Goal: Task Accomplishment & Management: Use online tool/utility

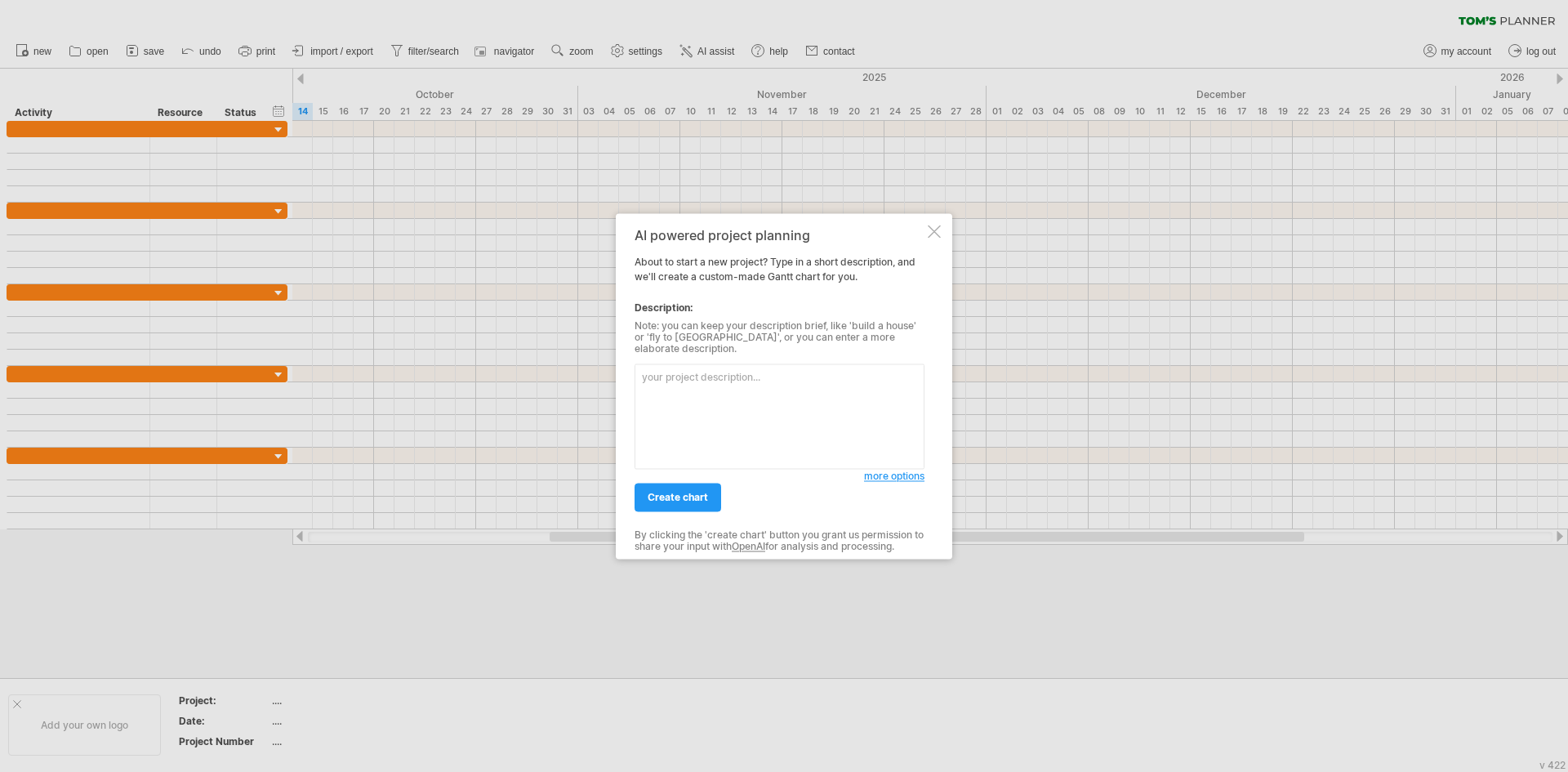
paste textarea "Outline the timeline for my dissertation, beginning with proposal development, …"
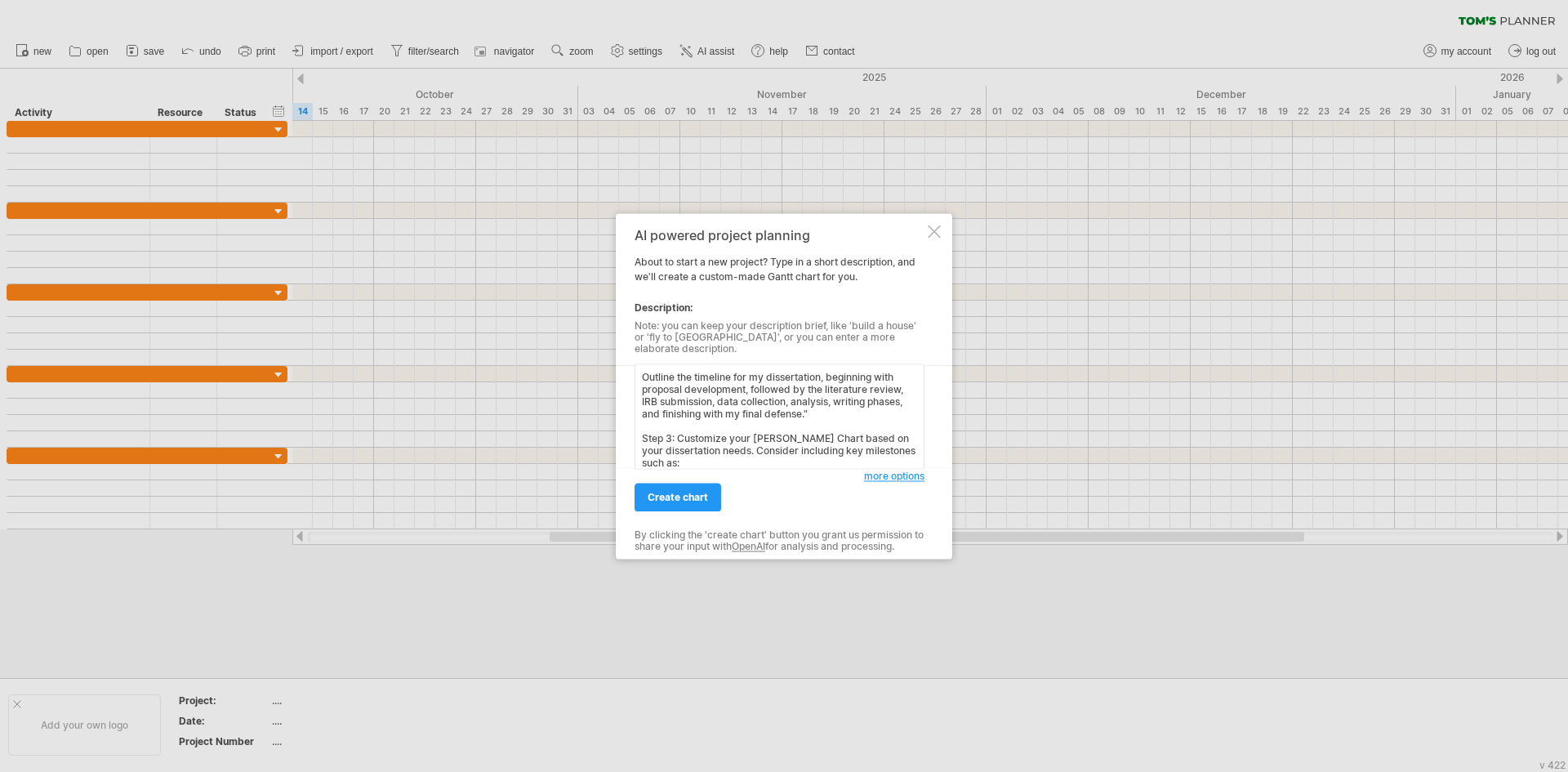
drag, startPoint x: 654, startPoint y: 430, endPoint x: 624, endPoint y: 427, distance: 30.1
click at [629, 428] on div "AI powered project planning About to start a new project? Type in a short descr…" at bounding box center [784, 386] width 336 height 346
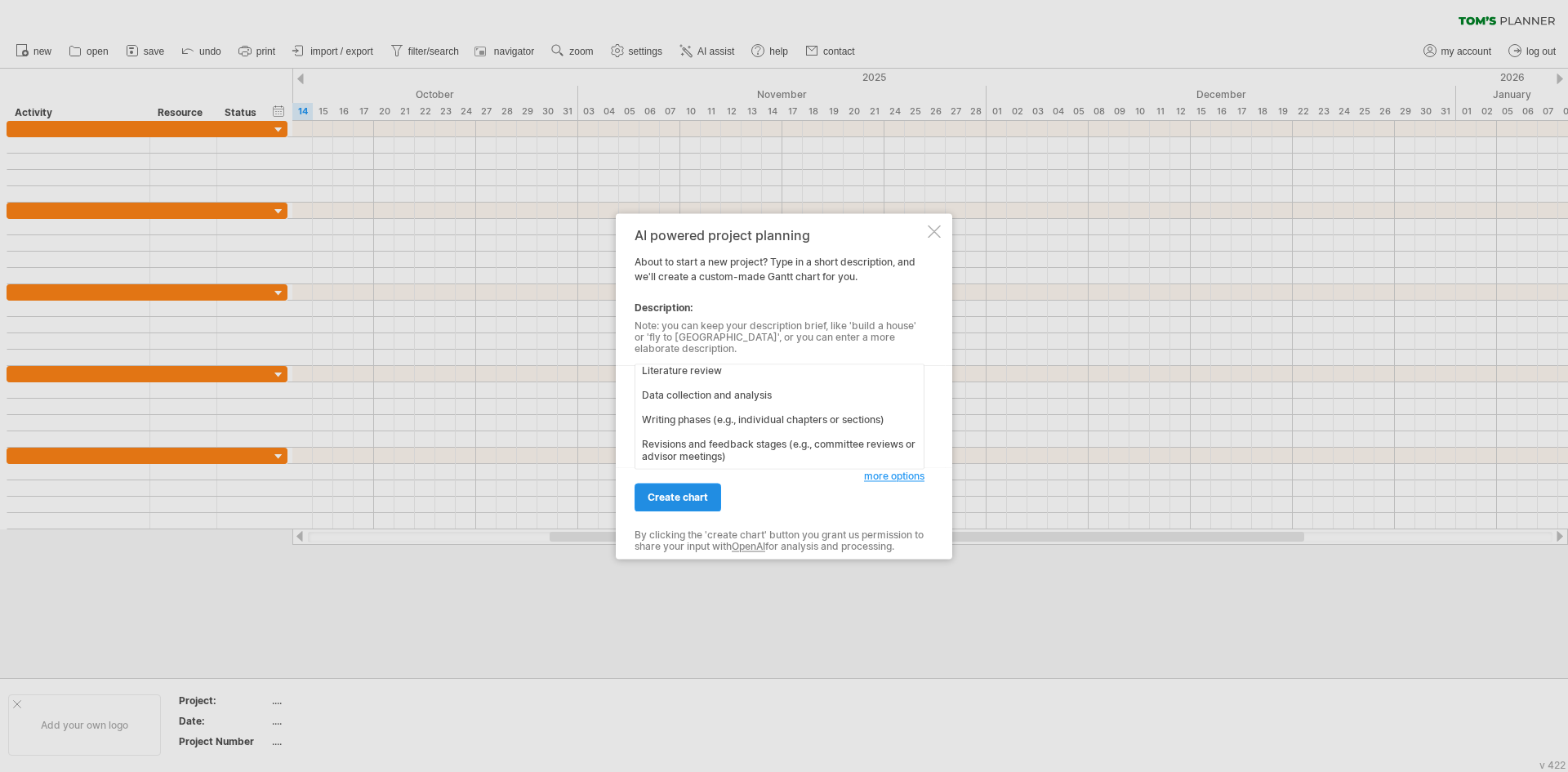
scroll to position [163, 0]
type textarea "Outline the timeline for my dissertation, beginning with proposal development, …"
click at [686, 496] on span "create chart" at bounding box center [678, 497] width 61 height 12
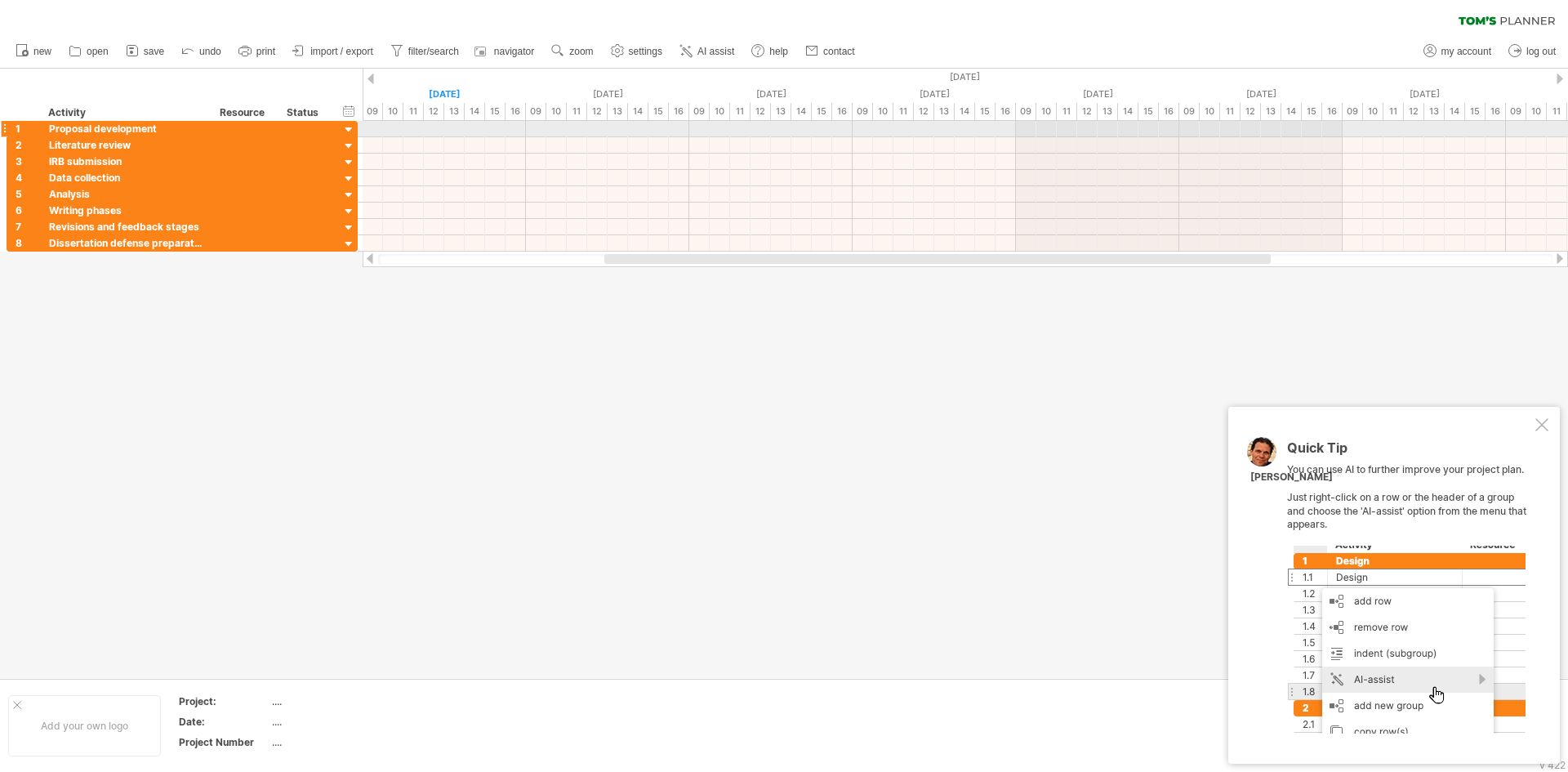
click at [351, 133] on div at bounding box center [349, 131] width 16 height 16
click at [350, 130] on div at bounding box center [349, 131] width 16 height 16
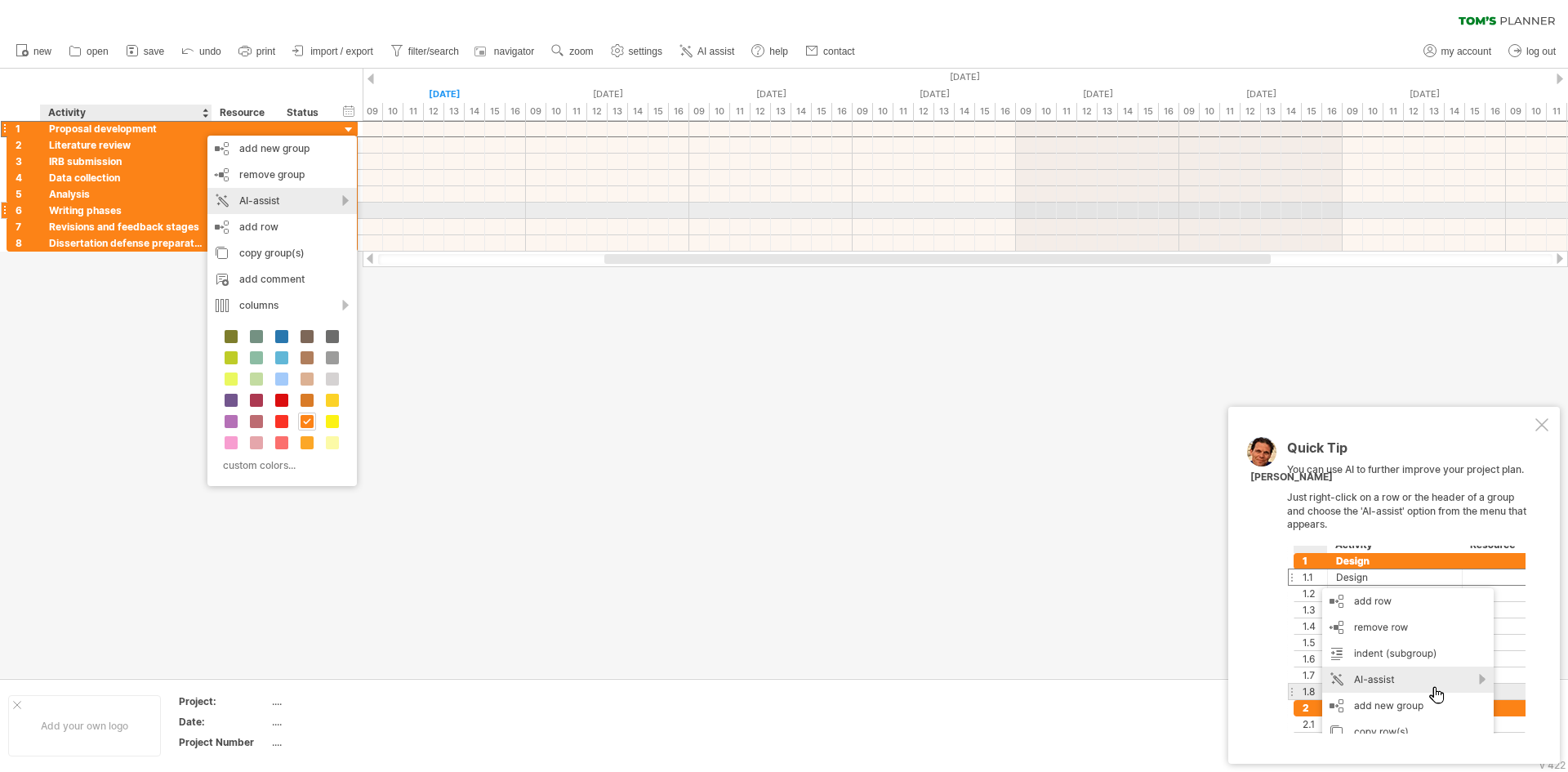
click at [271, 203] on div "AI-assist" at bounding box center [282, 200] width 149 height 27
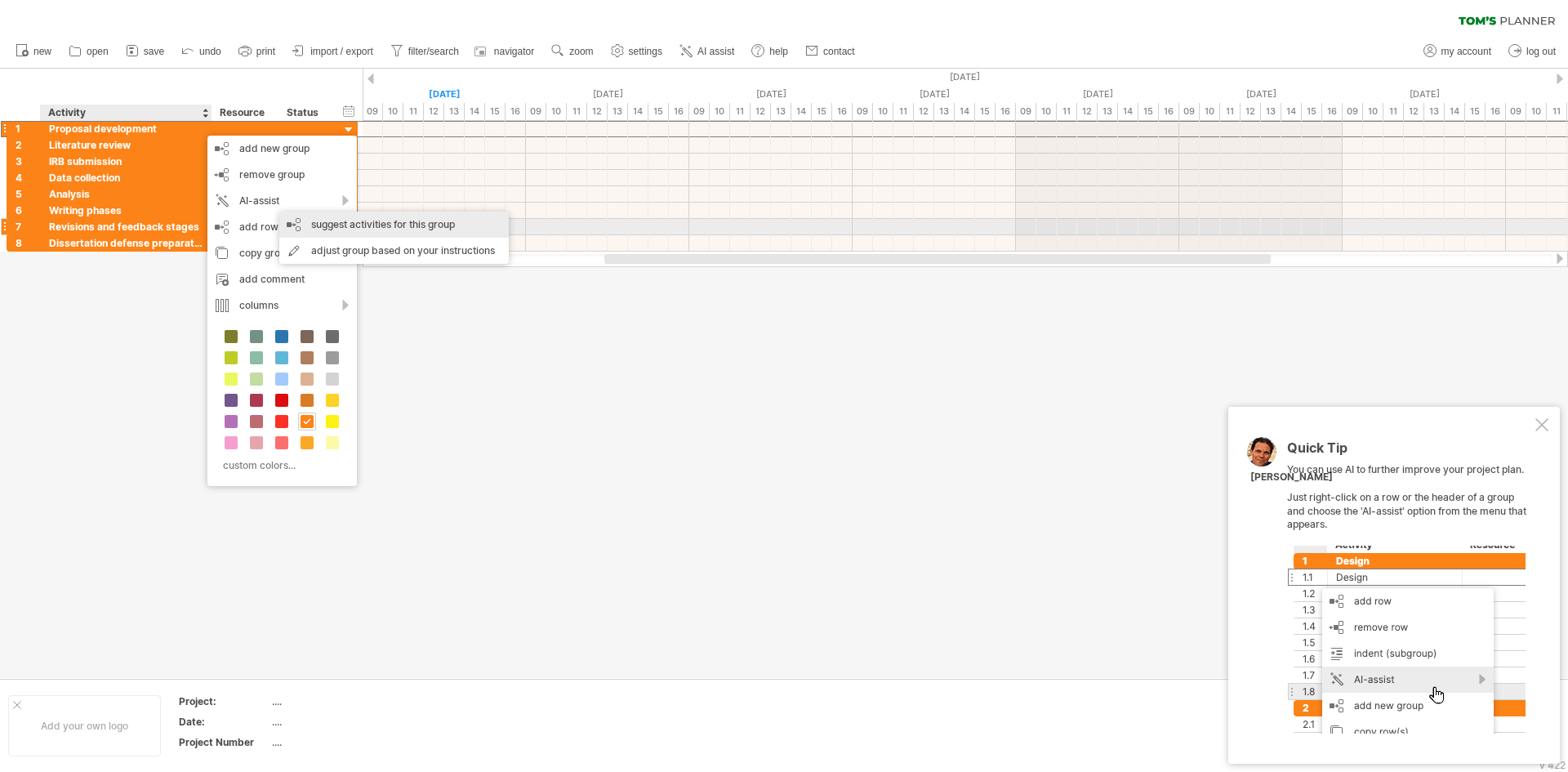
click at [350, 228] on div "suggest activities for this group" at bounding box center [394, 224] width 230 height 27
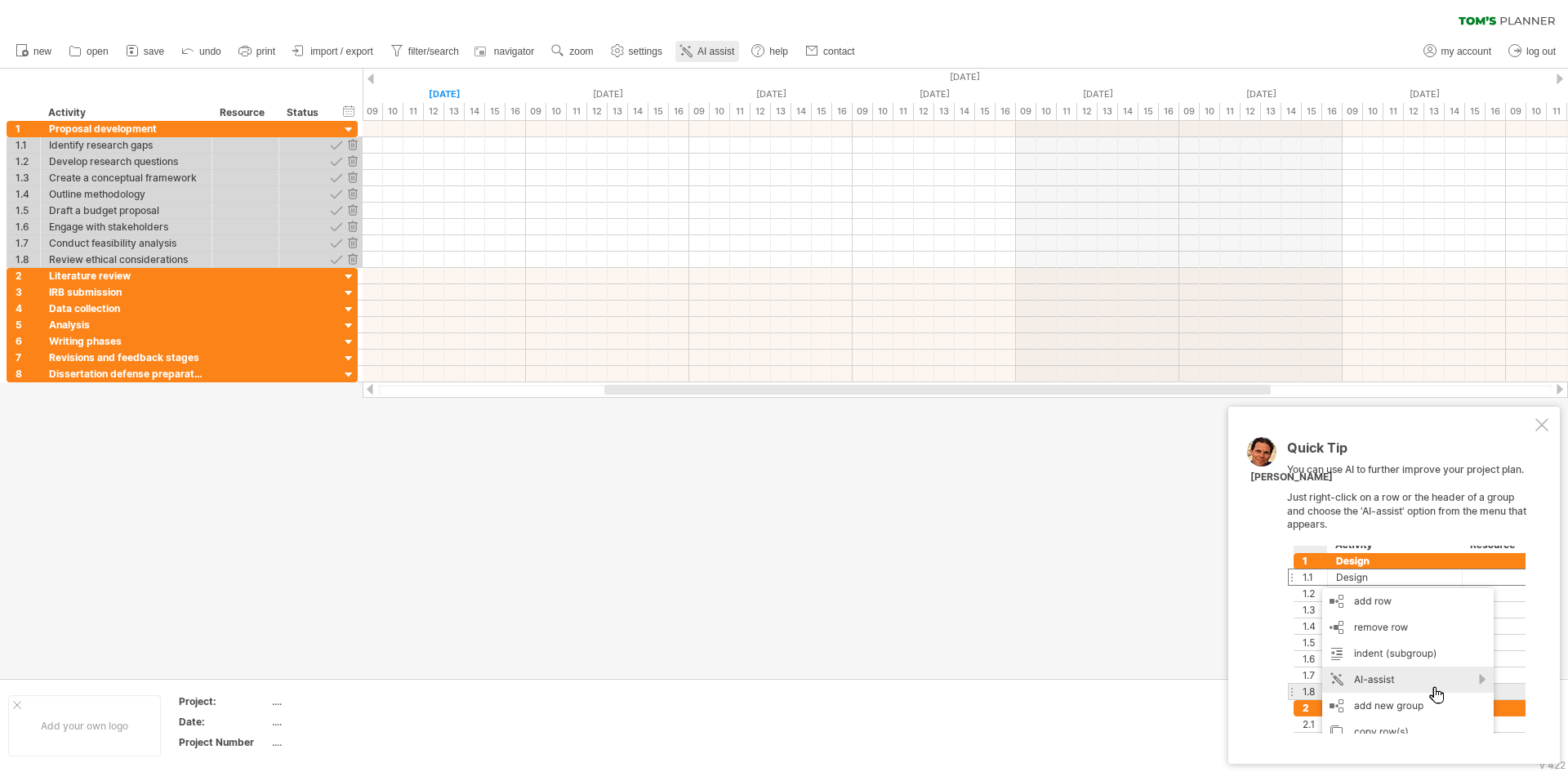
click at [714, 51] on span "AI assist" at bounding box center [715, 52] width 36 height 12
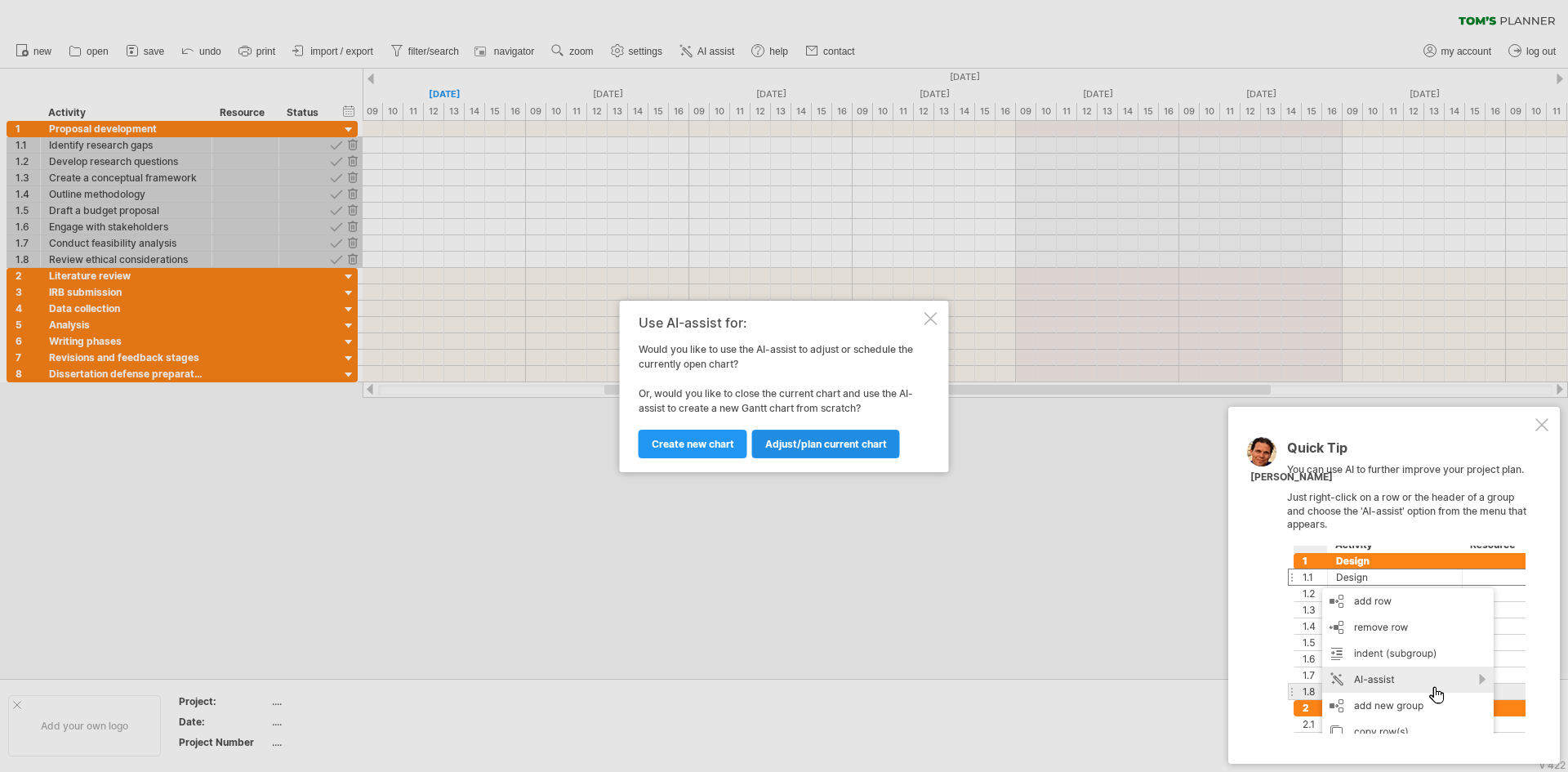
click at [808, 439] on span "Adjust/plan current chart" at bounding box center [826, 444] width 122 height 12
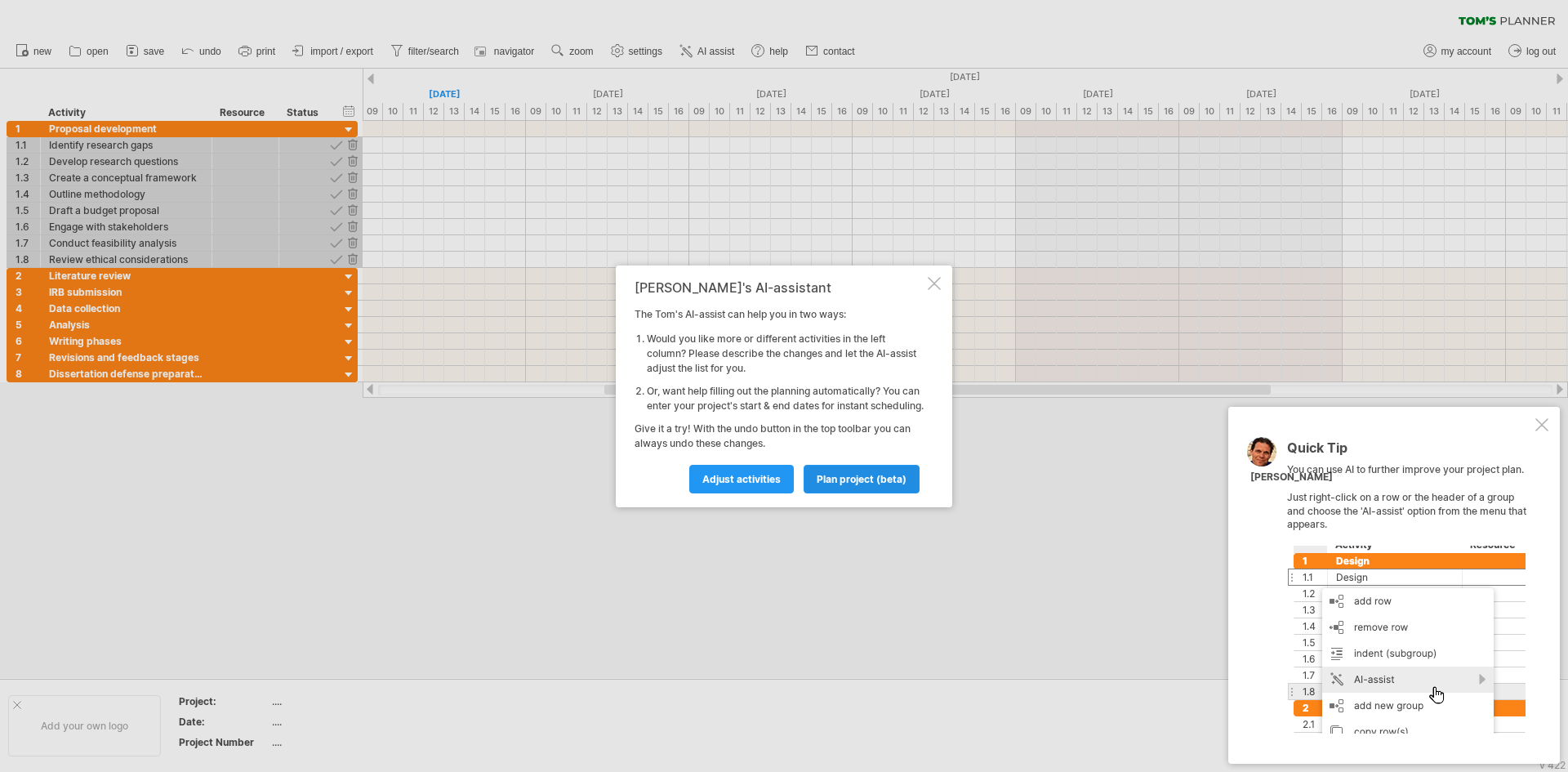
click at [819, 483] on span "plan project (beta)" at bounding box center [861, 478] width 89 height 12
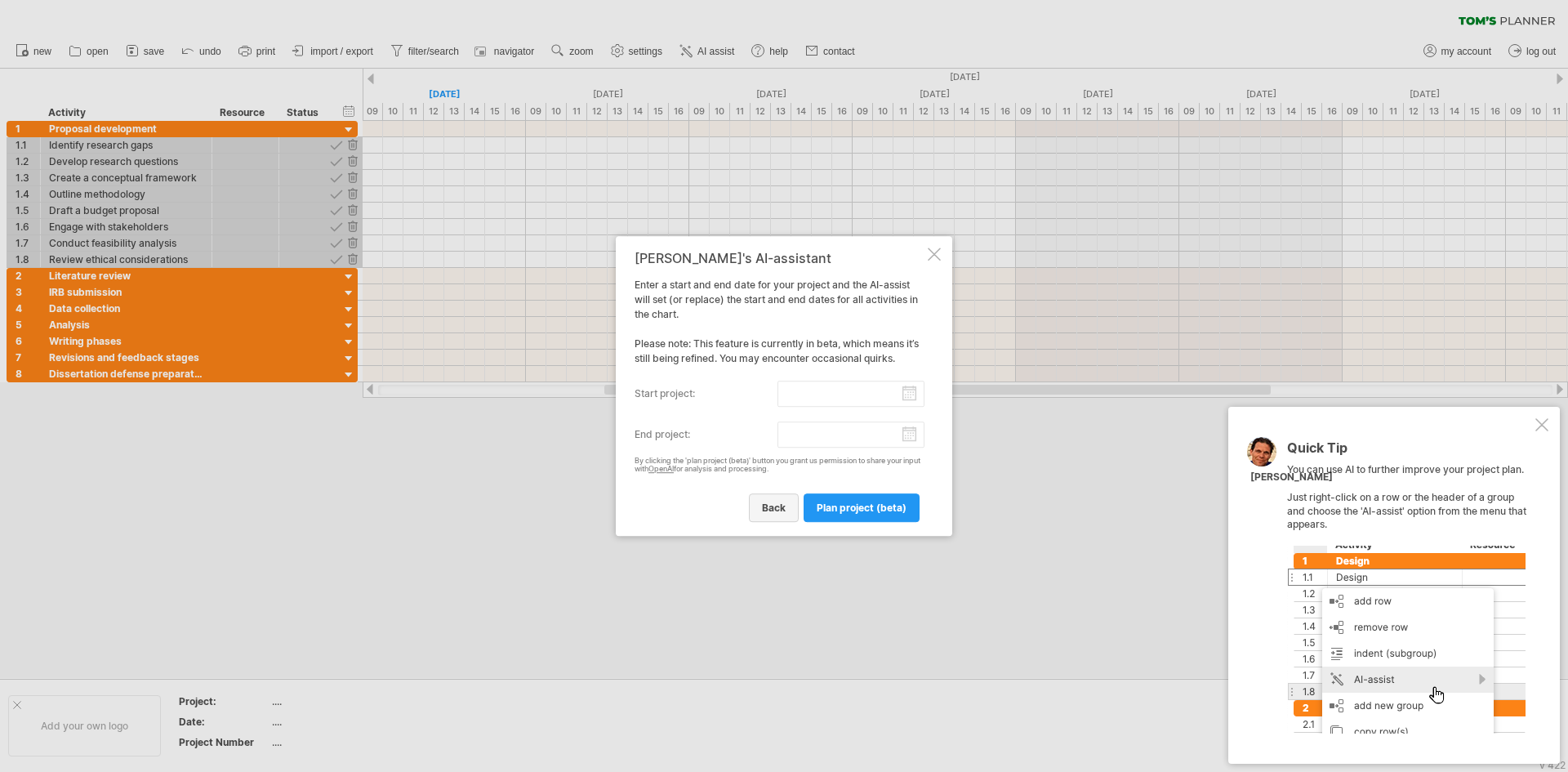
click at [787, 505] on link "back" at bounding box center [773, 507] width 50 height 28
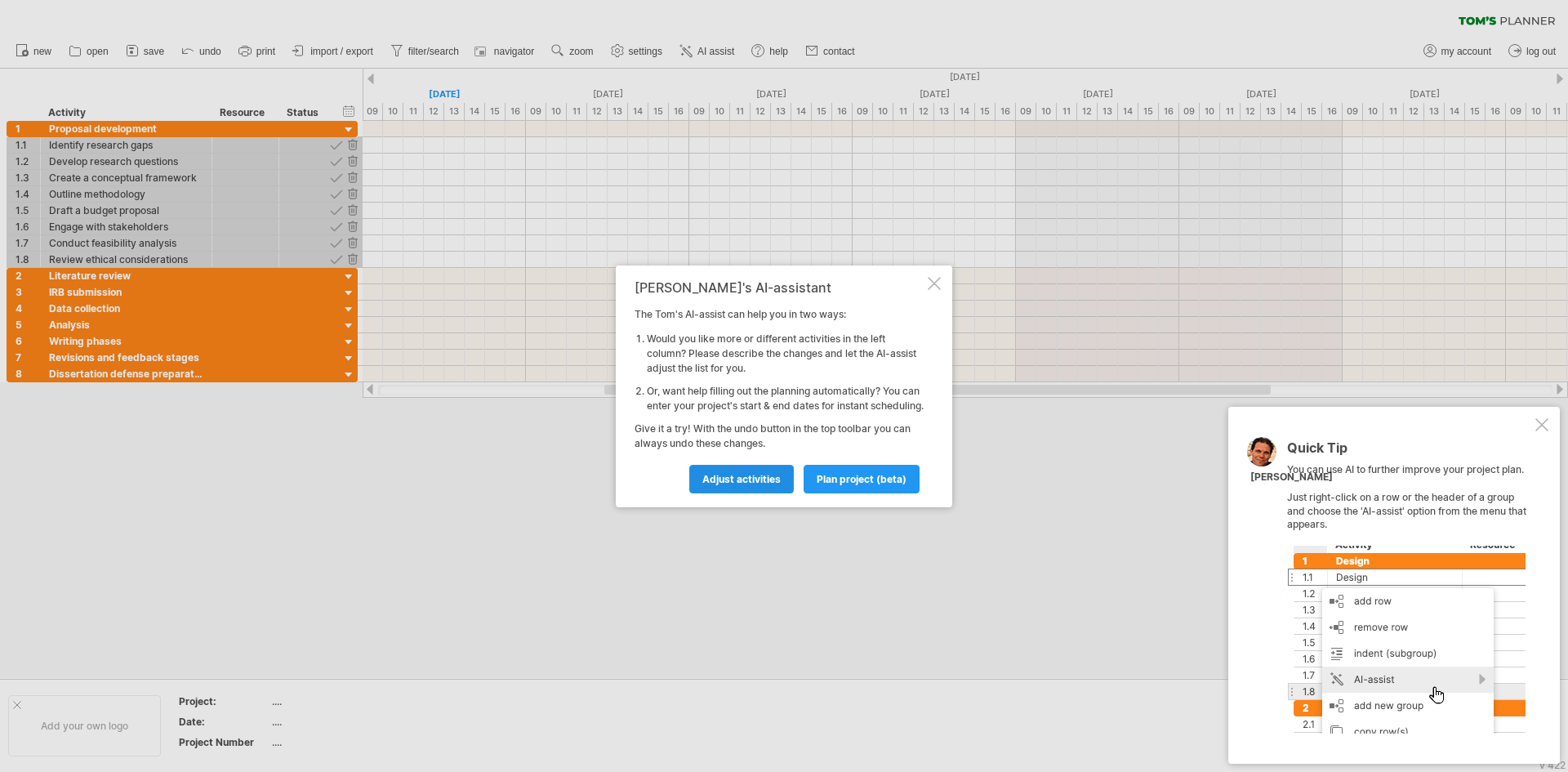
click at [748, 485] on span "Adjust activities" at bounding box center [742, 478] width 79 height 12
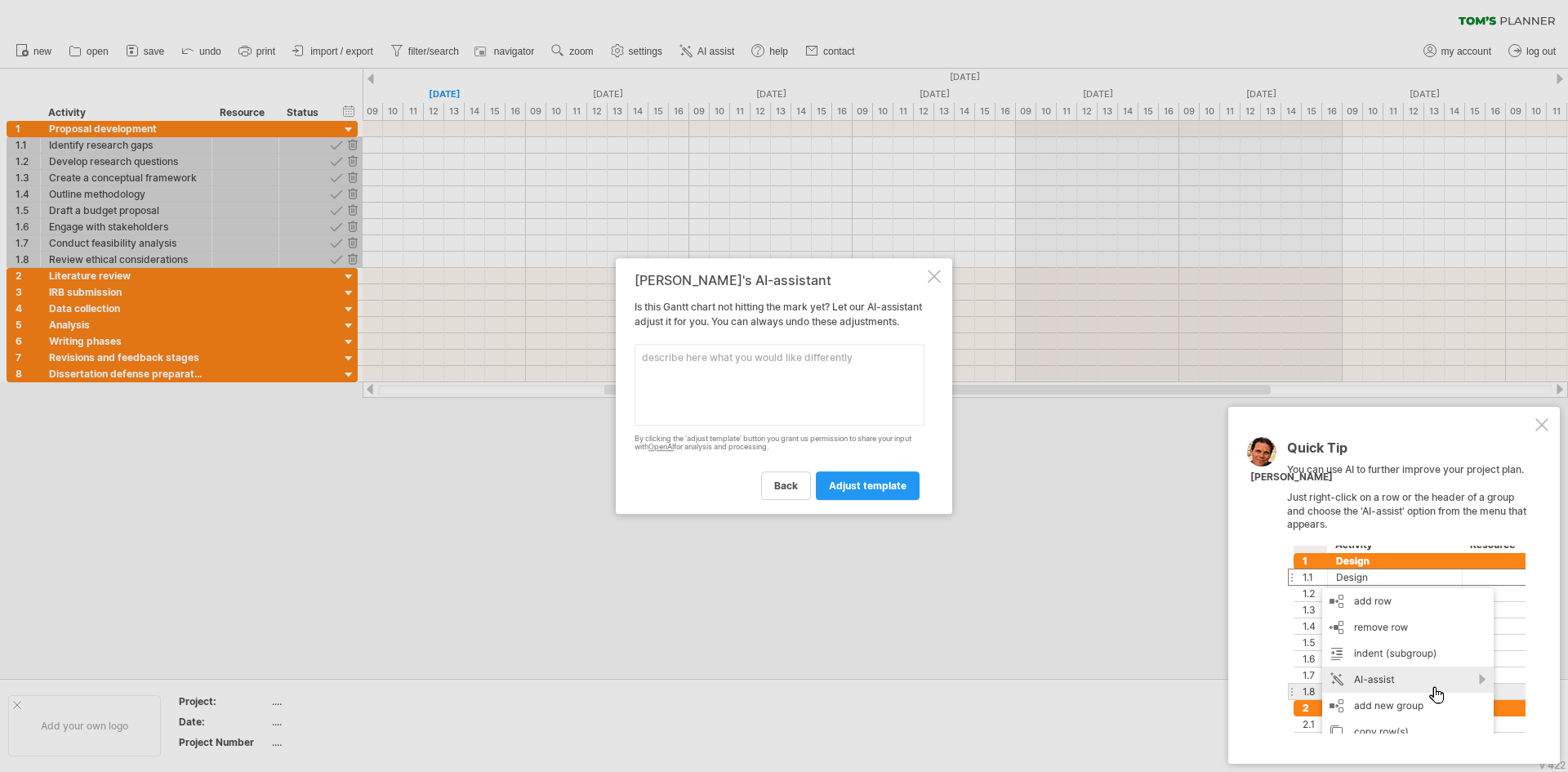
click at [746, 481] on div "back adjust template" at bounding box center [779, 478] width 290 height 41
click at [682, 358] on textarea at bounding box center [779, 384] width 290 height 82
click at [670, 370] on textarea at bounding box center [779, 384] width 290 height 82
click at [660, 359] on textarea at bounding box center [779, 384] width 290 height 82
paste textarea "Create a timeline for my dissertation where data collection will take 4 months,…"
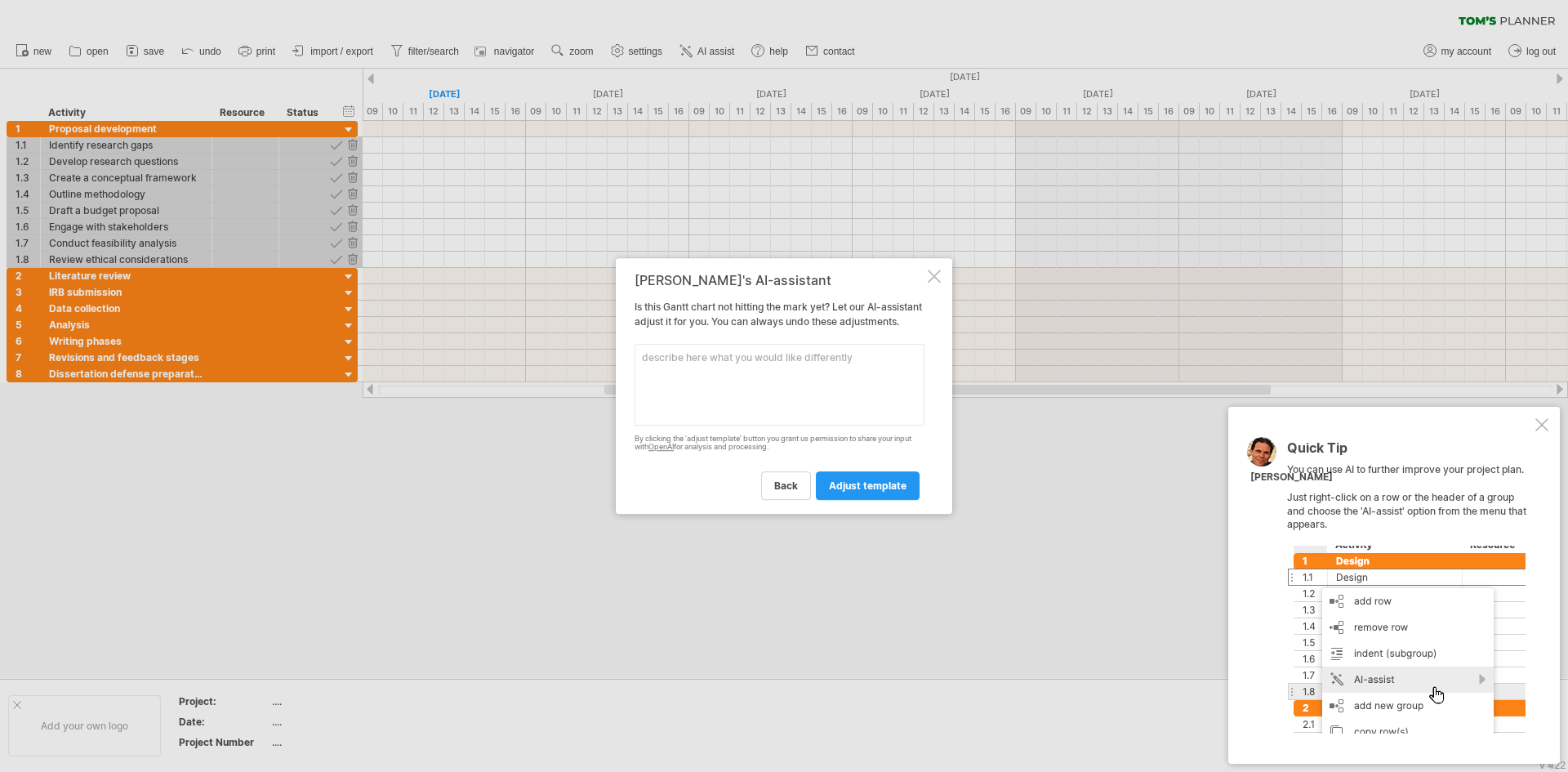
type textarea "Create a timeline for my dissertation where data collection will take 4 months,…"
click at [879, 491] on span "adjust template" at bounding box center [868, 485] width 78 height 12
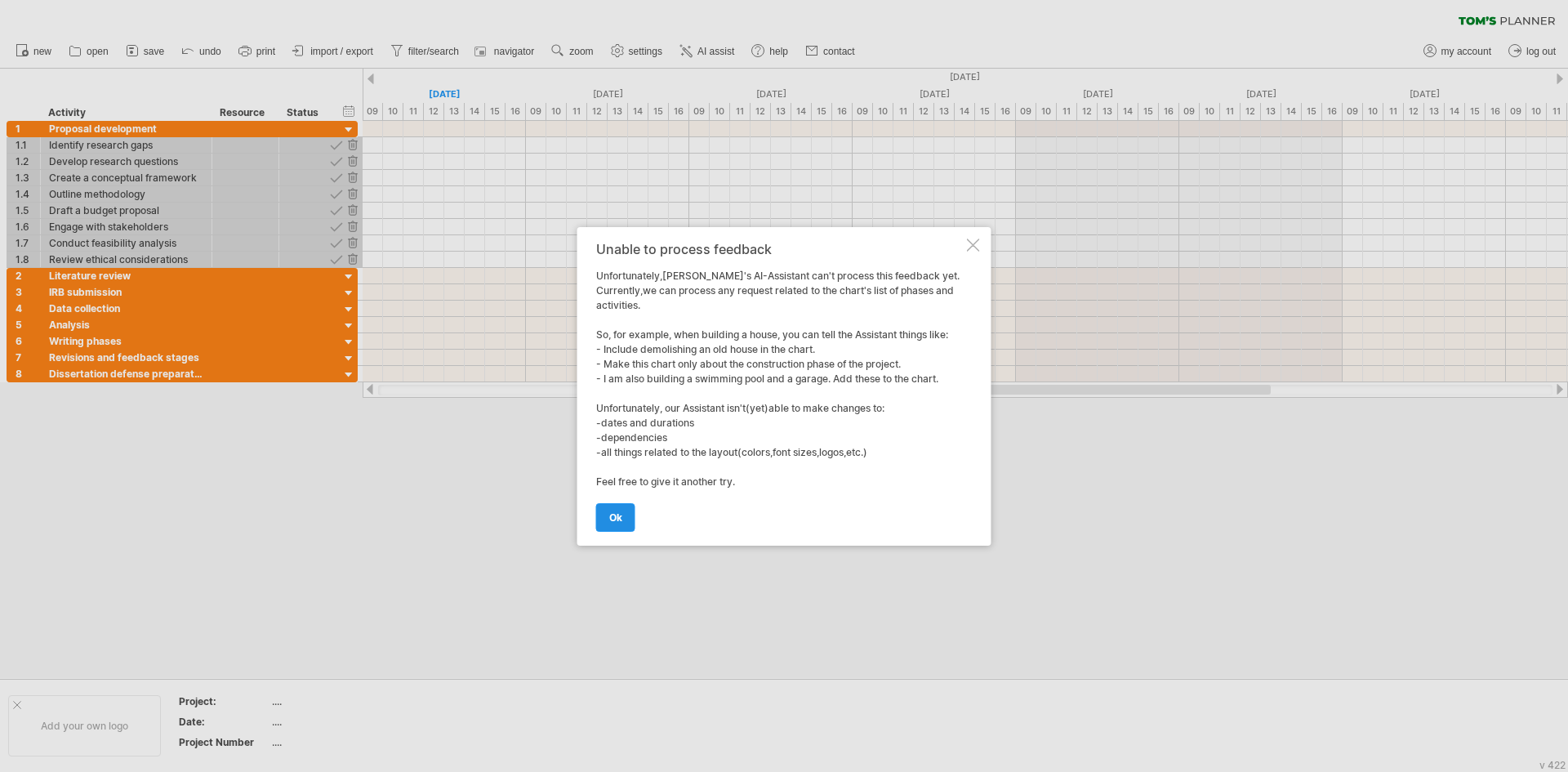
click at [625, 515] on link "ok" at bounding box center [616, 517] width 39 height 28
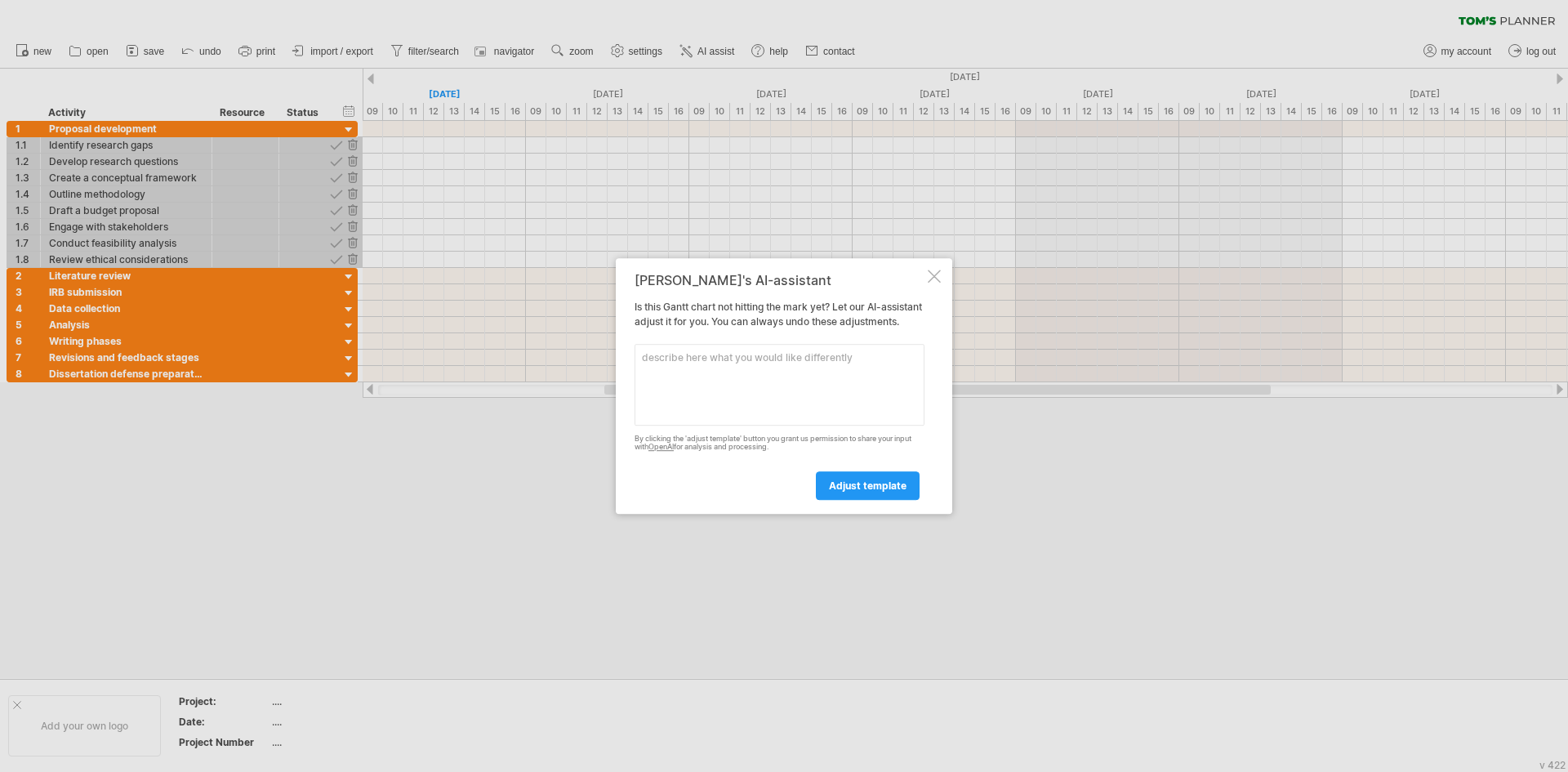
click at [688, 361] on textarea at bounding box center [779, 384] width 290 height 82
paste textarea "Create a timeline for my dissertation where data collection will take 4 months,…"
type textarea "Create a timeline for my dissertation where data collection will take 4 months,…"
click at [850, 491] on span "adjust template" at bounding box center [868, 485] width 78 height 12
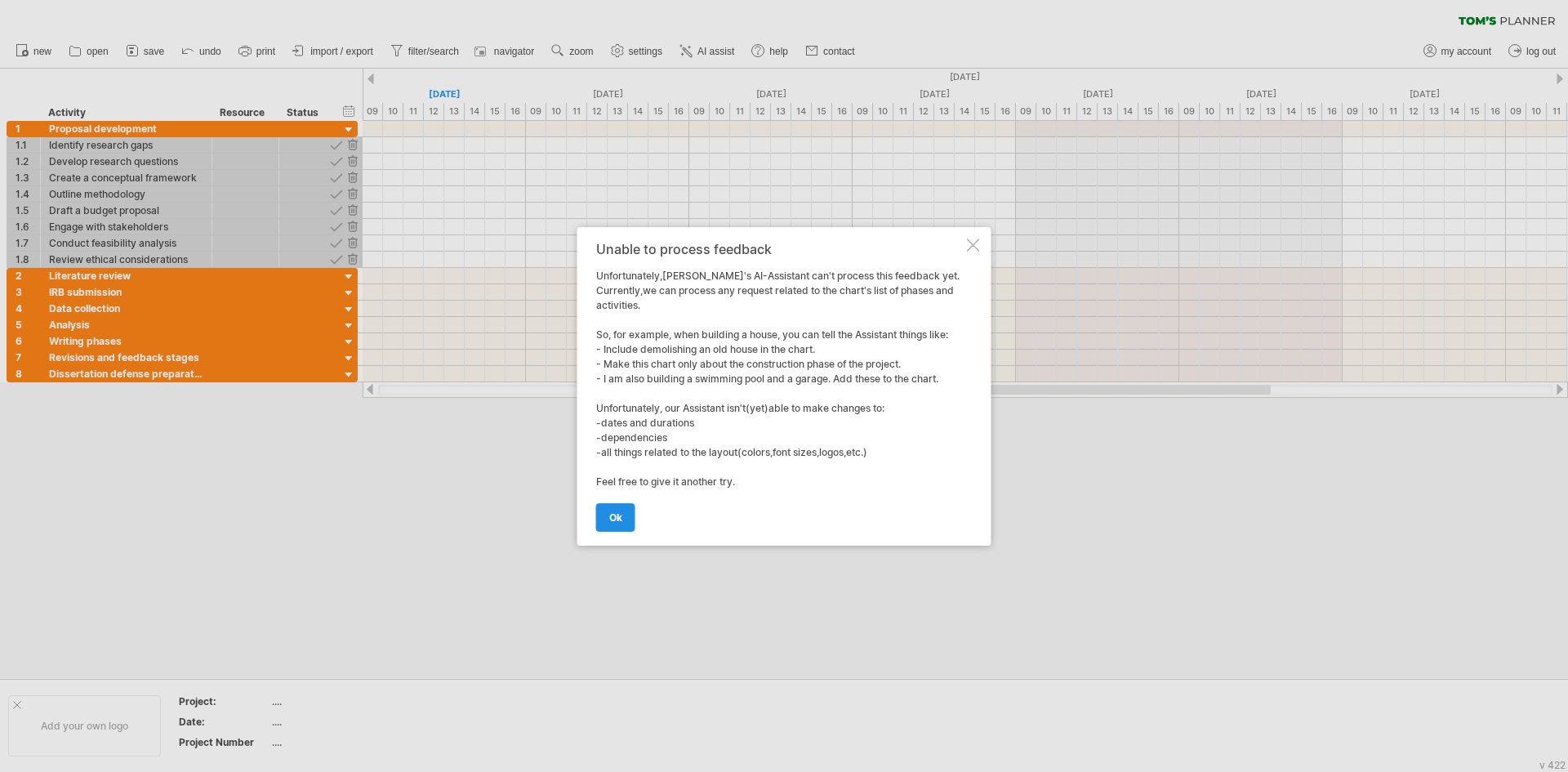
click at [607, 525] on link "ok" at bounding box center [616, 517] width 39 height 28
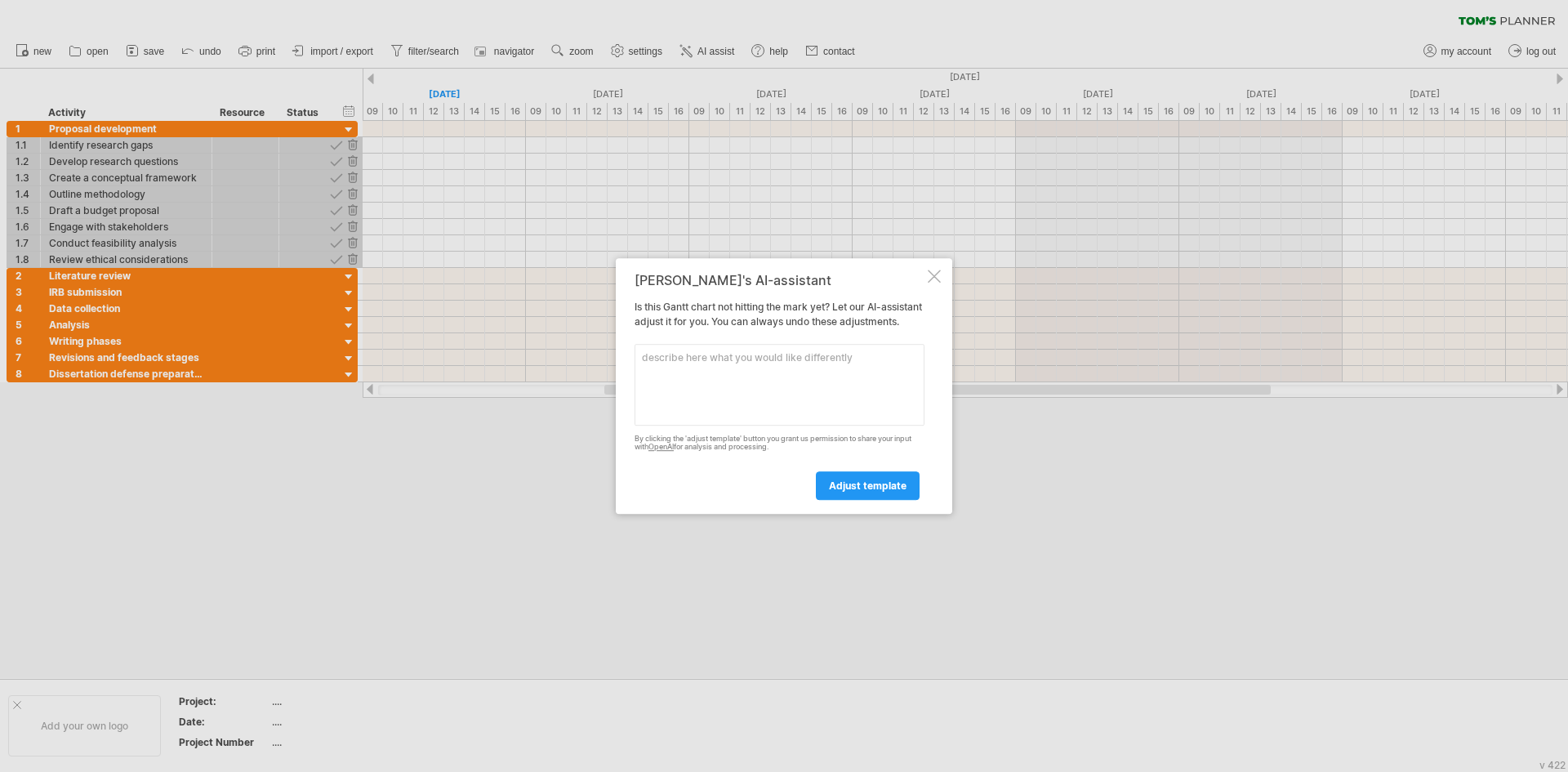
click at [935, 270] on div at bounding box center [933, 275] width 13 height 13
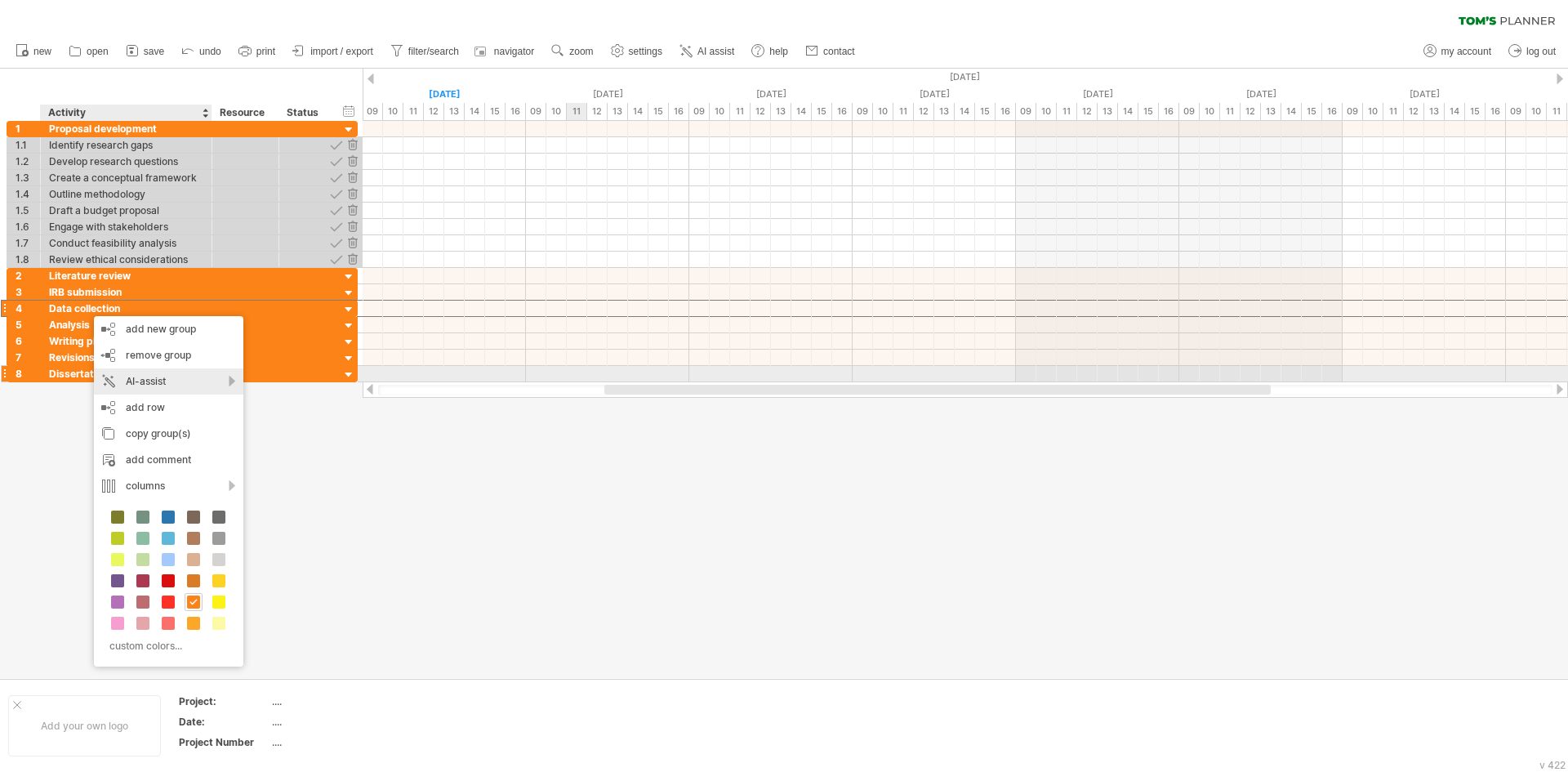
click at [154, 376] on div "AI-assist" at bounding box center [169, 381] width 149 height 27
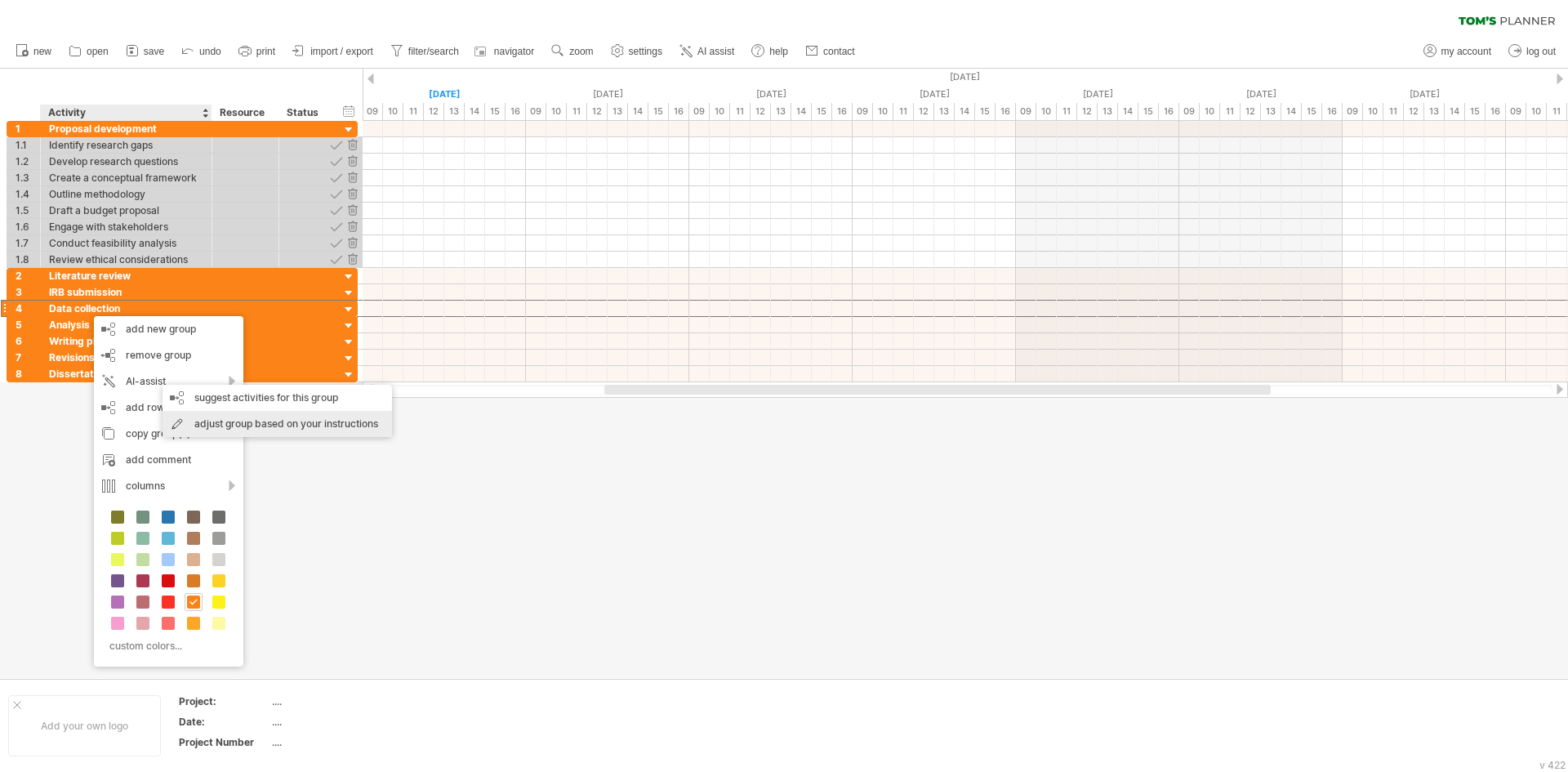
click at [293, 420] on div "adjust group based on your instructions" at bounding box center [277, 423] width 230 height 27
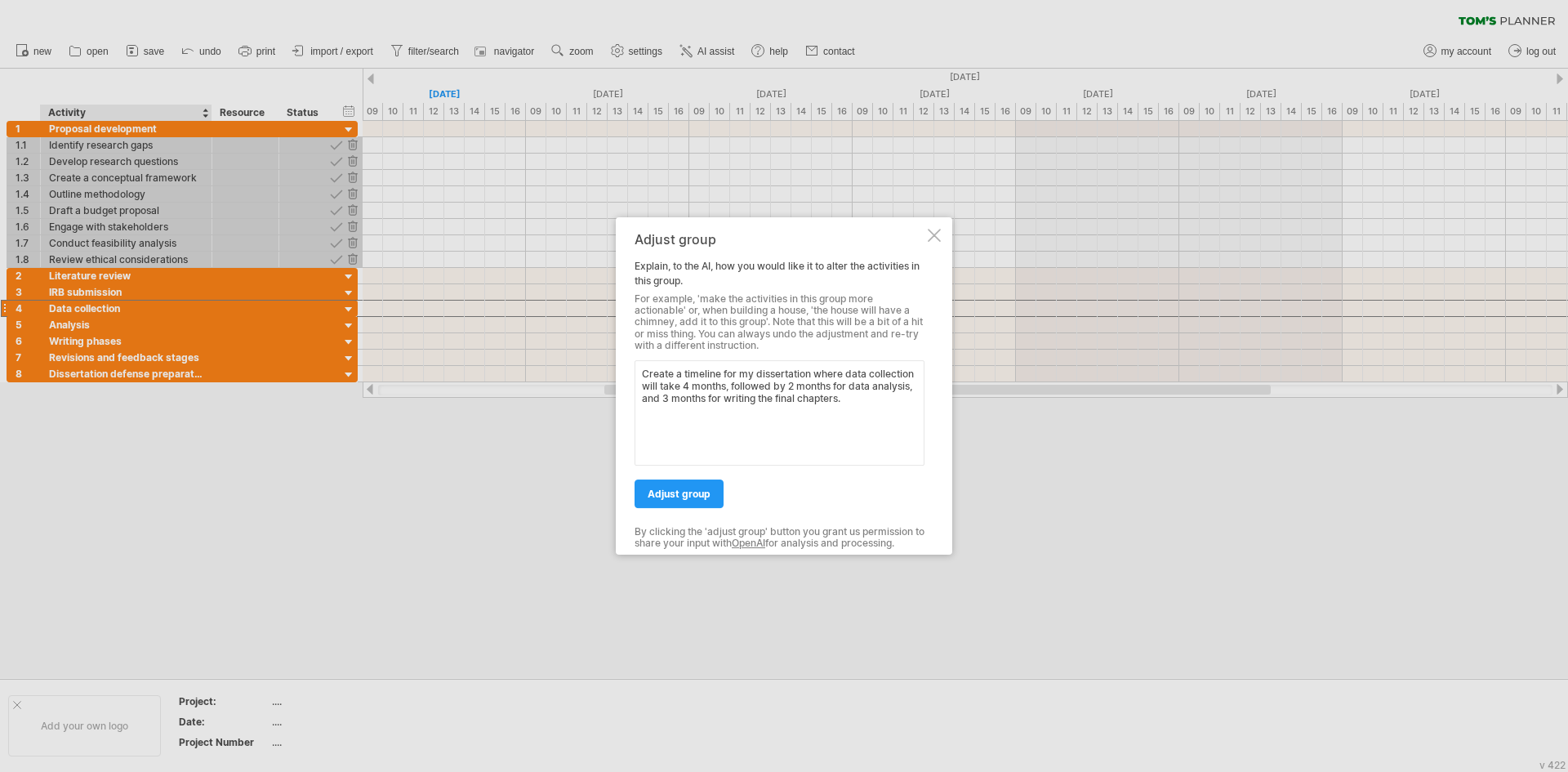
type textarea "Create a timeline for my dissertation where data collection will take 4 months,…"
click at [677, 497] on span "adjust group" at bounding box center [679, 493] width 63 height 12
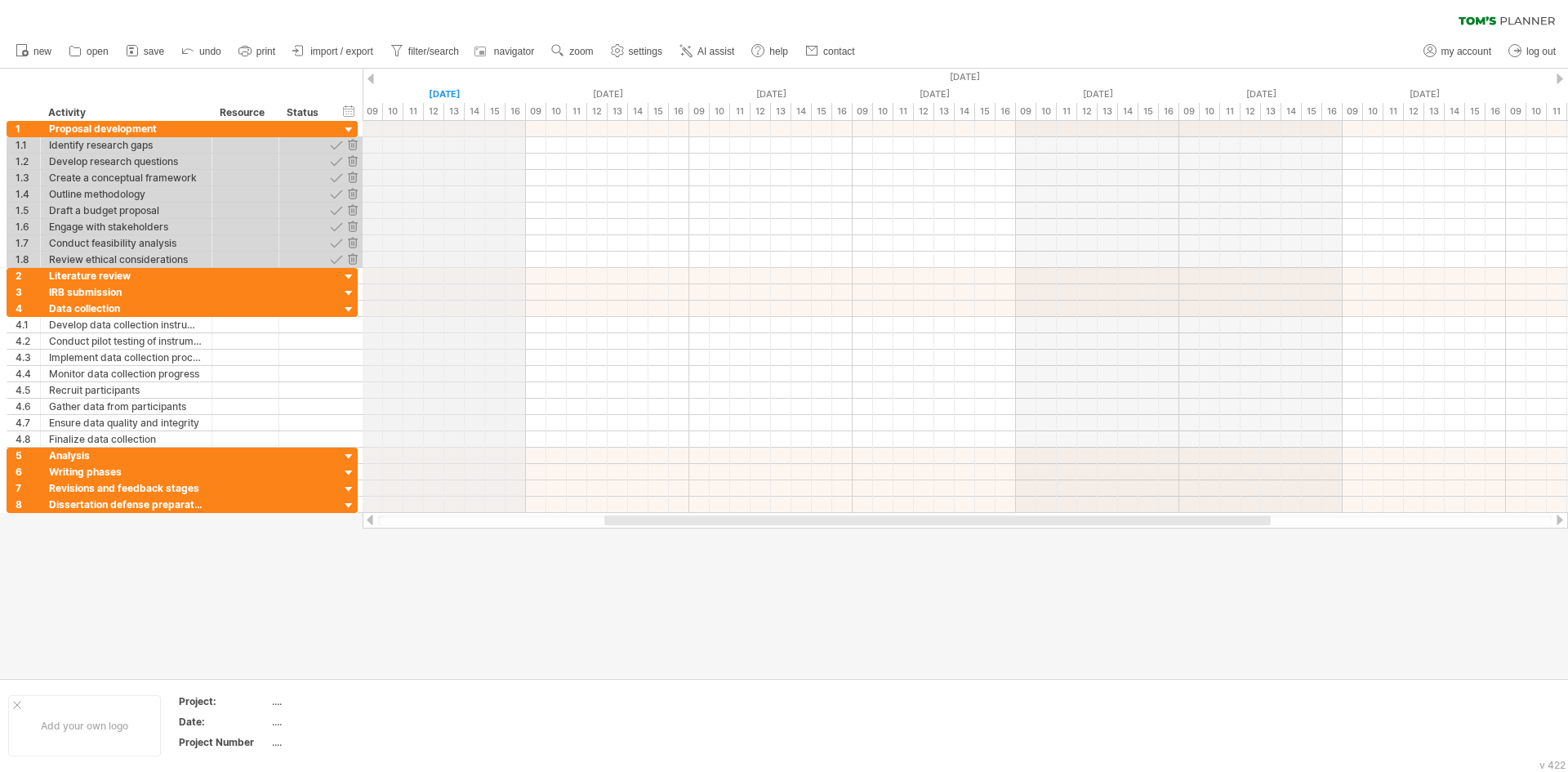
drag, startPoint x: 361, startPoint y: 101, endPoint x: 407, endPoint y: 94, distance: 46.5
click at [409, 97] on div "Trying to reach [DOMAIN_NAME] Connected again... 0% clear filter new 1" at bounding box center [784, 386] width 1568 height 772
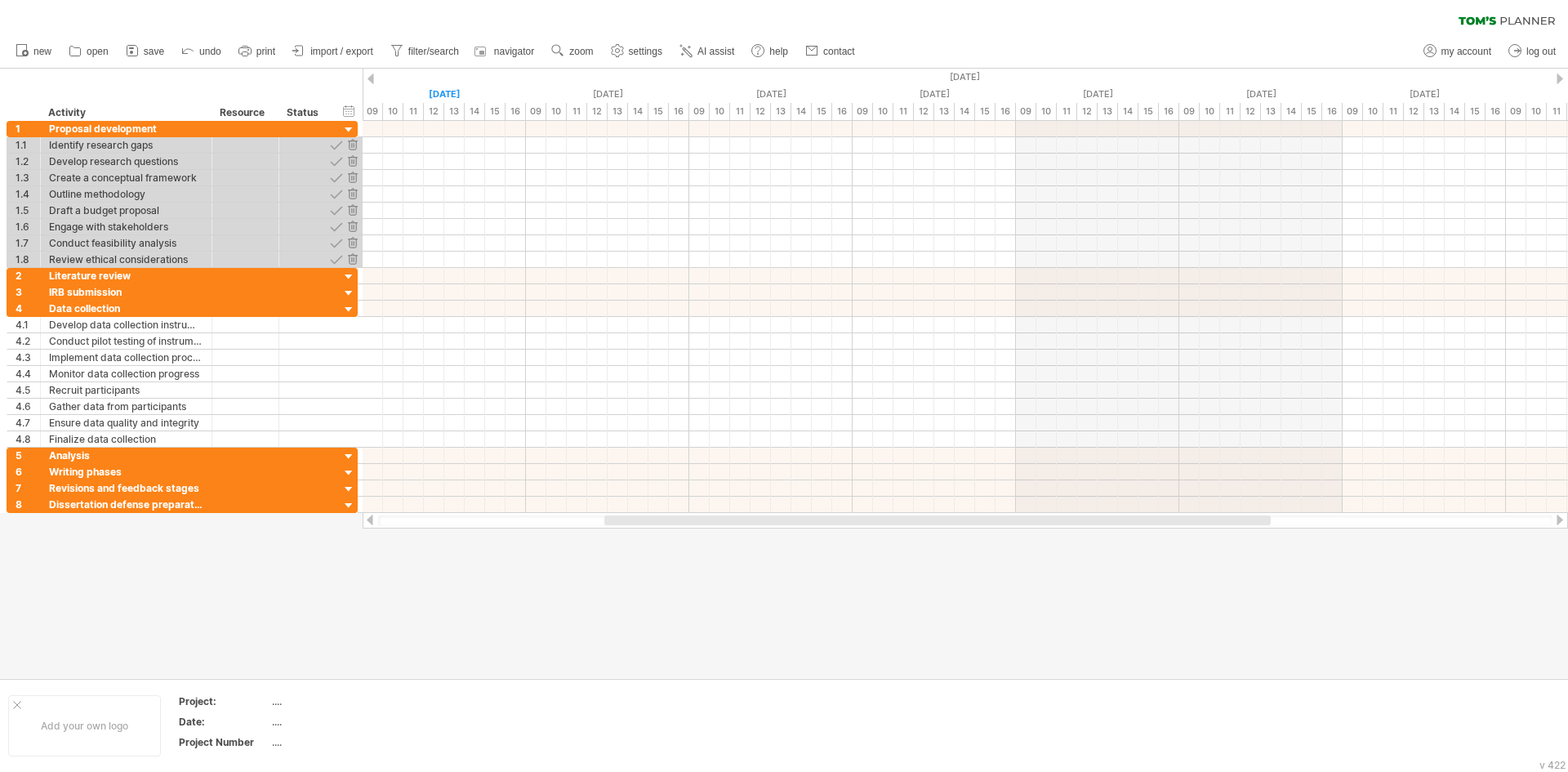
click at [710, 52] on span "AI assist" at bounding box center [715, 52] width 36 height 12
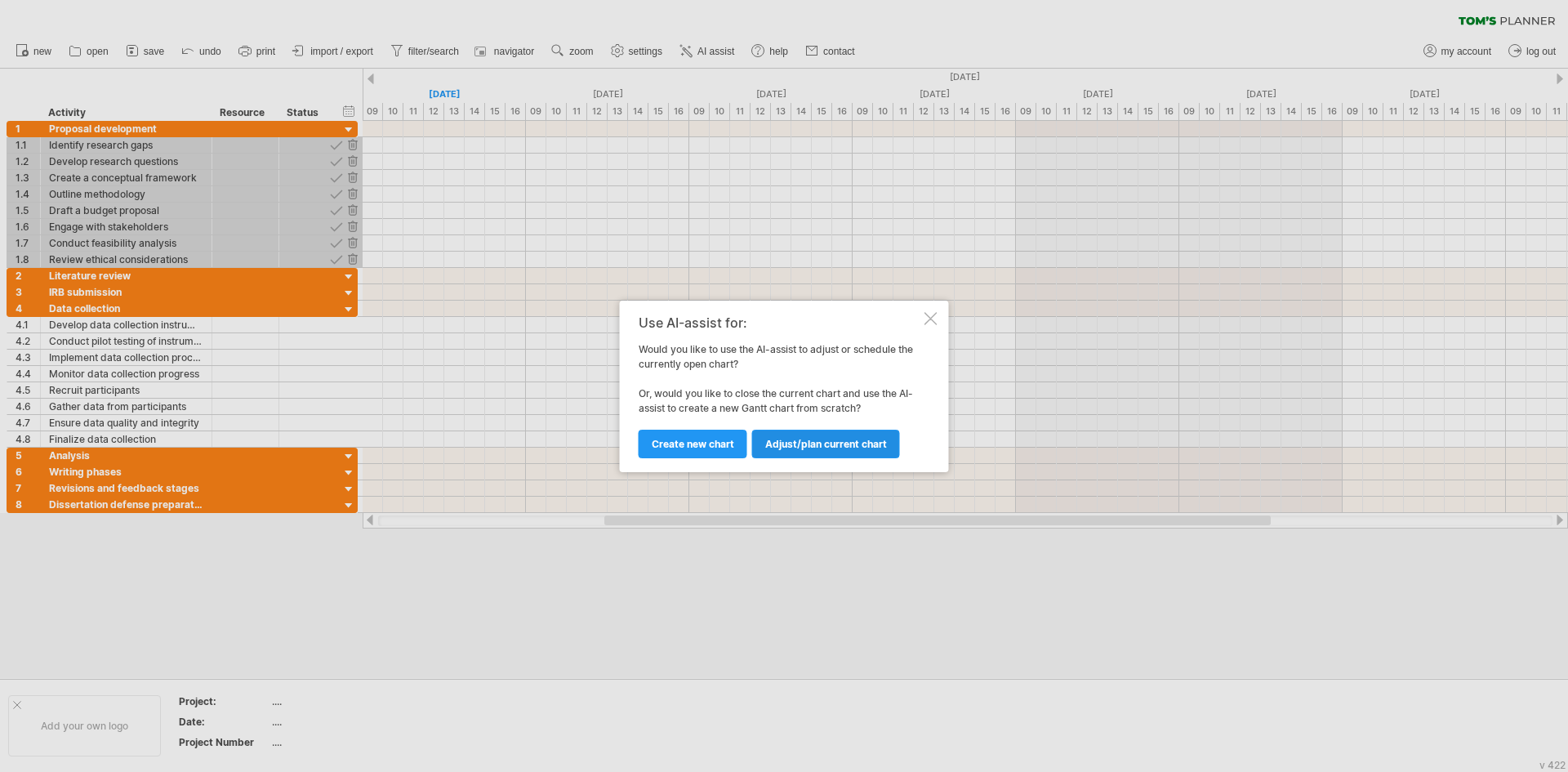
click at [820, 450] on link "Adjust/plan current chart" at bounding box center [826, 443] width 147 height 28
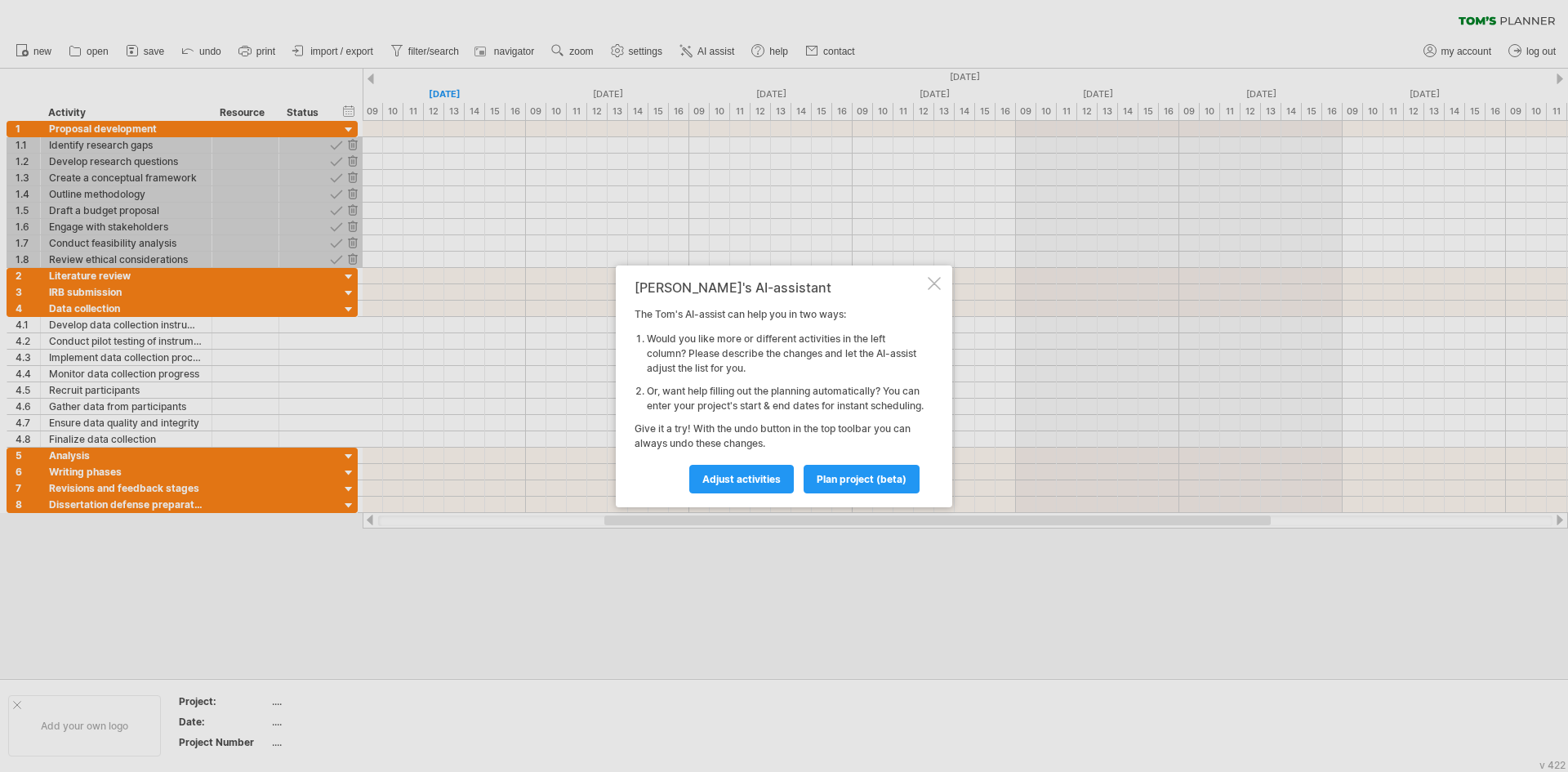
click at [742, 477] on link "Adjust activities" at bounding box center [742, 478] width 104 height 28
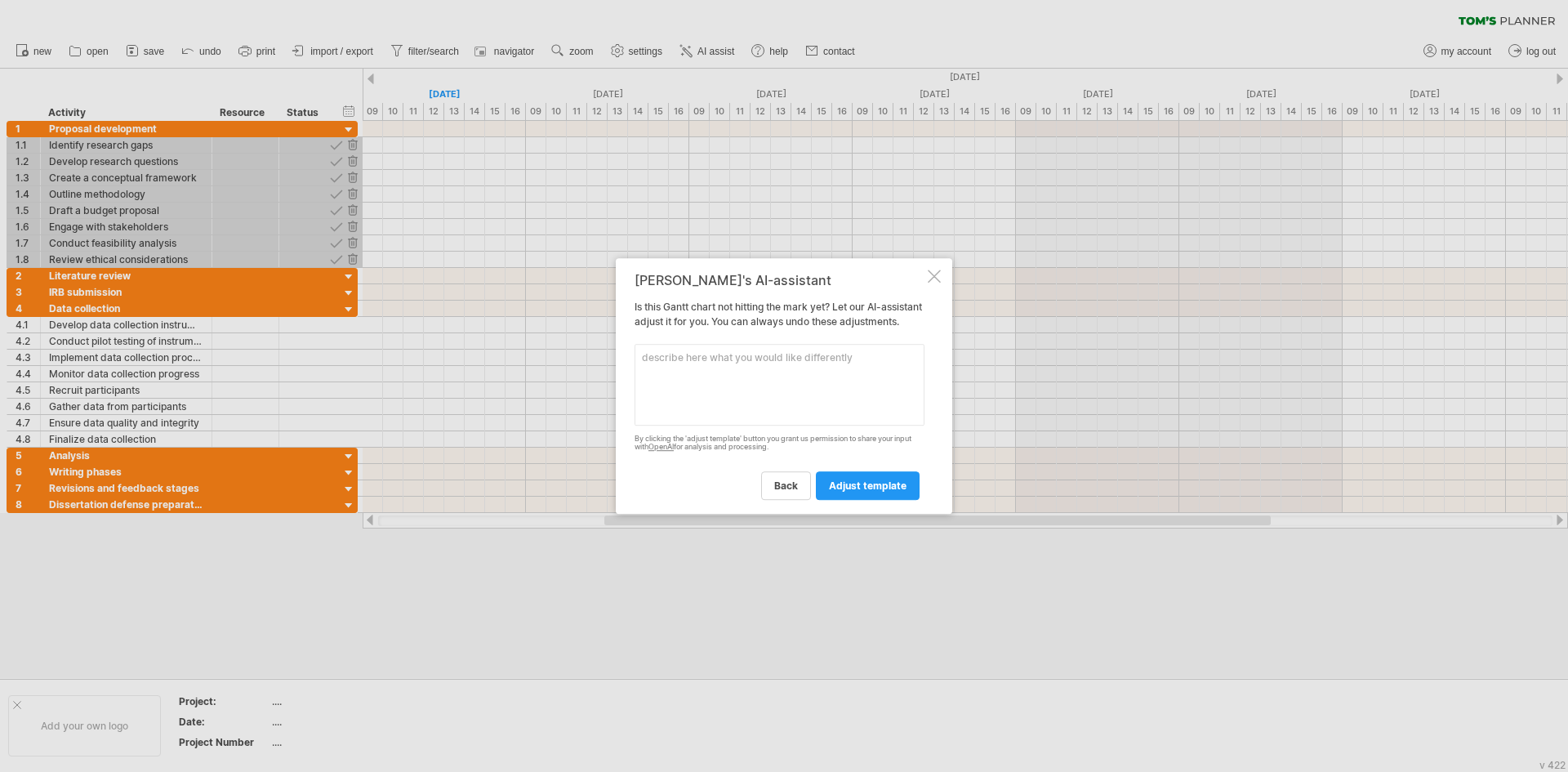
click at [735, 370] on textarea at bounding box center [779, 384] width 290 height 82
type textarea "add timelines to each group"
click at [860, 491] on span "adjust template" at bounding box center [868, 485] width 78 height 12
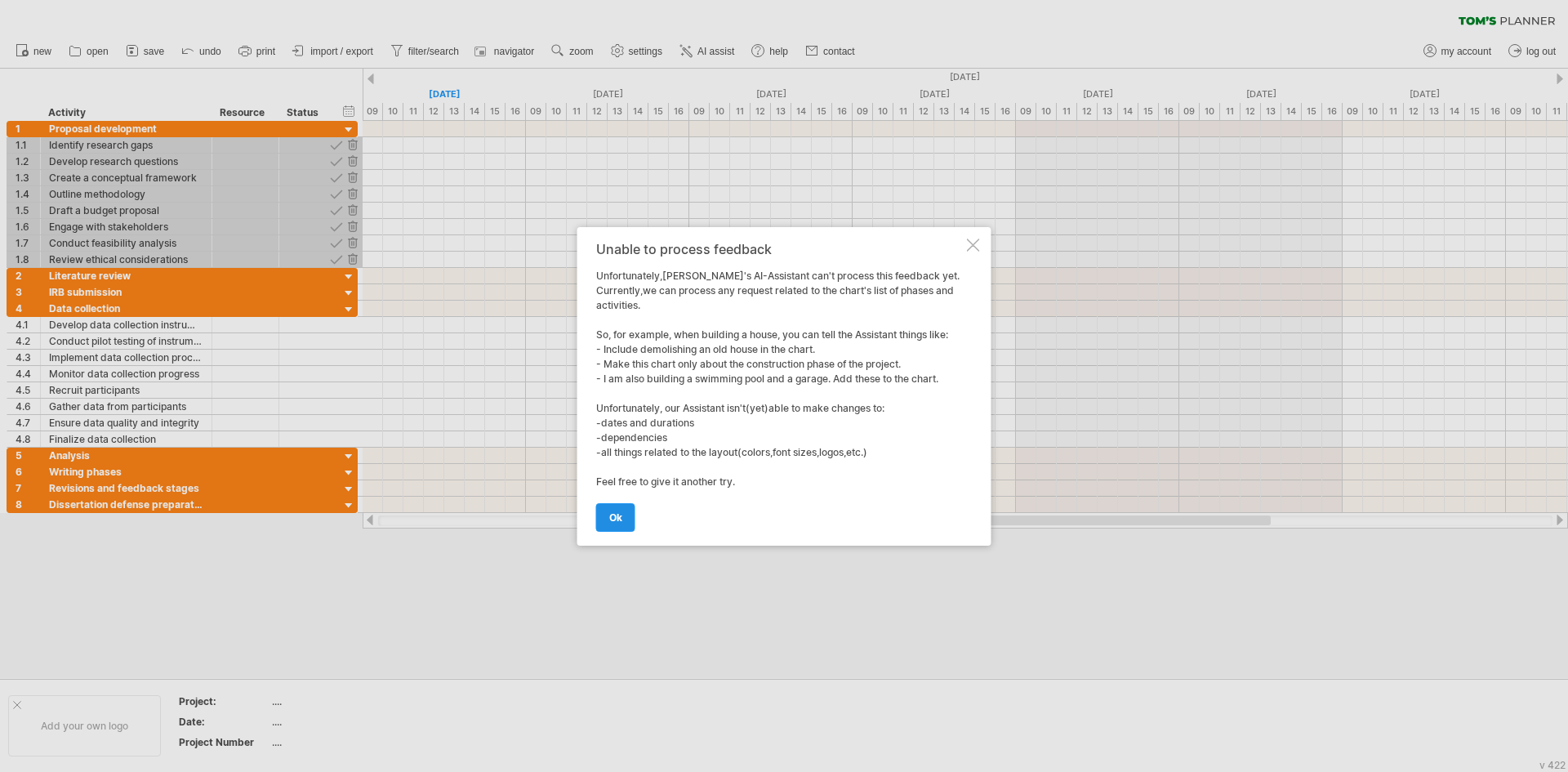
click at [614, 522] on span "ok" at bounding box center [615, 517] width 13 height 12
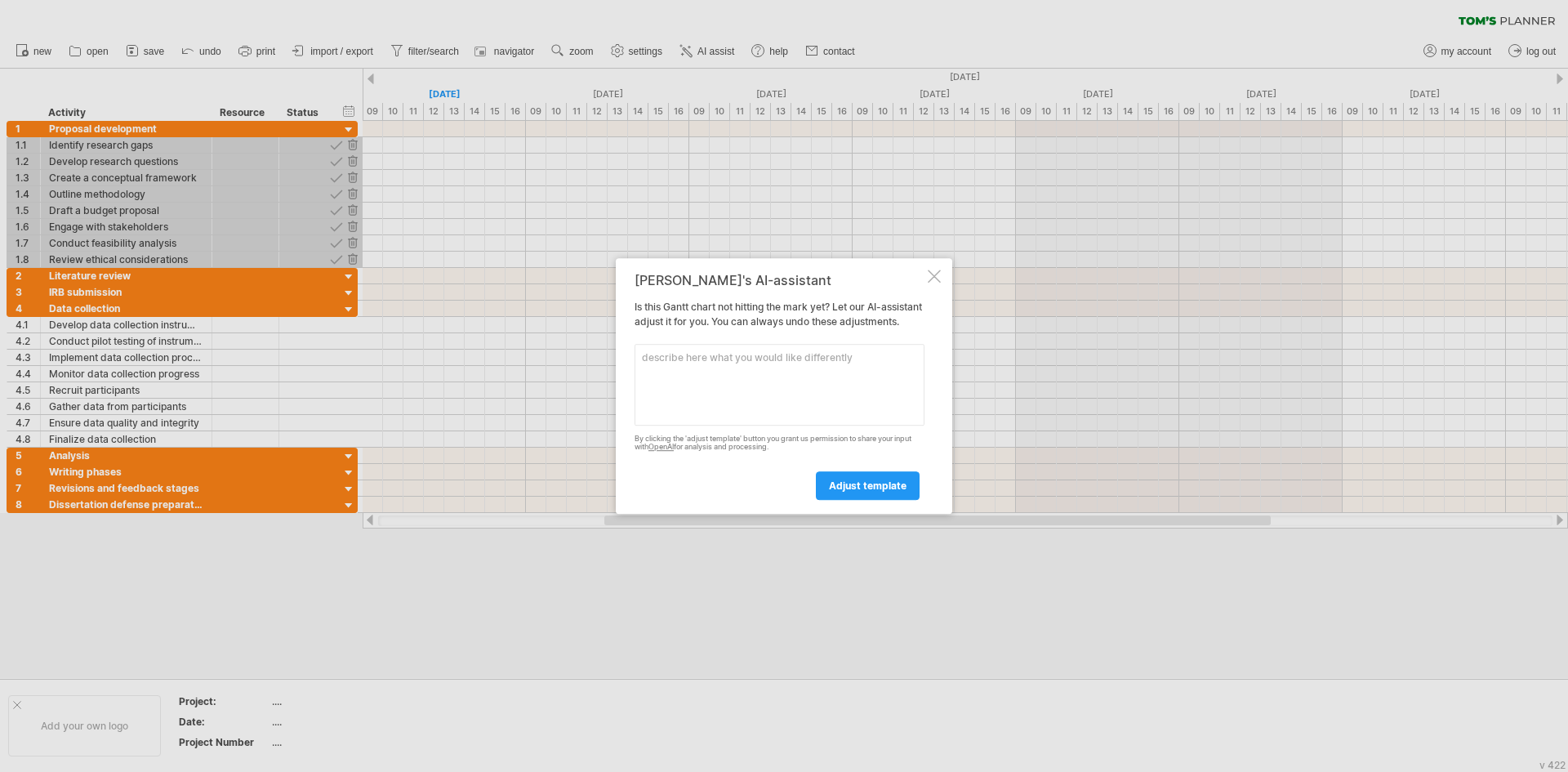
click at [933, 269] on div at bounding box center [933, 275] width 13 height 13
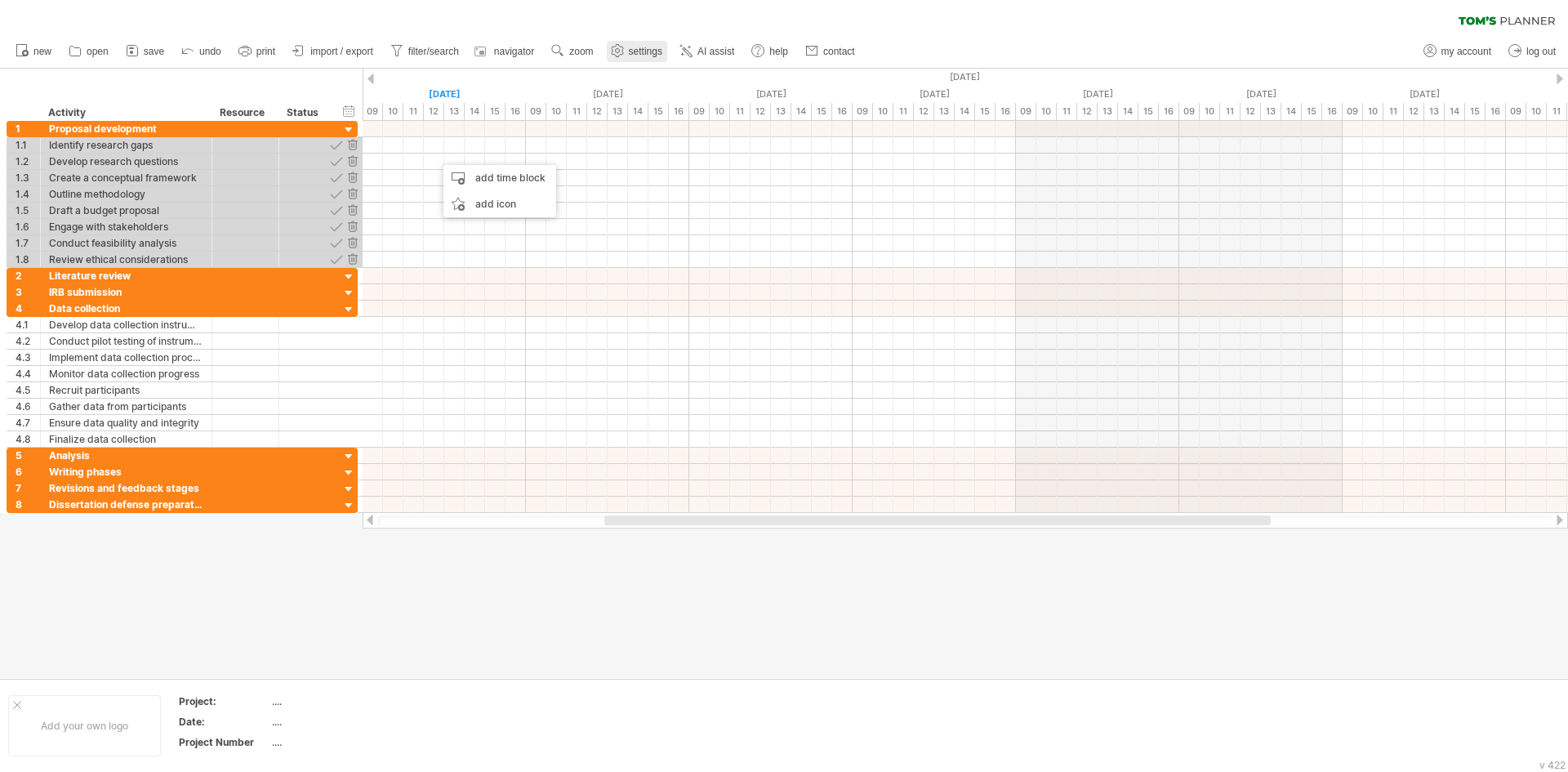
click at [643, 51] on span "settings" at bounding box center [645, 52] width 33 height 12
select select "*"
select select "**"
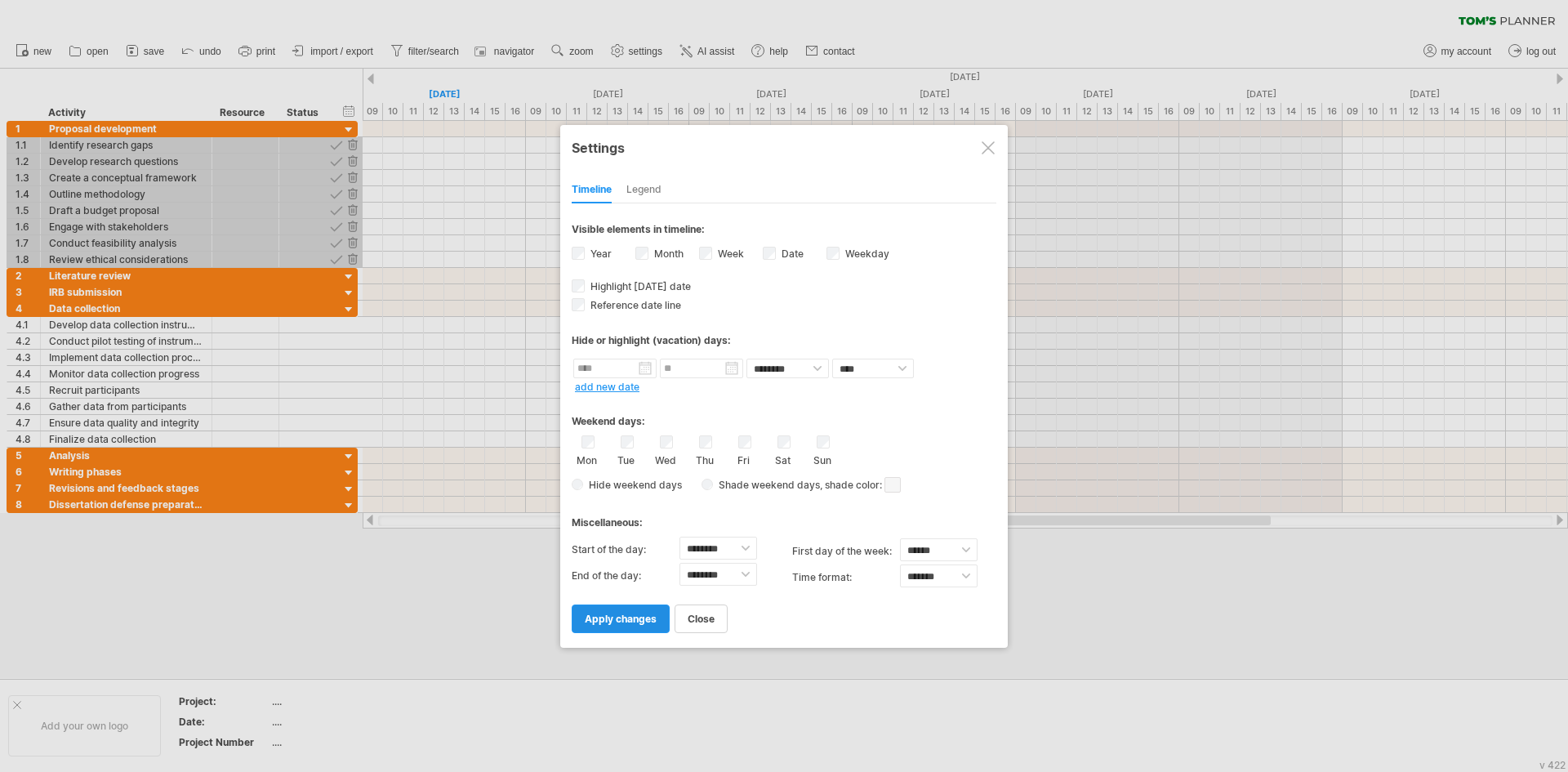
click at [616, 618] on span "apply changes" at bounding box center [620, 618] width 72 height 12
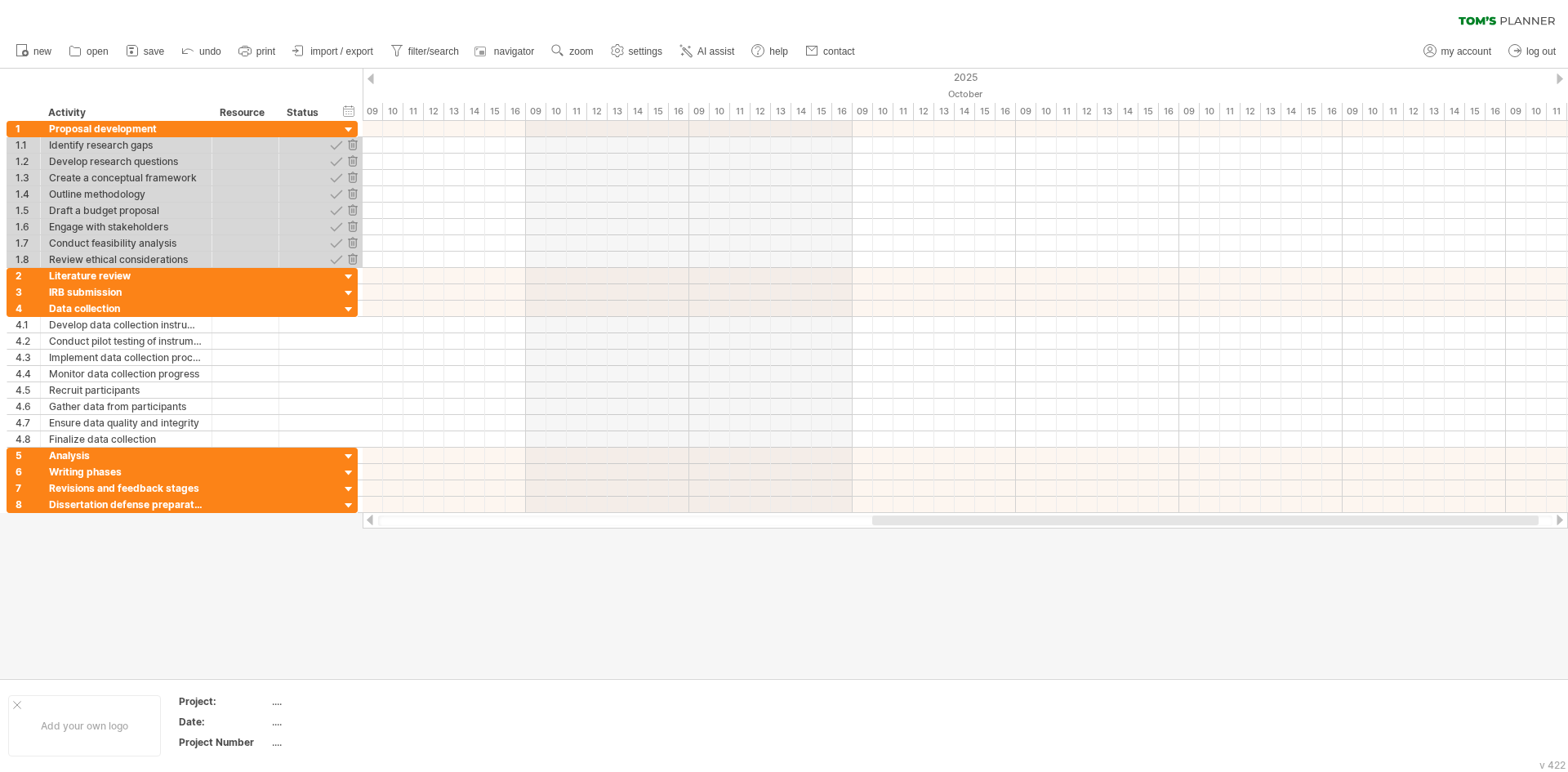
click at [1109, 515] on div at bounding box center [965, 520] width 1205 height 17
drag, startPoint x: 1055, startPoint y: 525, endPoint x: 537, endPoint y: 525, distance: 518.0
click at [539, 525] on div at bounding box center [965, 520] width 1205 height 17
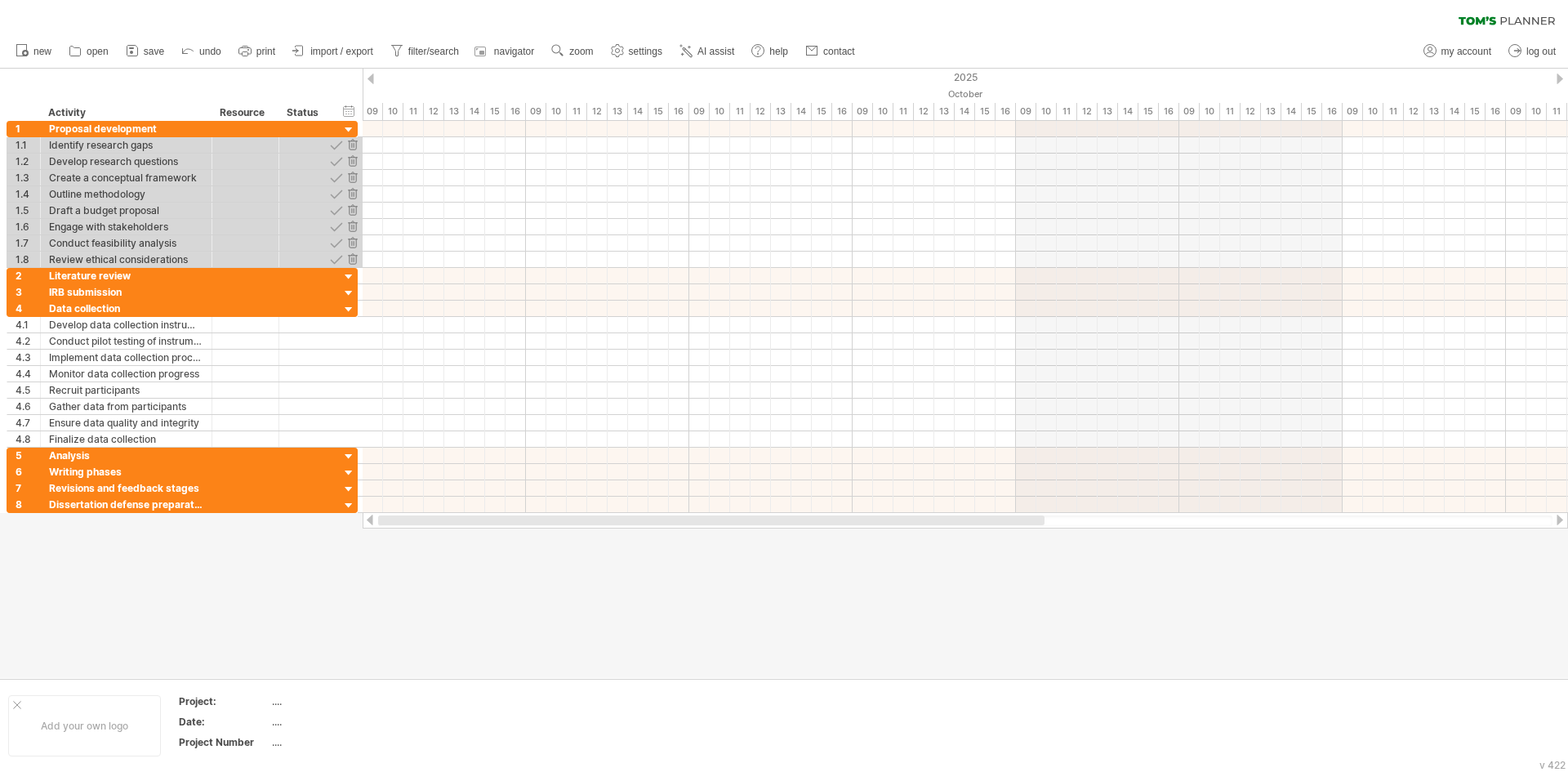
drag, startPoint x: 753, startPoint y: 516, endPoint x: 396, endPoint y: 531, distance: 357.3
click at [396, 531] on div "Trying to reach [DOMAIN_NAME] Connected again... 0% clear filter new 1" at bounding box center [784, 386] width 1568 height 772
click at [646, 49] on span "settings" at bounding box center [645, 52] width 33 height 12
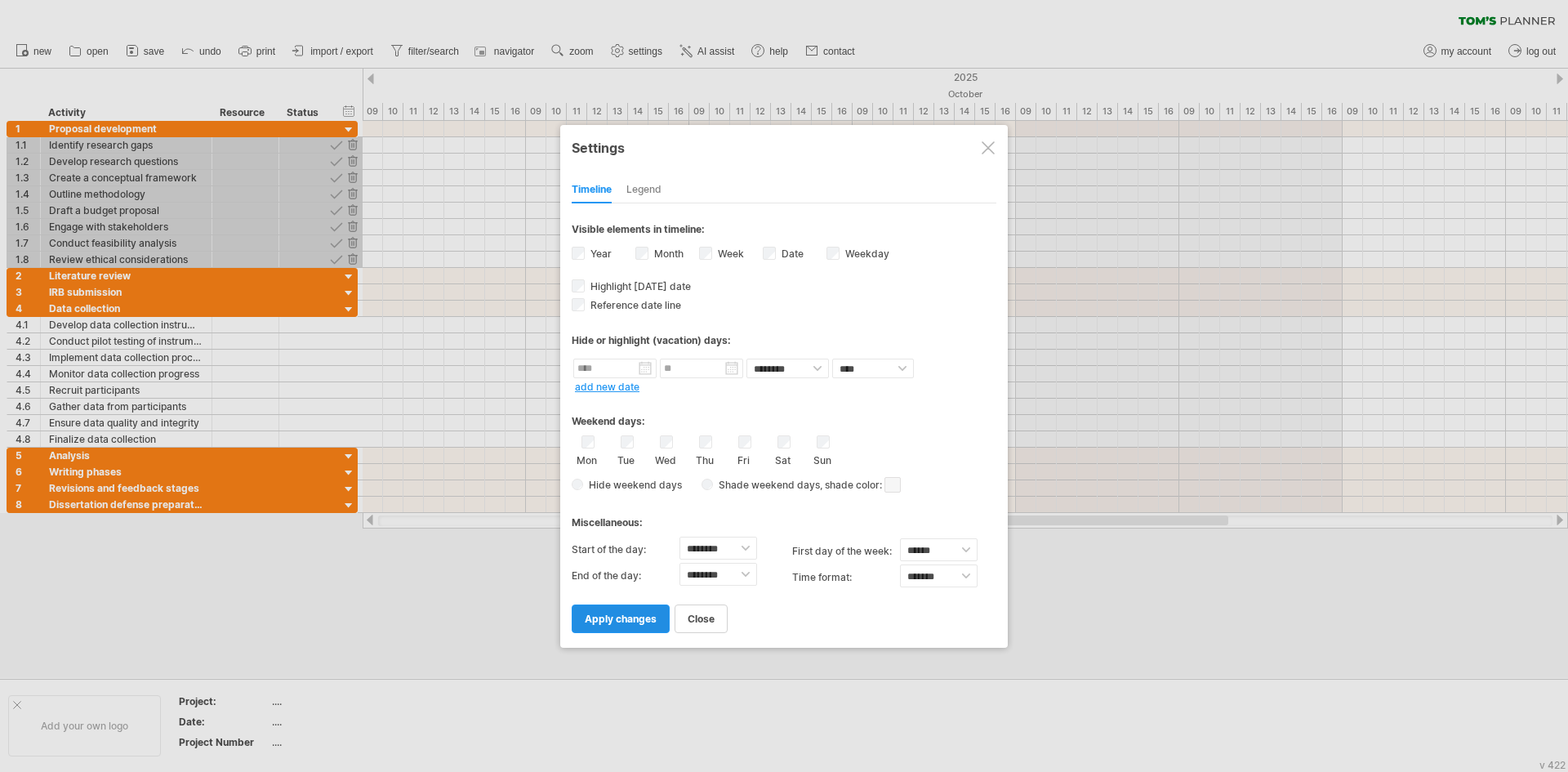
click at [626, 617] on span "apply changes" at bounding box center [620, 618] width 72 height 12
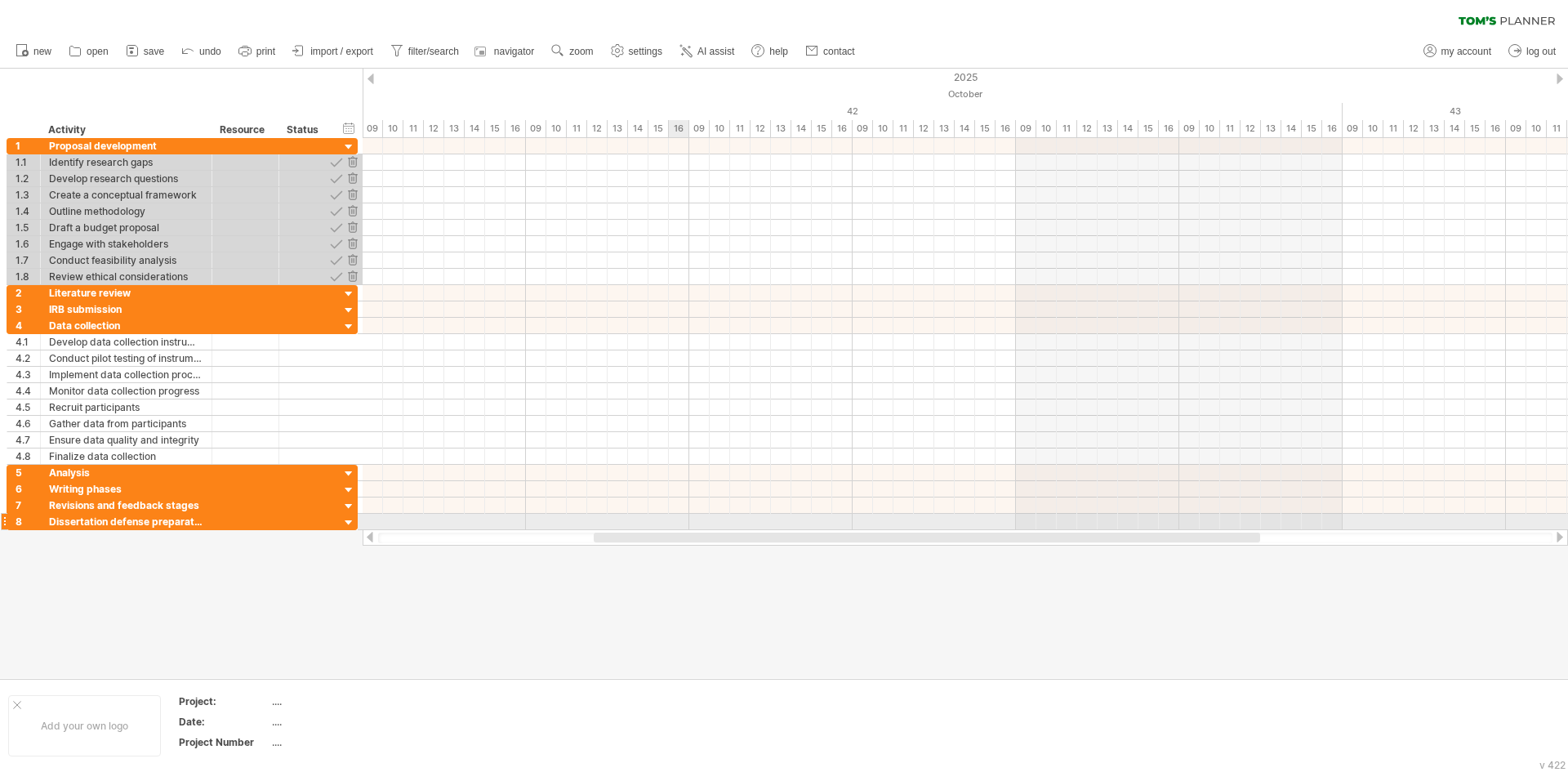
drag, startPoint x: 688, startPoint y: 535, endPoint x: 603, endPoint y: 504, distance: 90.5
click at [576, 516] on div "Trying to reach [DOMAIN_NAME] Connected again... 0% clear filter new 1" at bounding box center [784, 386] width 1568 height 772
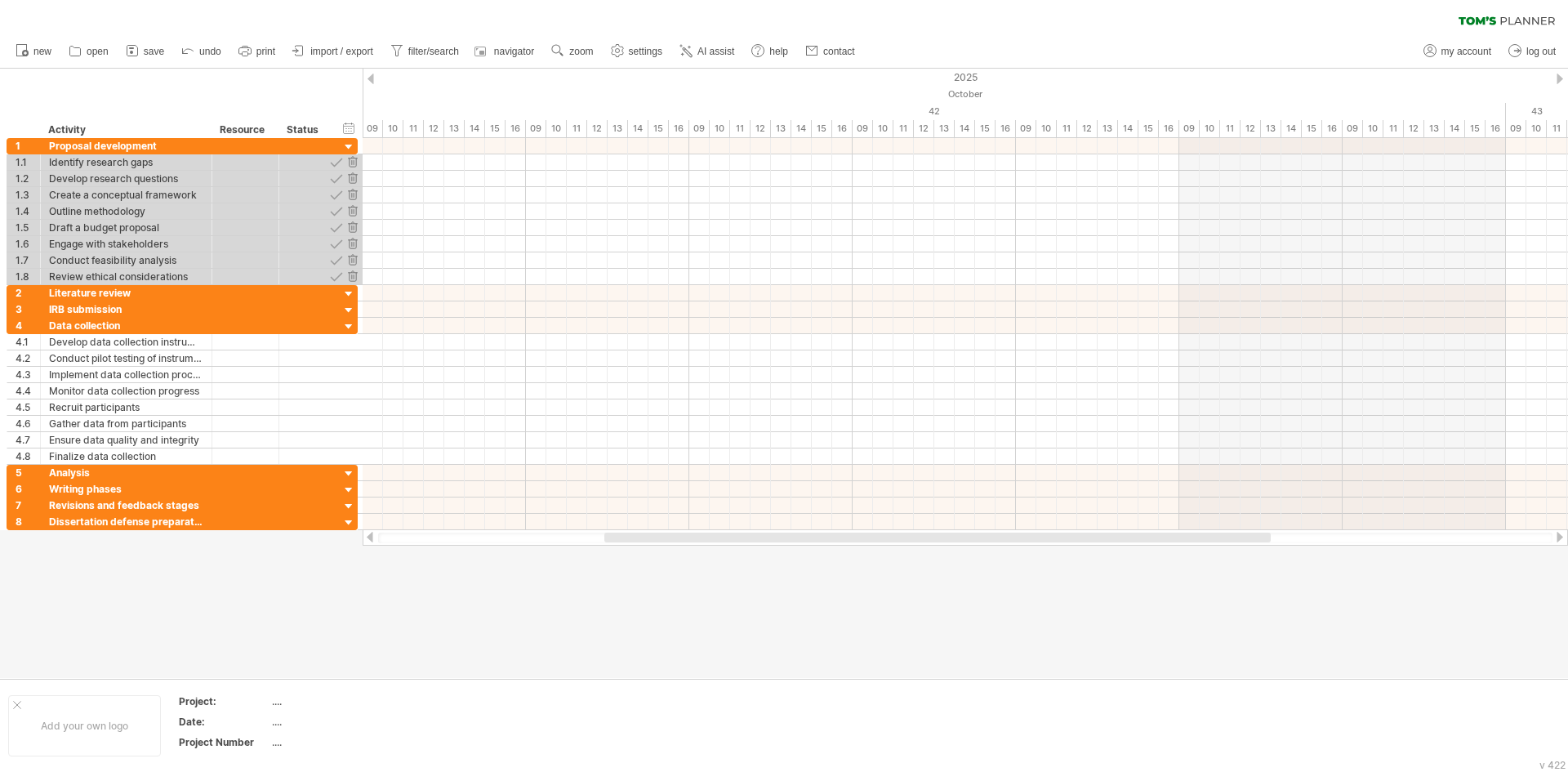
click at [644, 51] on span "settings" at bounding box center [645, 52] width 33 height 12
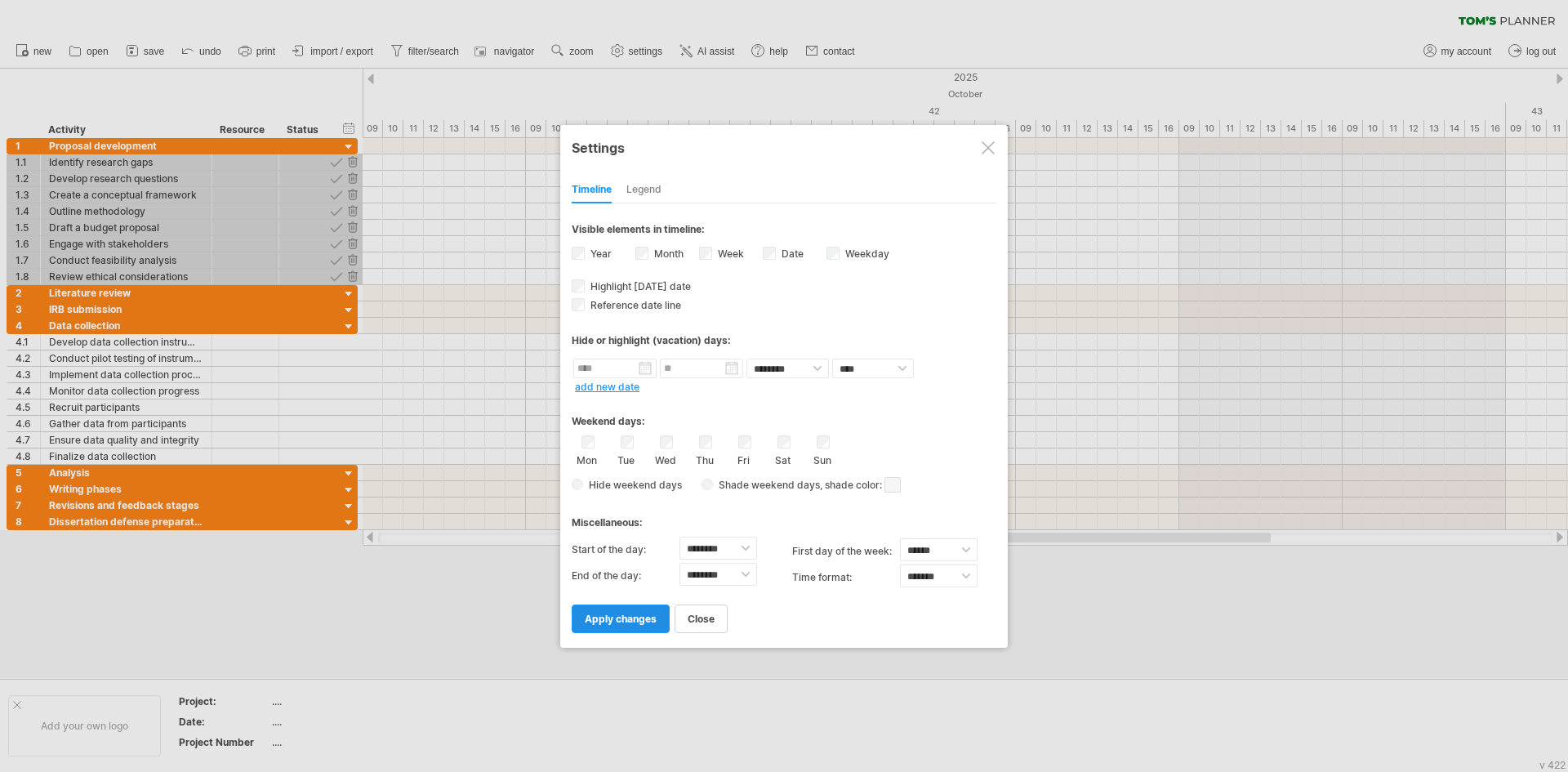
click at [630, 615] on span "apply changes" at bounding box center [620, 618] width 72 height 12
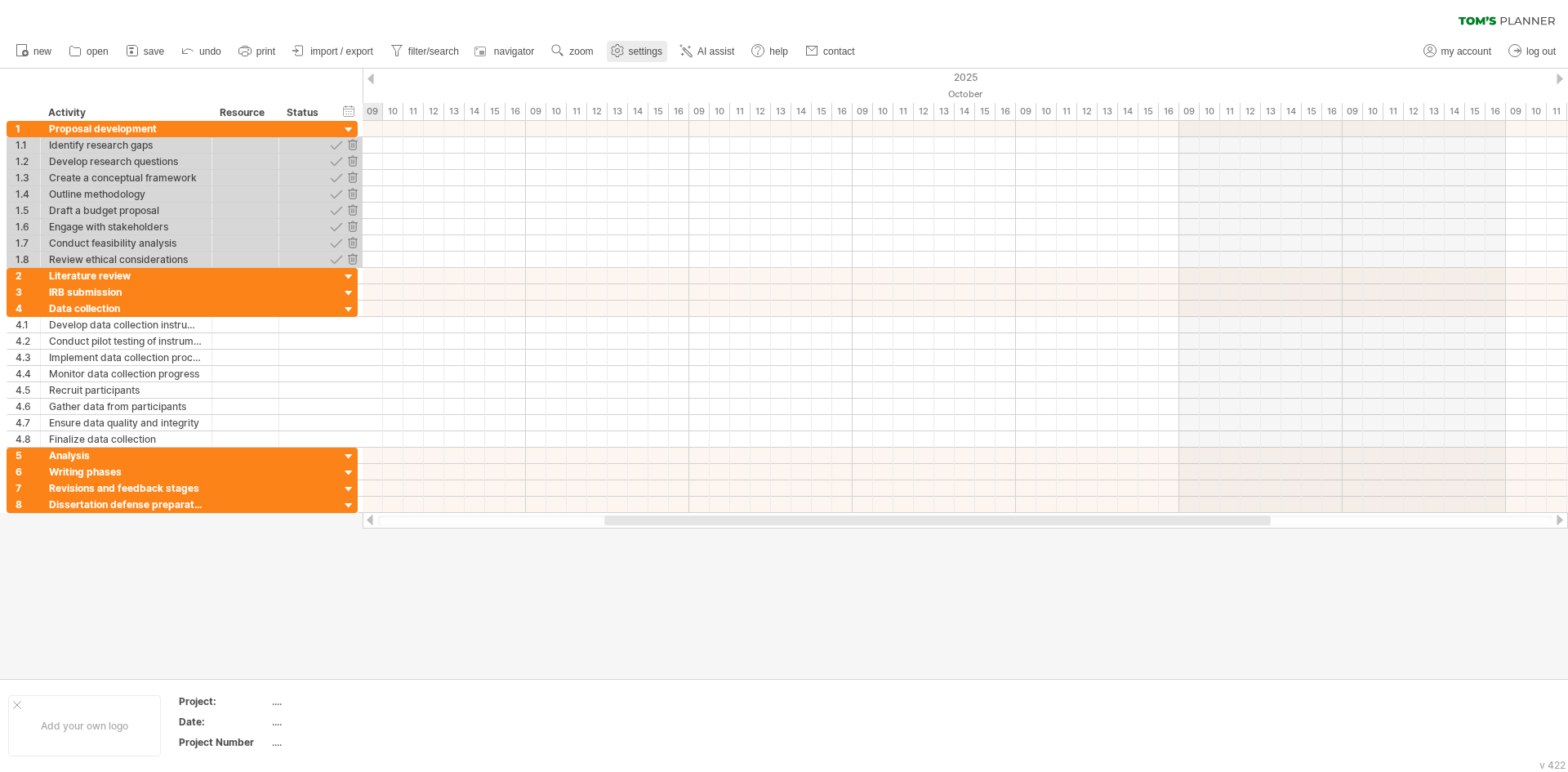
click at [635, 55] on span "settings" at bounding box center [645, 52] width 33 height 12
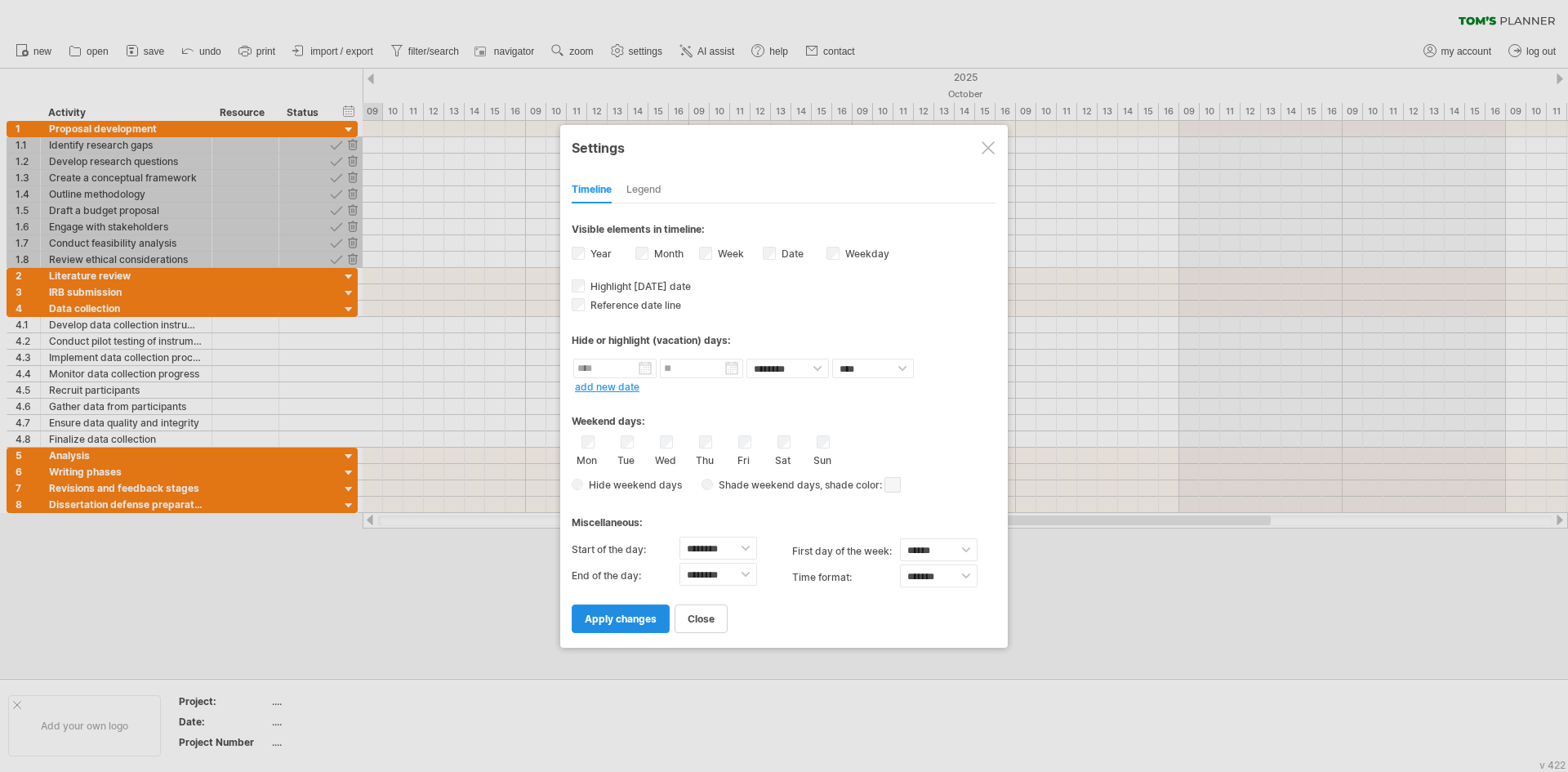
click at [629, 614] on span "apply changes" at bounding box center [620, 618] width 72 height 12
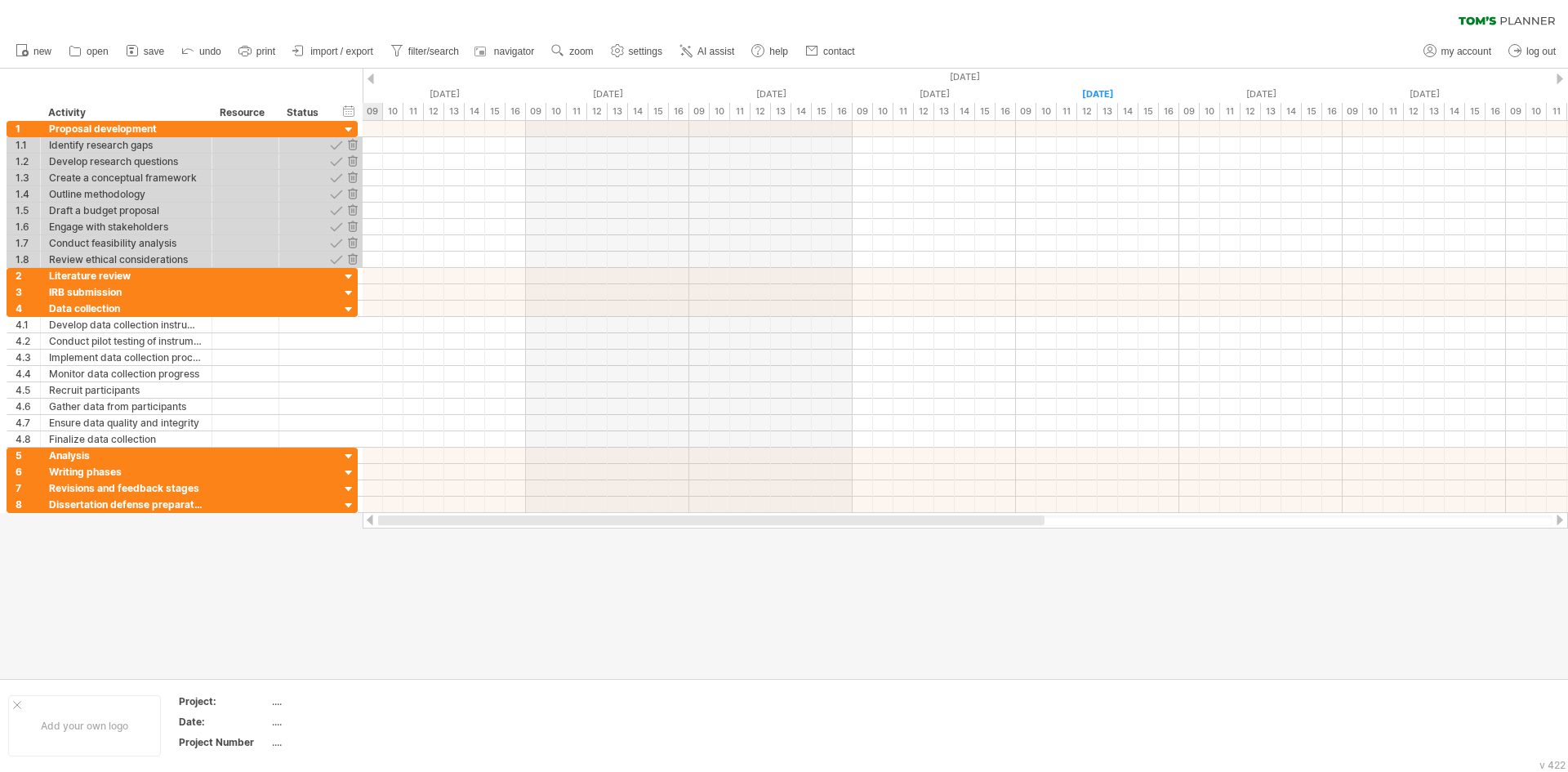
drag, startPoint x: 688, startPoint y: 520, endPoint x: 458, endPoint y: 544, distance: 231.2
click at [458, 544] on div "Trying to reach [DOMAIN_NAME] Connected again... 0% clear filter new 1" at bounding box center [784, 386] width 1568 height 772
click at [315, 110] on div "Status" at bounding box center [305, 112] width 36 height 17
click at [277, 113] on div at bounding box center [278, 112] width 6 height 17
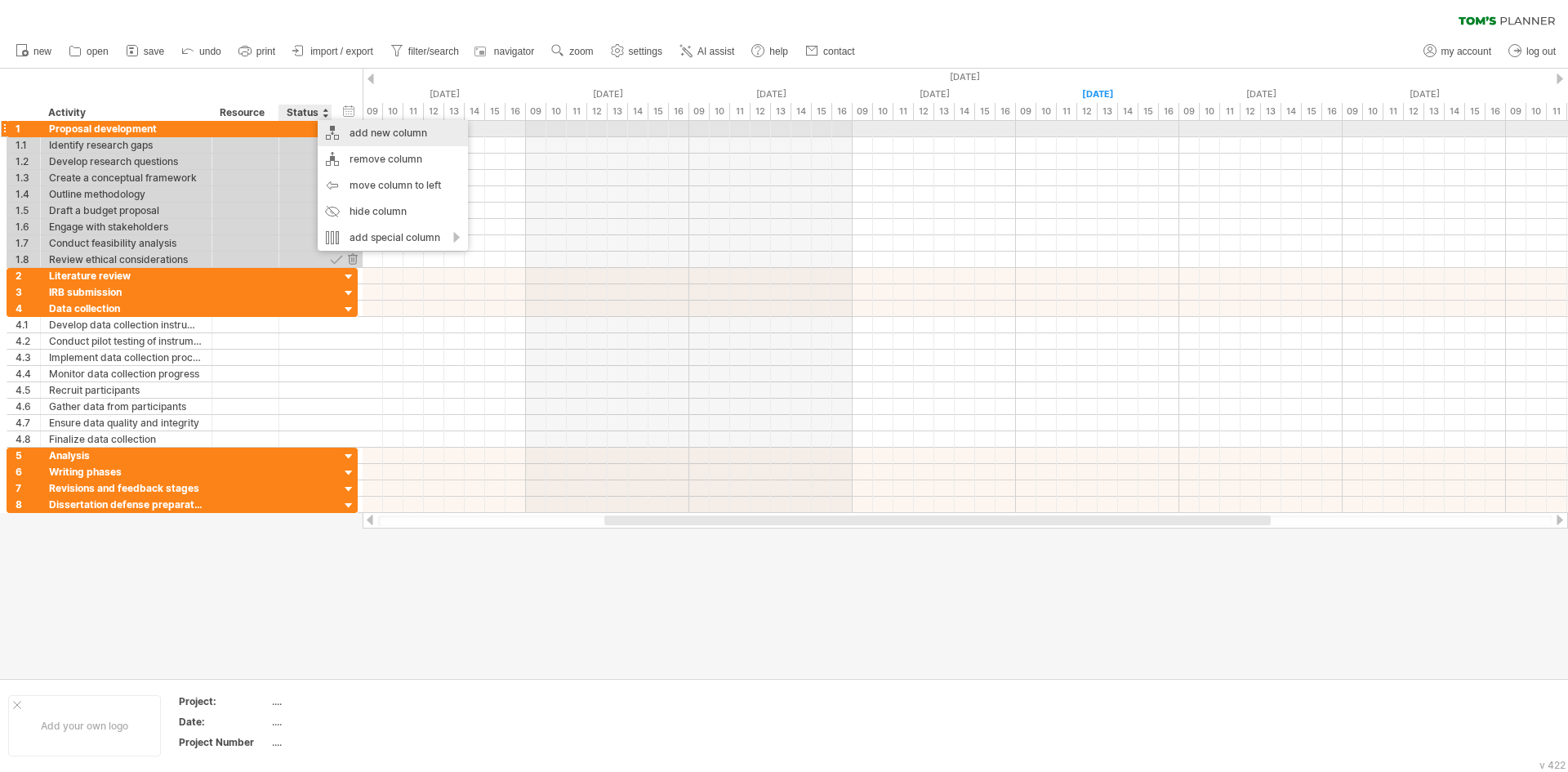
click at [370, 134] on div "add new column" at bounding box center [392, 133] width 150 height 27
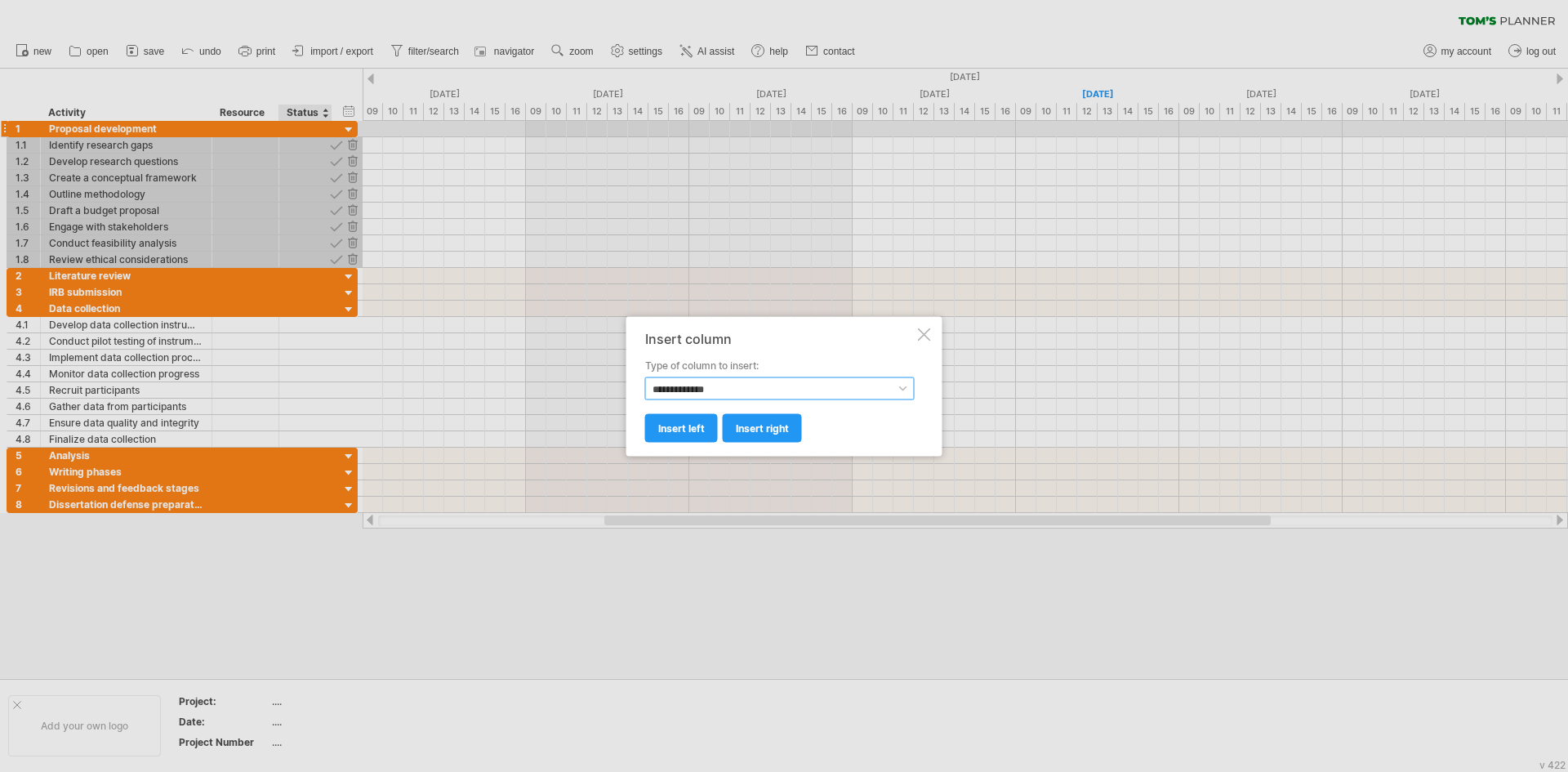
click at [764, 392] on select "**********" at bounding box center [780, 387] width 269 height 23
select select "********"
click at [645, 376] on select "**********" at bounding box center [780, 387] width 269 height 23
click at [672, 428] on span "insert left" at bounding box center [681, 427] width 46 height 12
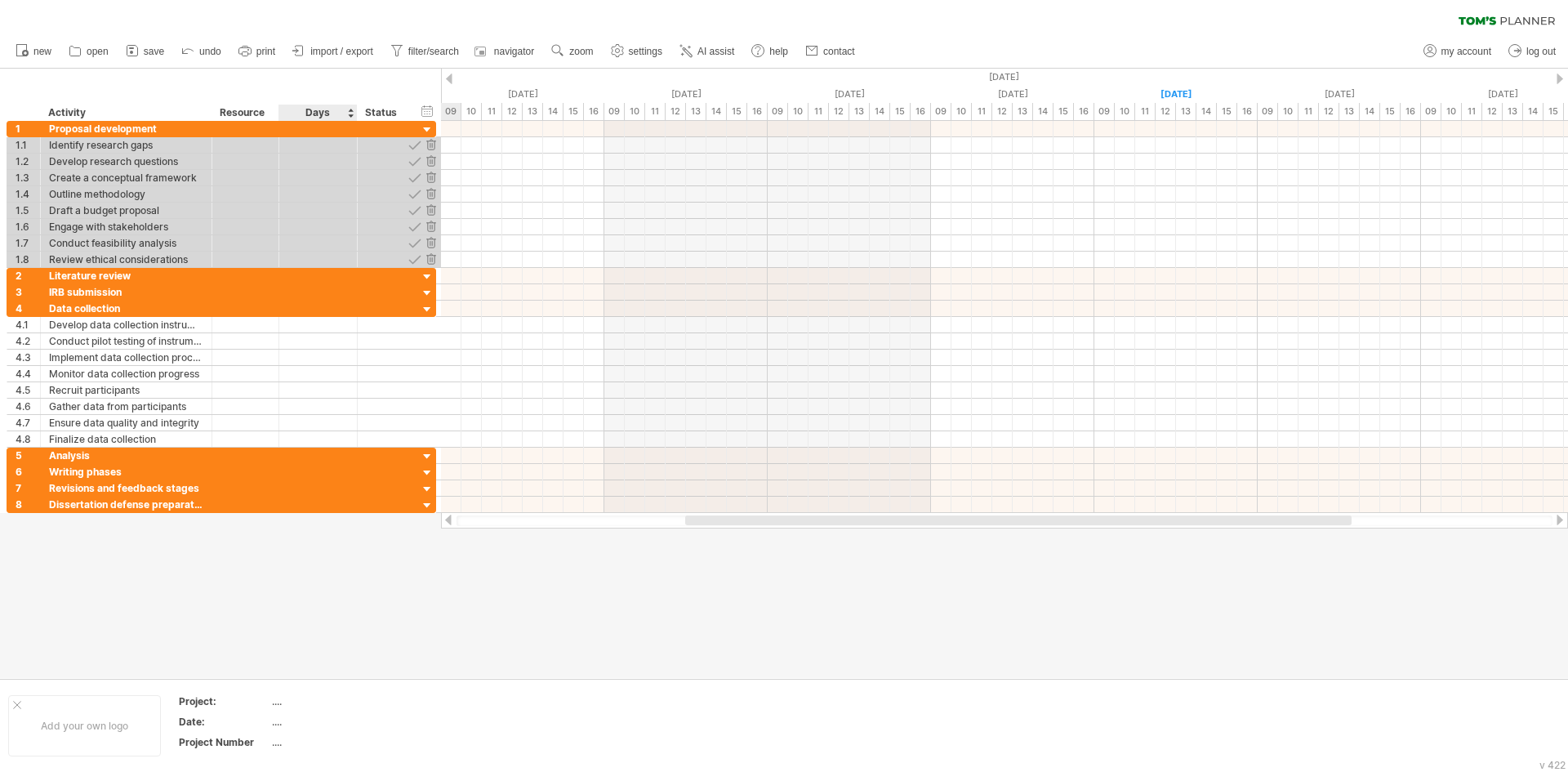
click at [341, 110] on div "Days" at bounding box center [316, 112] width 78 height 17
click at [310, 107] on div "Days" at bounding box center [316, 112] width 78 height 17
click at [351, 110] on div "Days" at bounding box center [316, 112] width 78 height 17
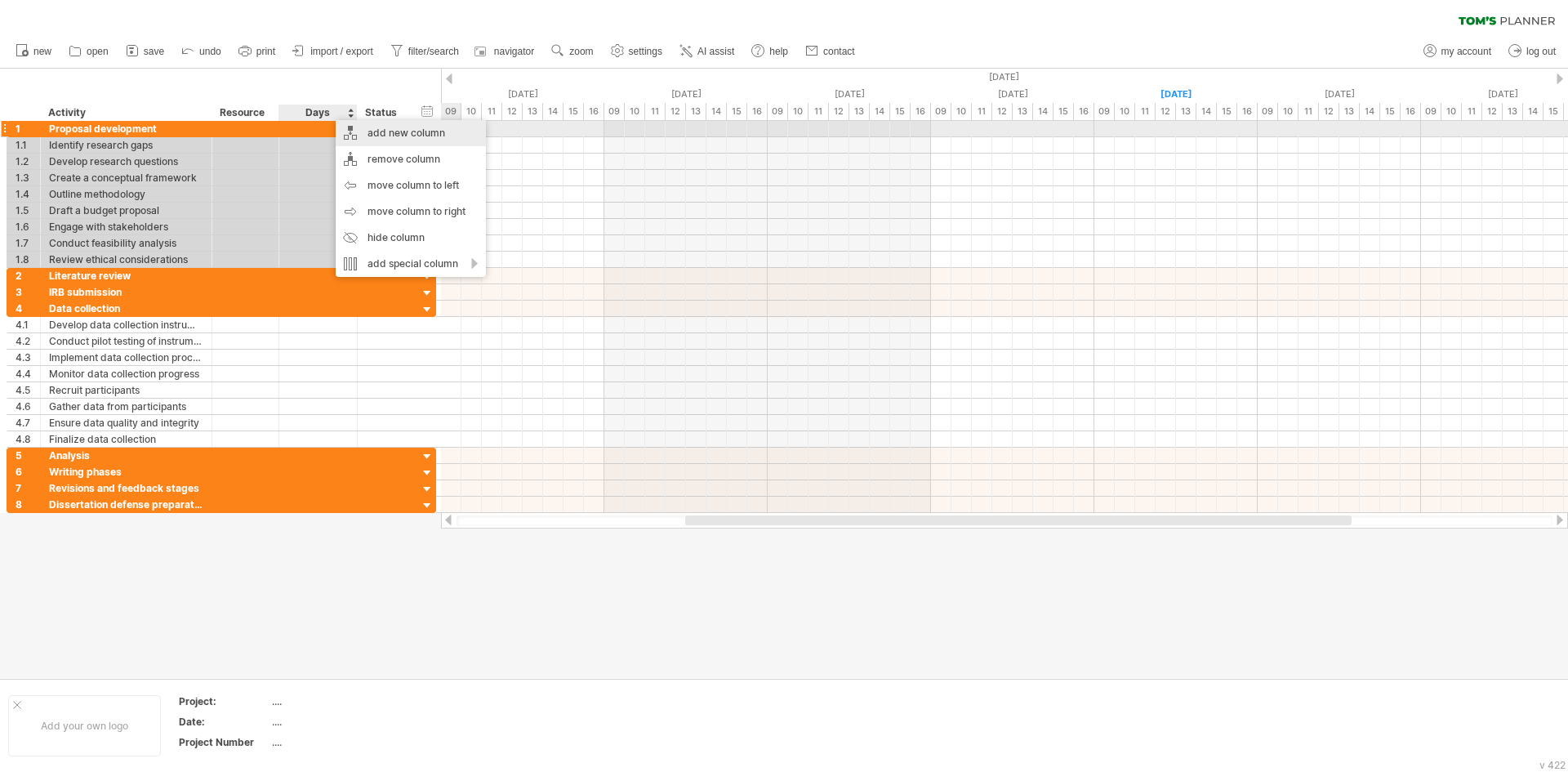
click at [428, 133] on div "add new column" at bounding box center [411, 133] width 150 height 27
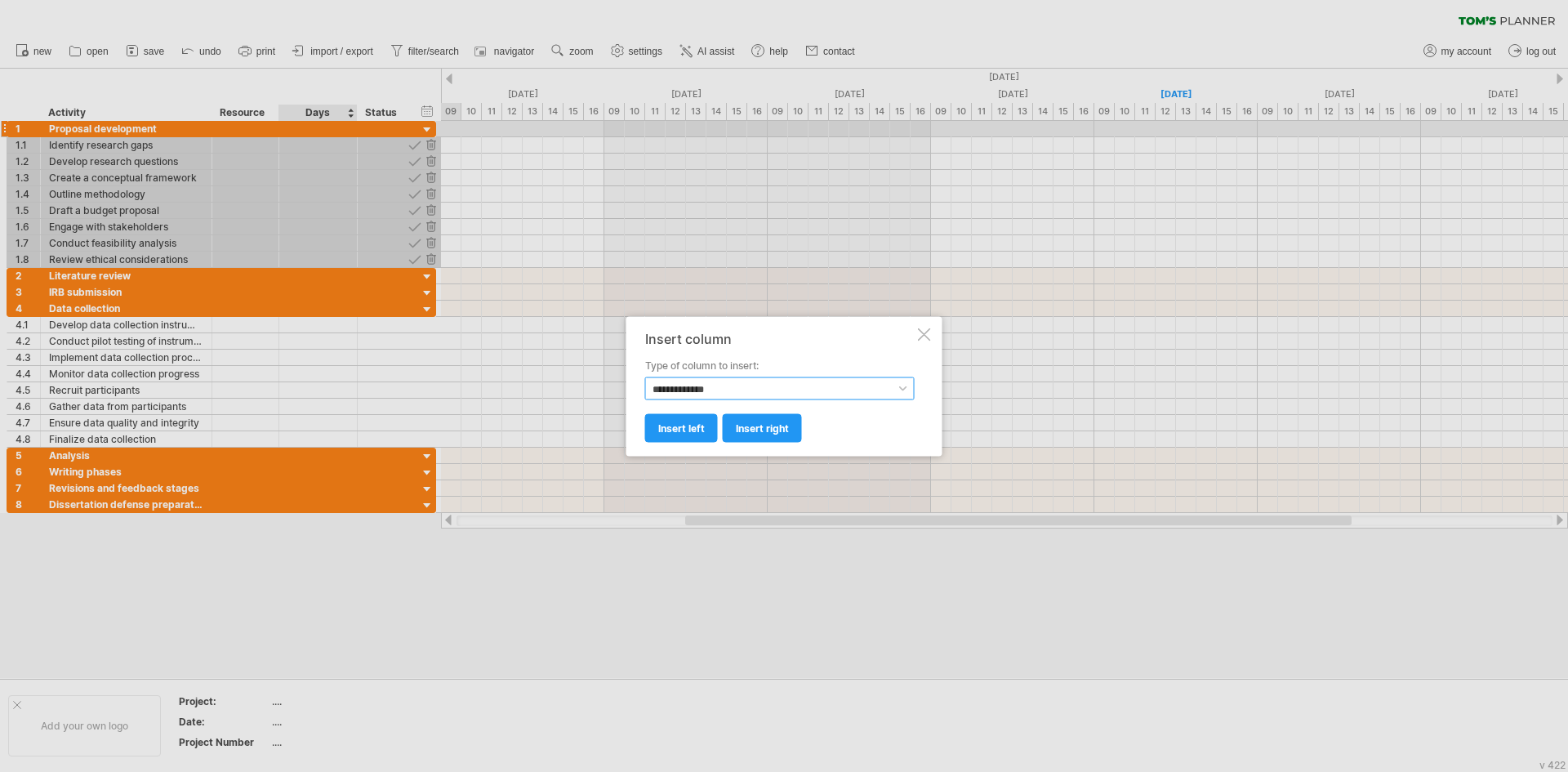
click at [676, 384] on select "**********" at bounding box center [780, 387] width 269 height 23
click at [927, 333] on div at bounding box center [924, 333] width 13 height 13
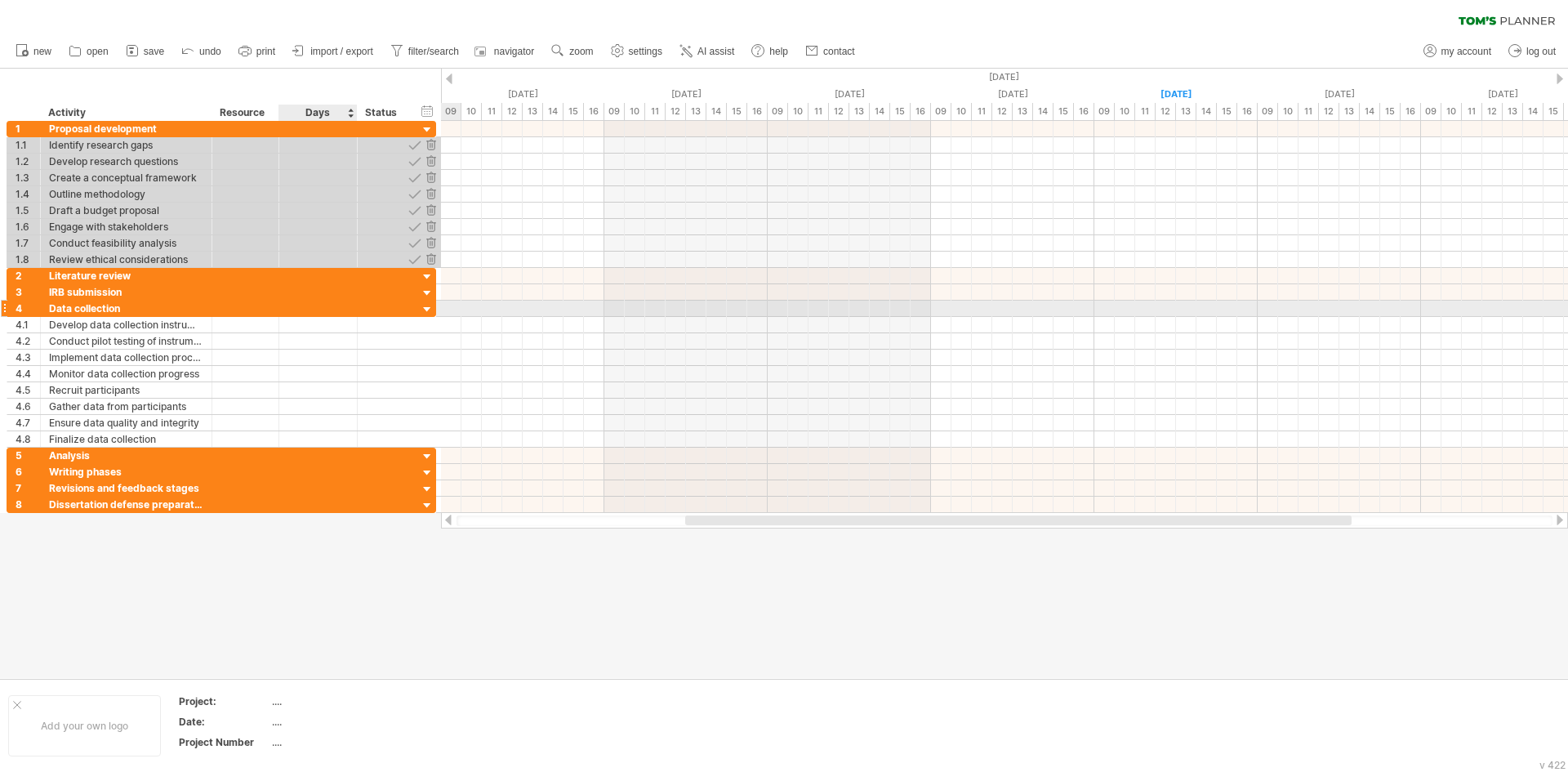
click at [302, 306] on div at bounding box center [318, 308] width 61 height 16
type input "***"
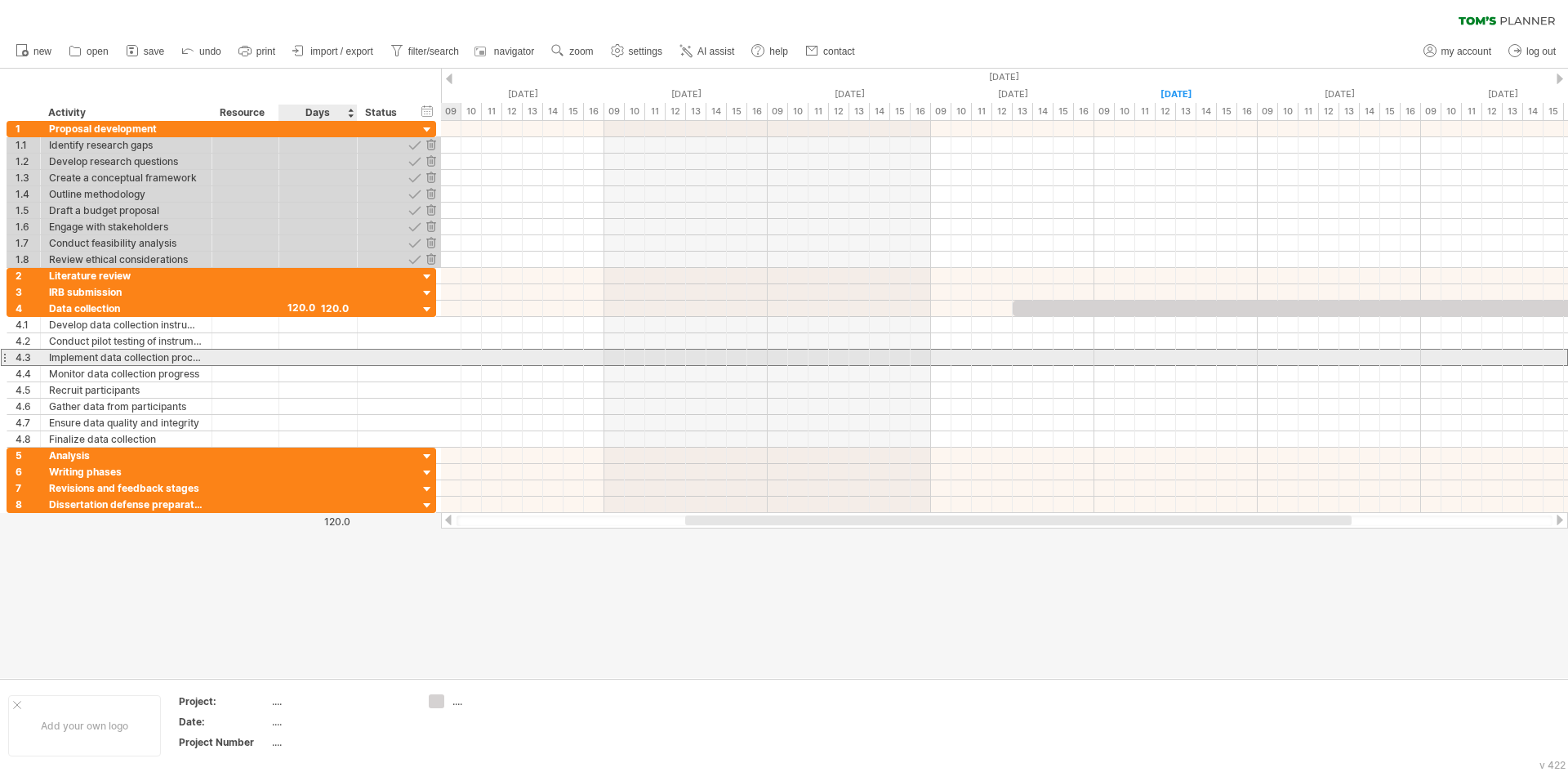
scroll to position [0, 0]
click at [333, 353] on div at bounding box center [318, 358] width 61 height 16
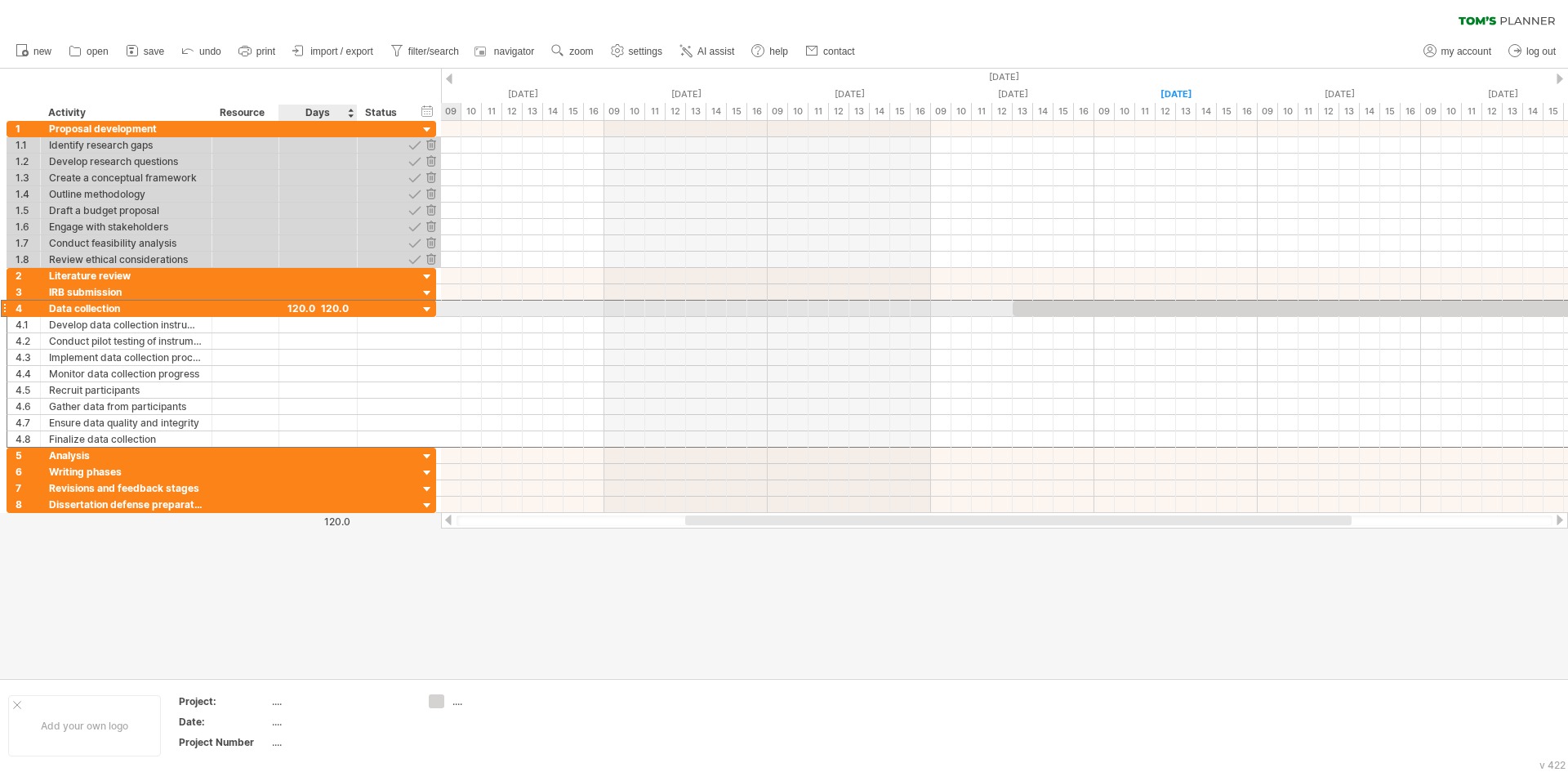
click at [331, 303] on div "120.0" at bounding box center [318, 308] width 61 height 16
click at [332, 308] on div "*****" at bounding box center [318, 308] width 61 height 16
click at [332, 309] on div "120.0" at bounding box center [318, 308] width 61 height 16
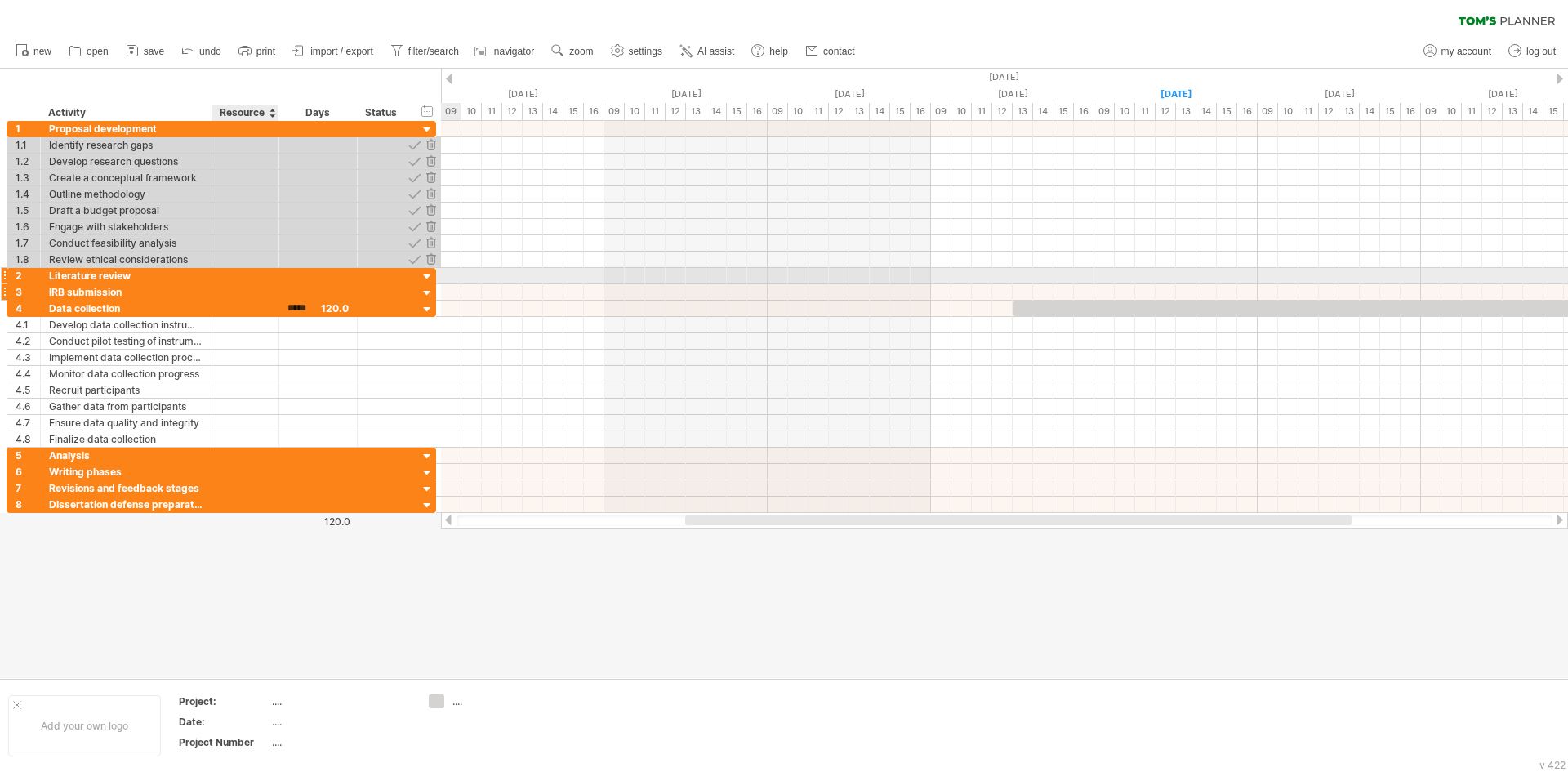
click at [298, 292] on div at bounding box center [318, 292] width 61 height 16
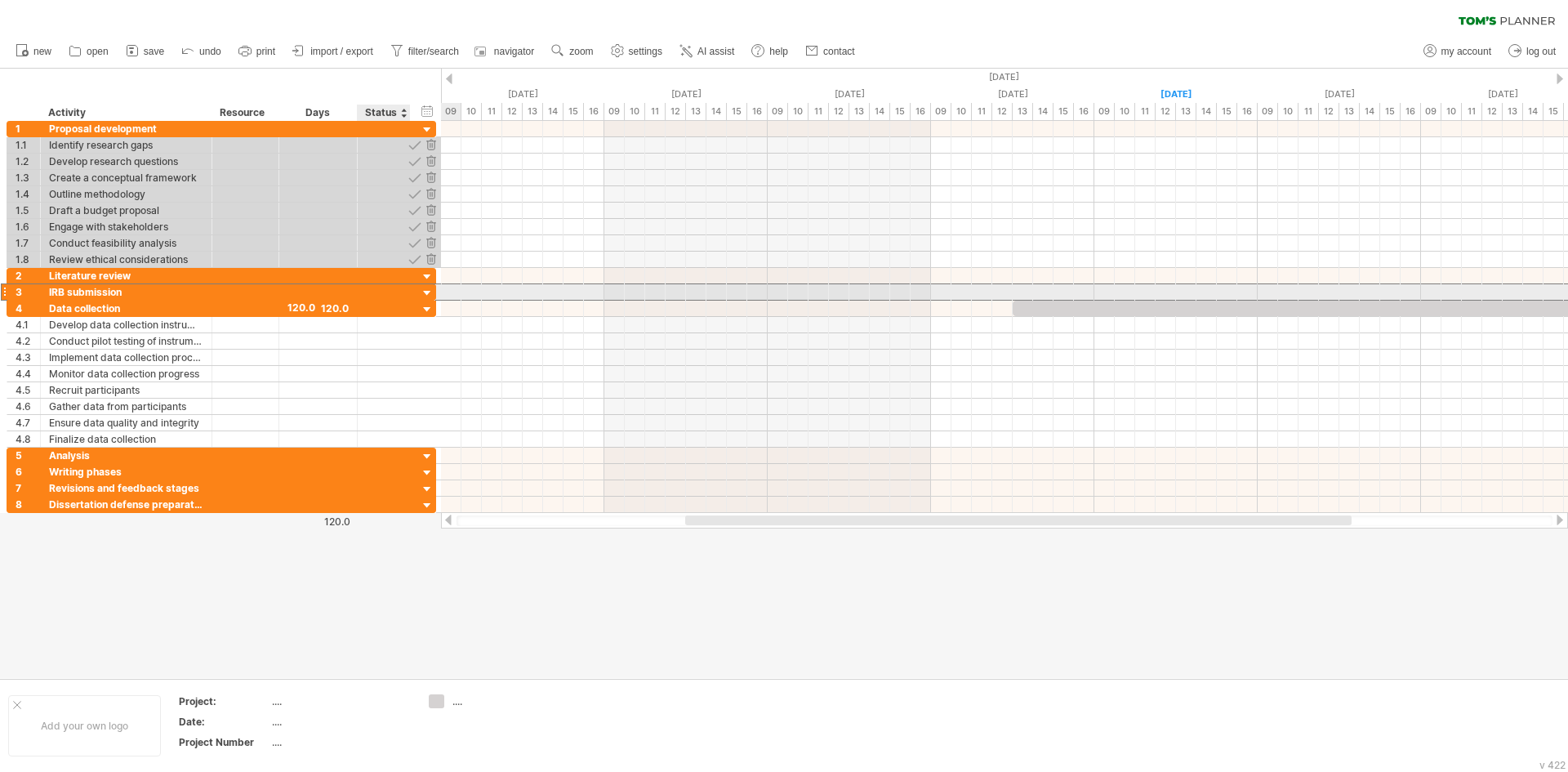
type input "*"
type input "**"
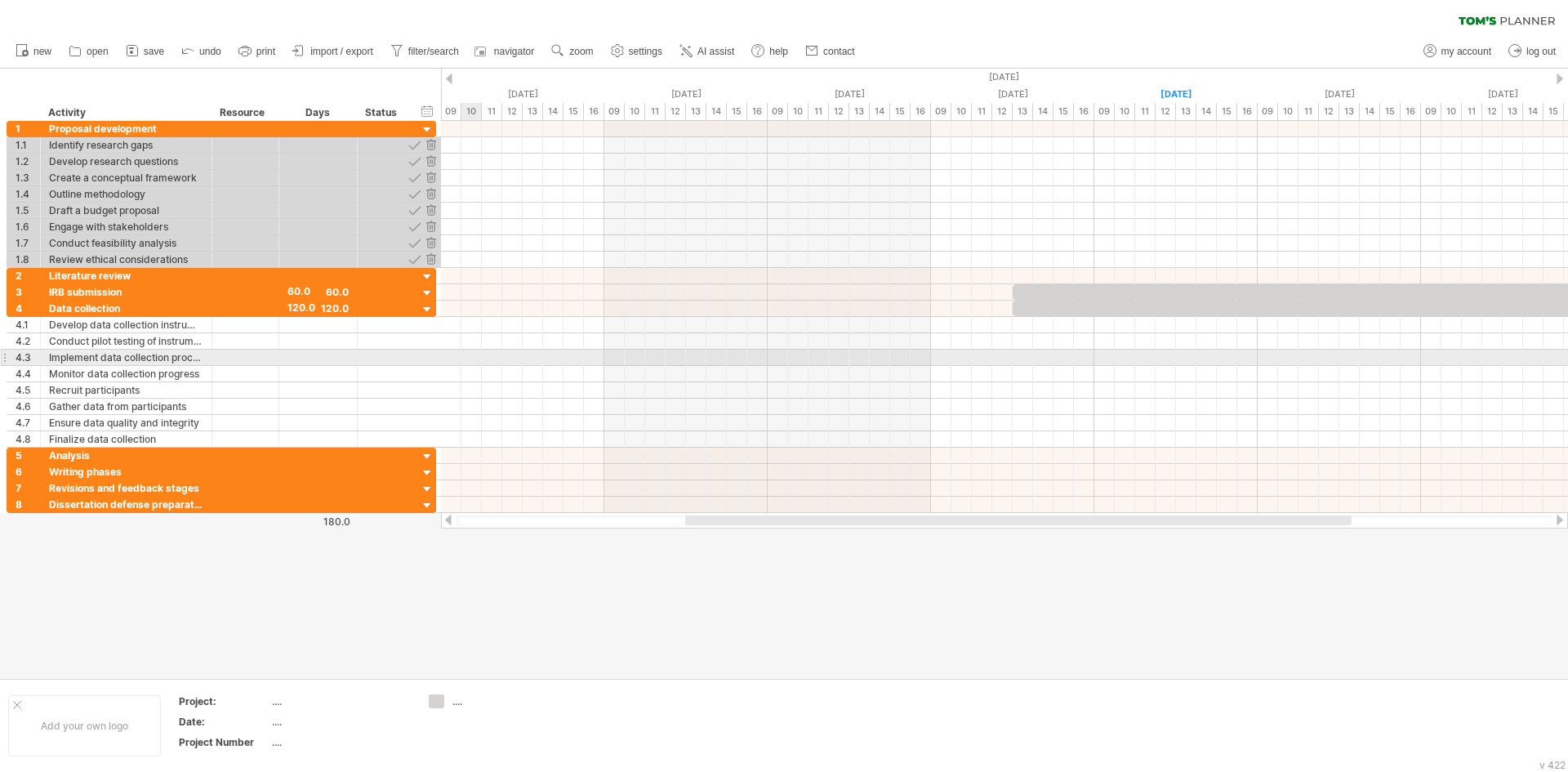
click at [463, 364] on div at bounding box center [1004, 358] width 1127 height 17
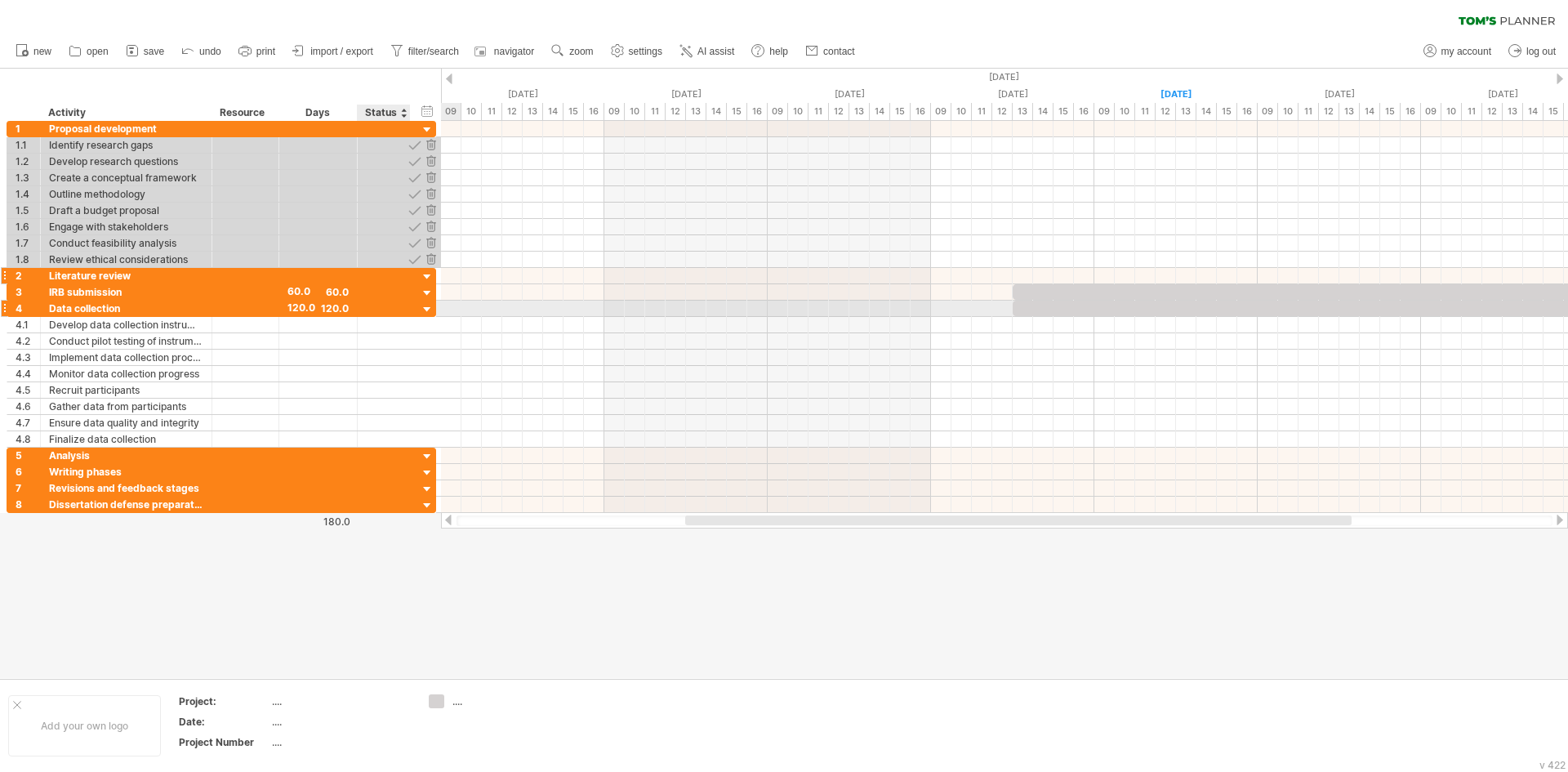
click at [328, 306] on div "120.0" at bounding box center [318, 308] width 61 height 16
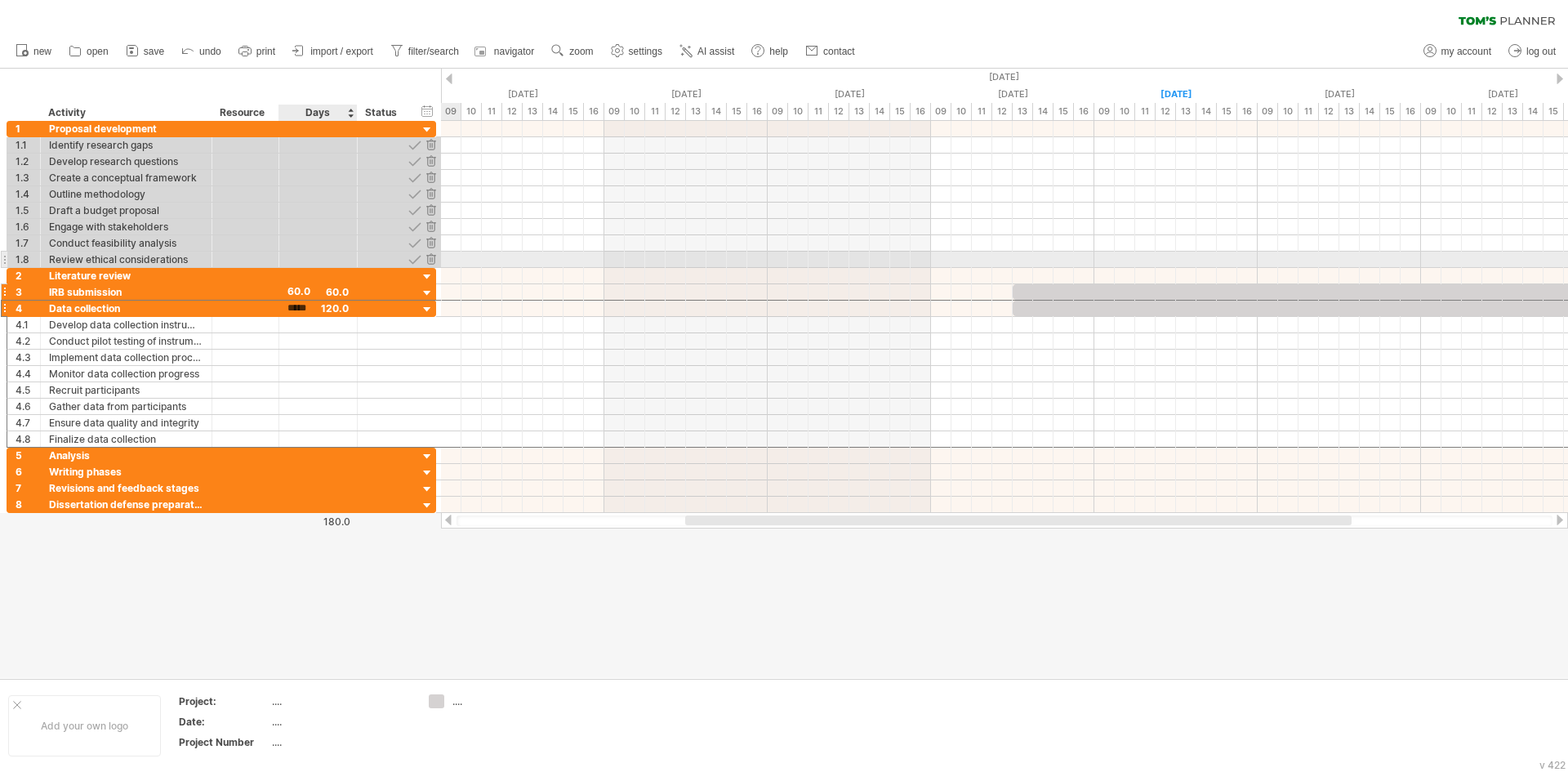
click at [298, 288] on div "60.0" at bounding box center [318, 292] width 61 height 16
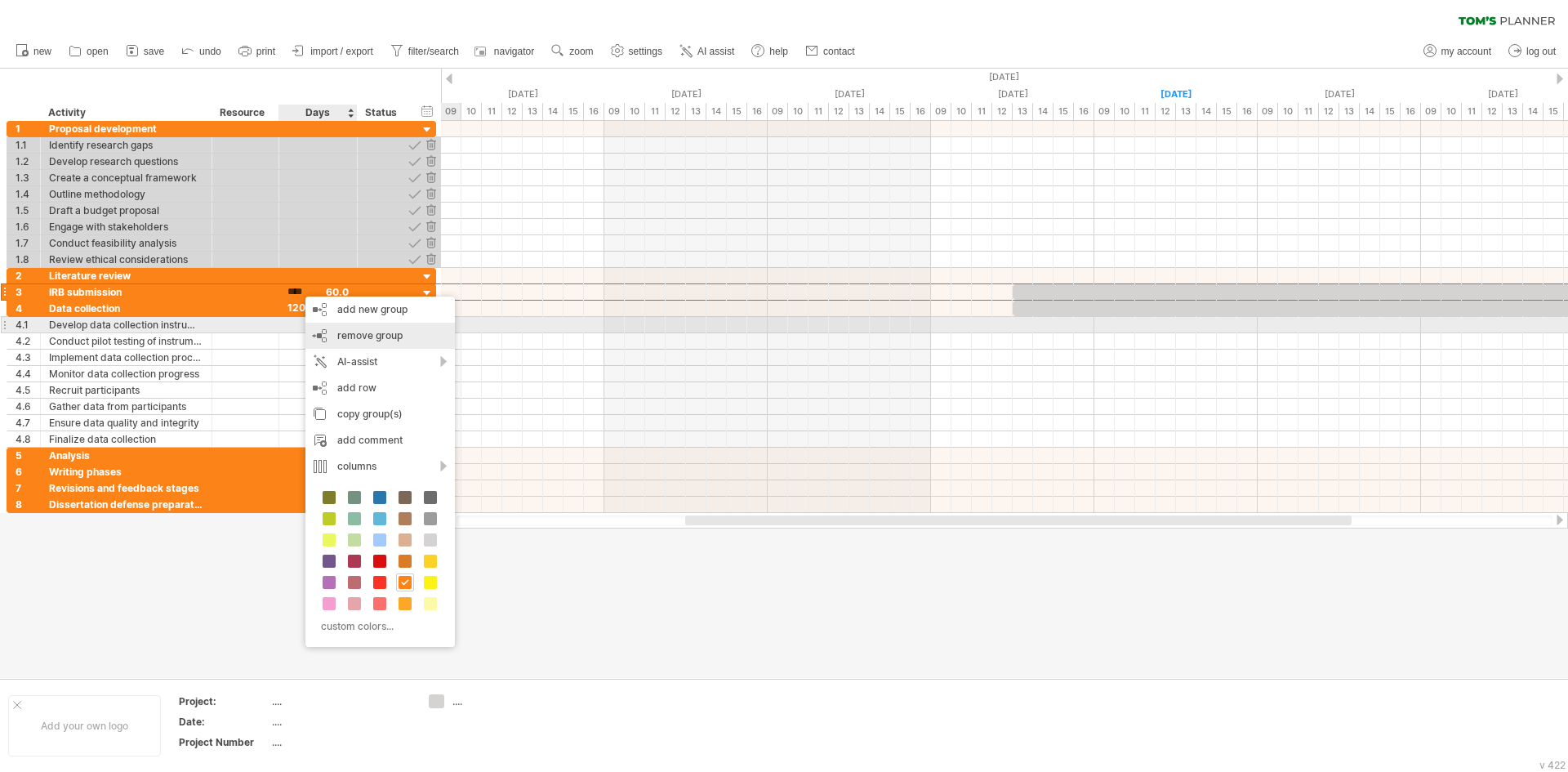
click at [363, 335] on span "remove group" at bounding box center [369, 335] width 66 height 12
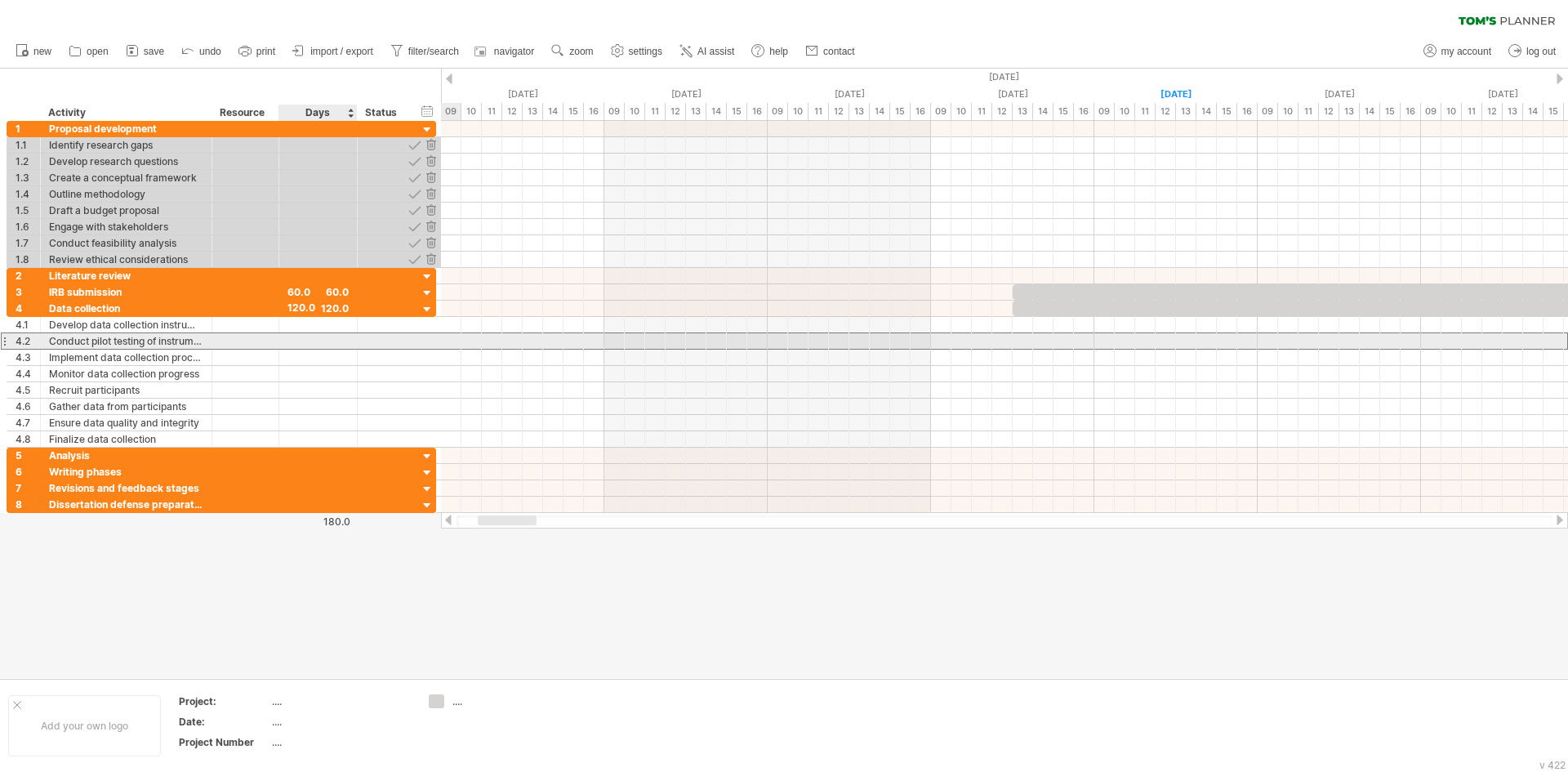
click at [363, 335] on div at bounding box center [384, 341] width 53 height 16
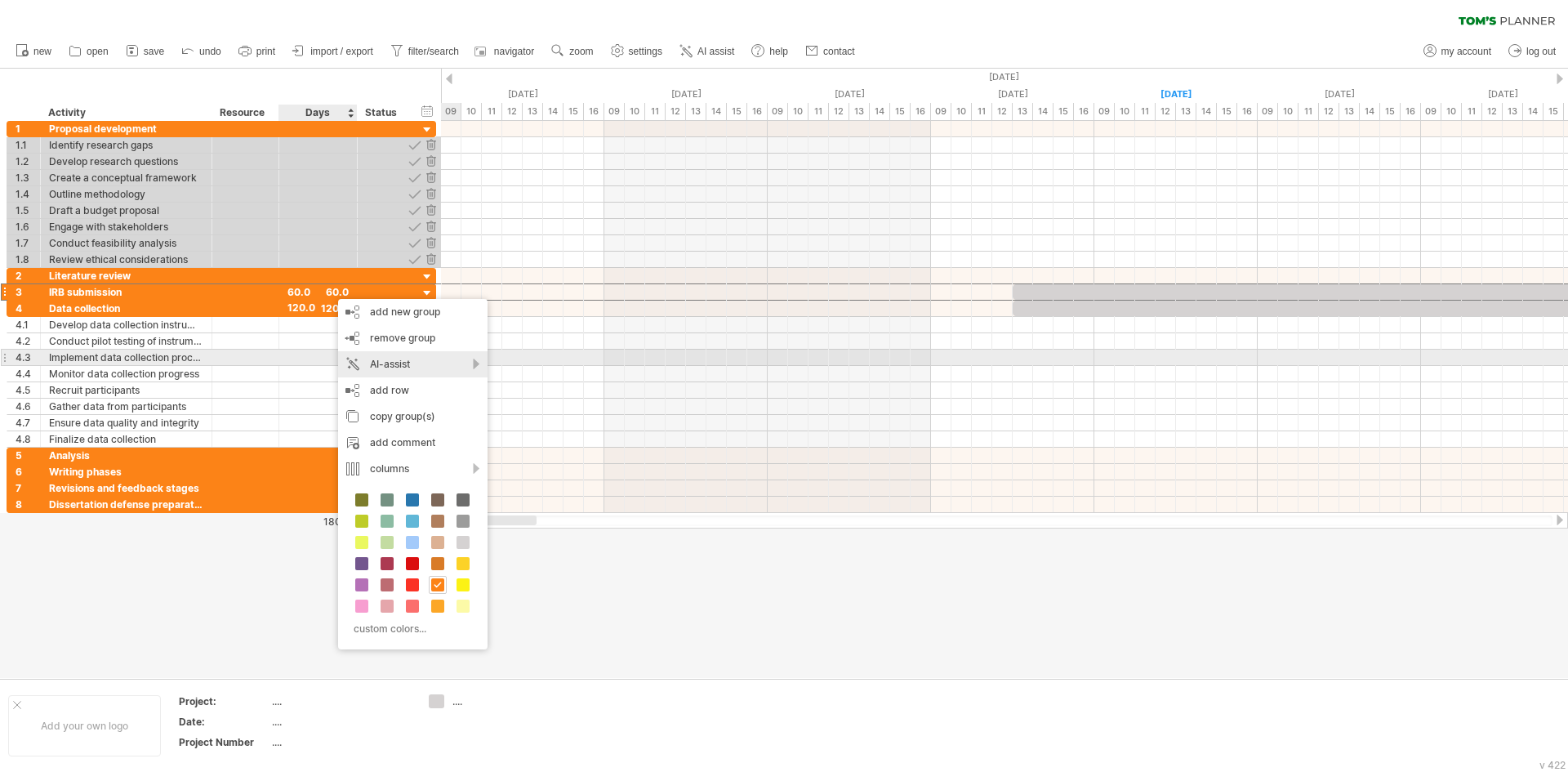
click at [481, 361] on div "AI-assist" at bounding box center [413, 363] width 149 height 27
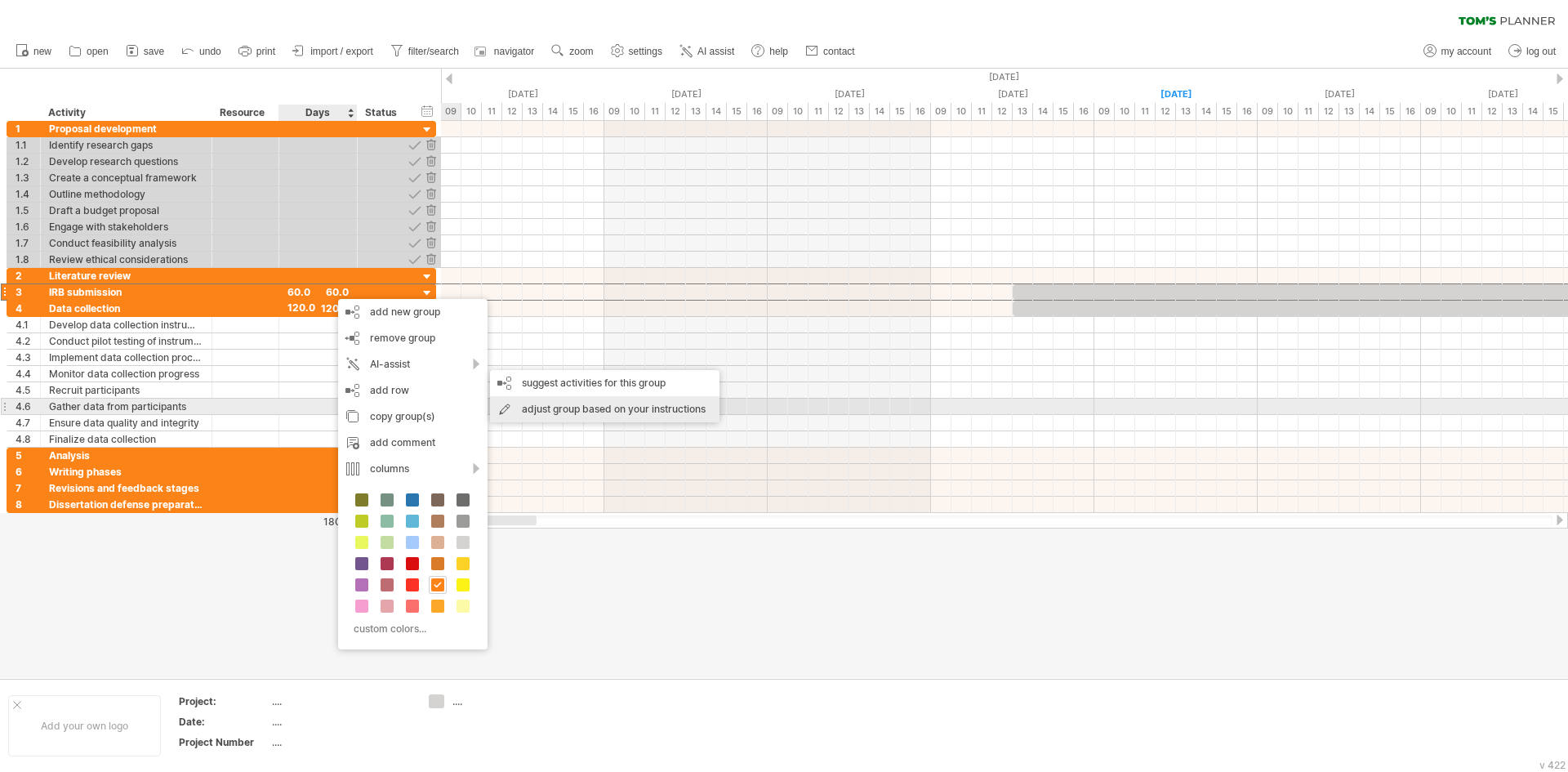
click at [549, 409] on div "adjust group based on your instructions" at bounding box center [605, 409] width 230 height 27
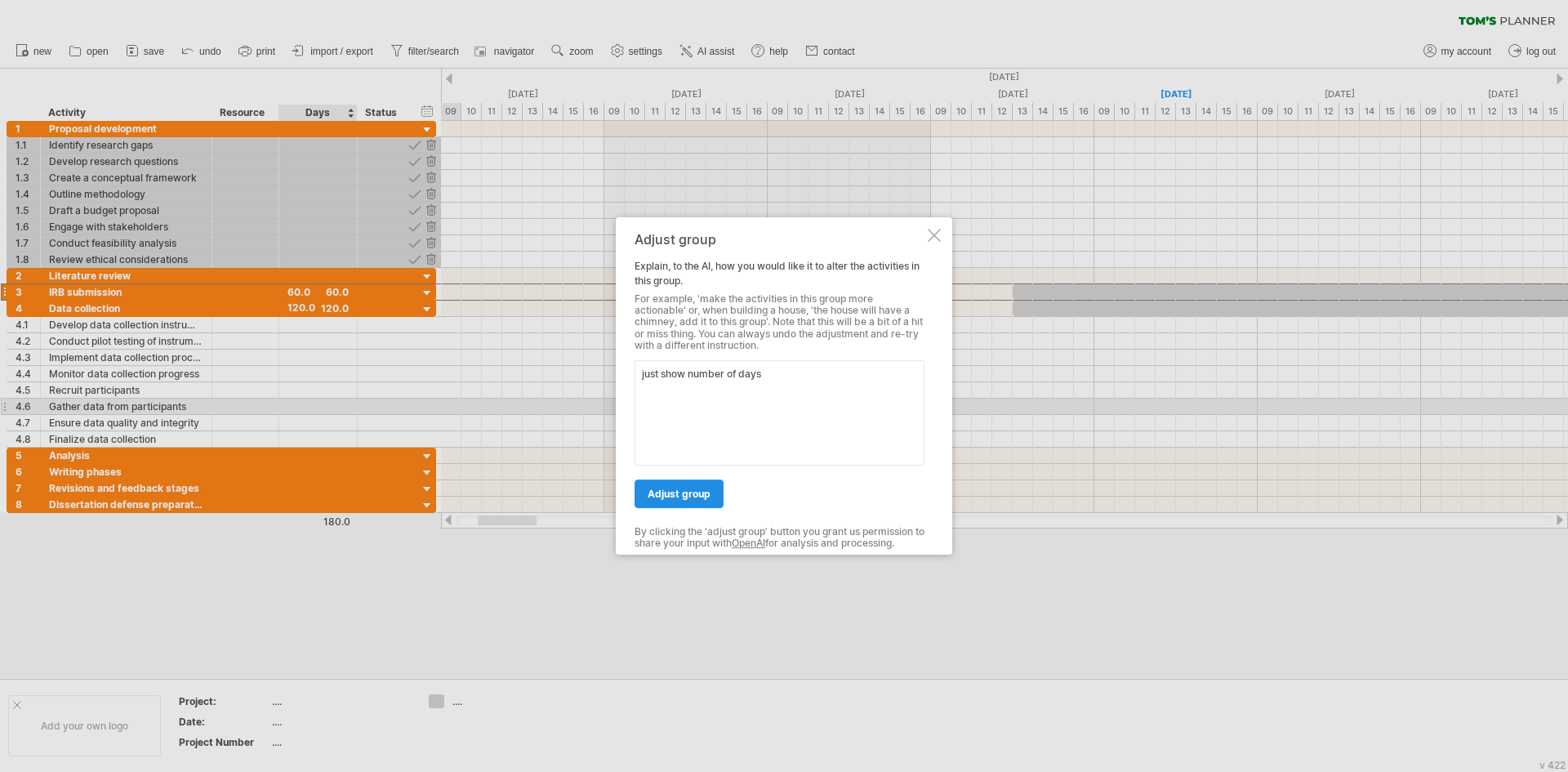
type textarea "just show number of days"
click at [656, 496] on span "adjust group" at bounding box center [679, 493] width 63 height 12
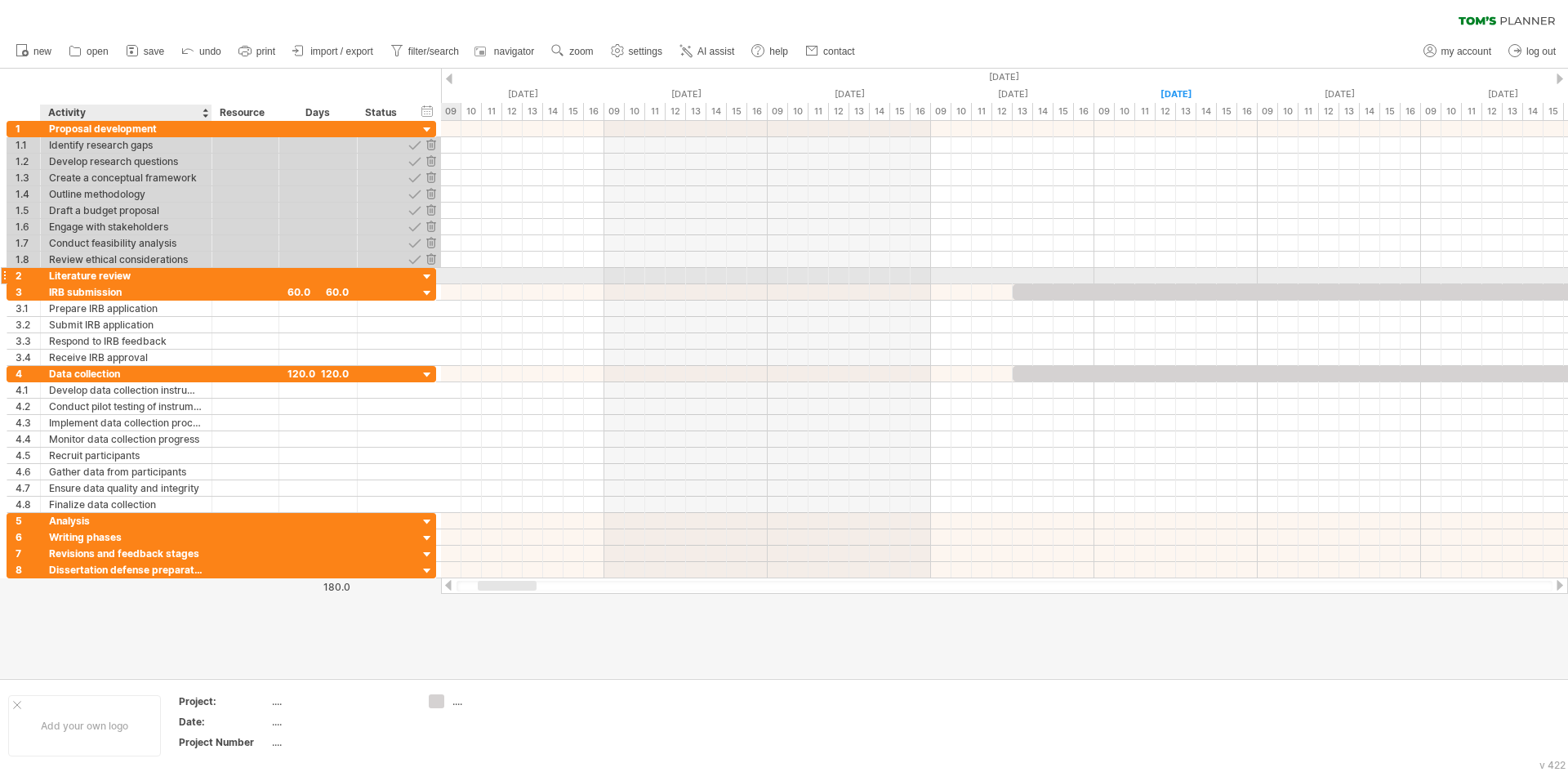
click at [119, 274] on div "Literature review" at bounding box center [126, 276] width 154 height 16
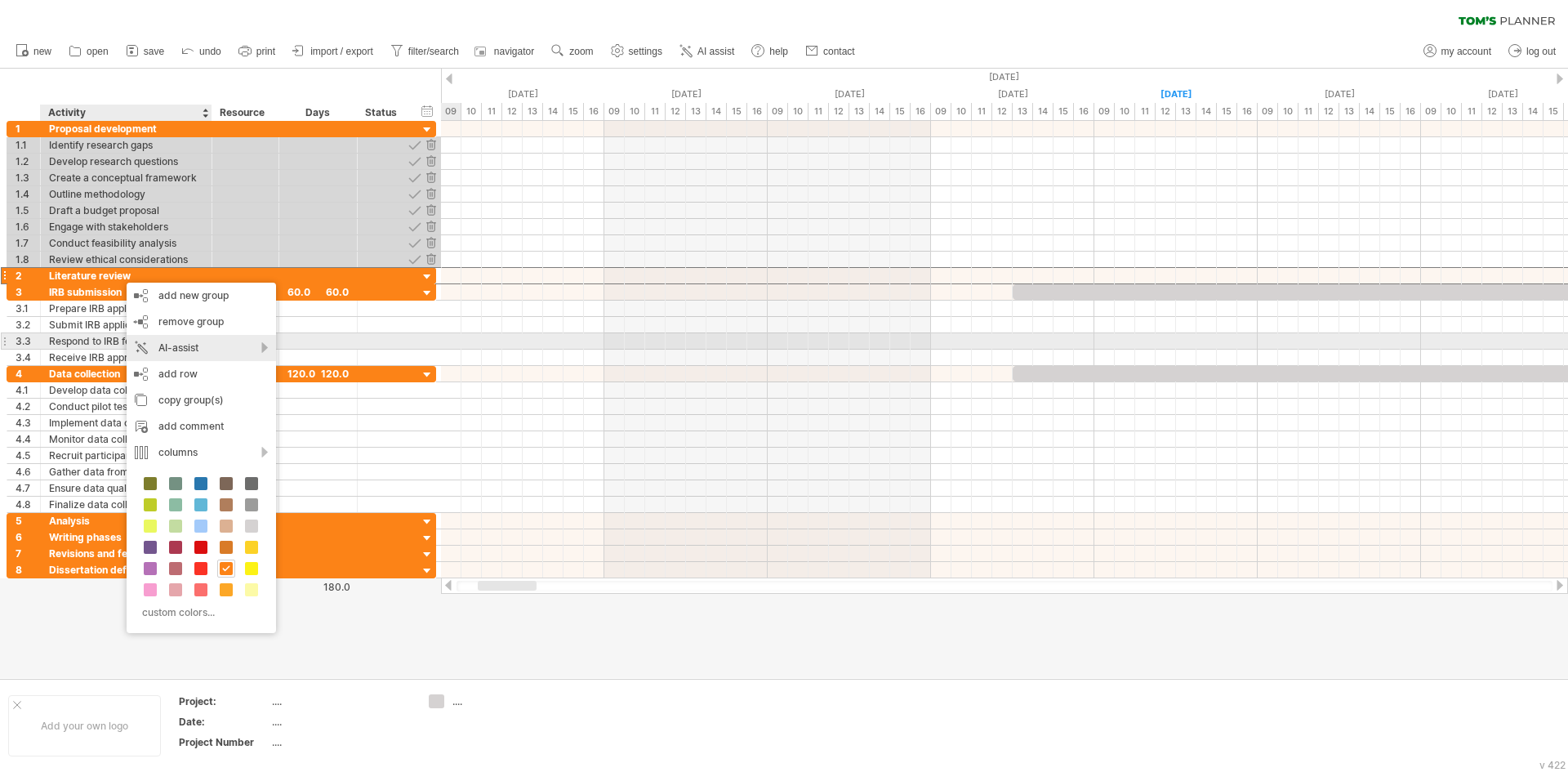
click at [203, 347] on div "AI-assist" at bounding box center [201, 348] width 149 height 27
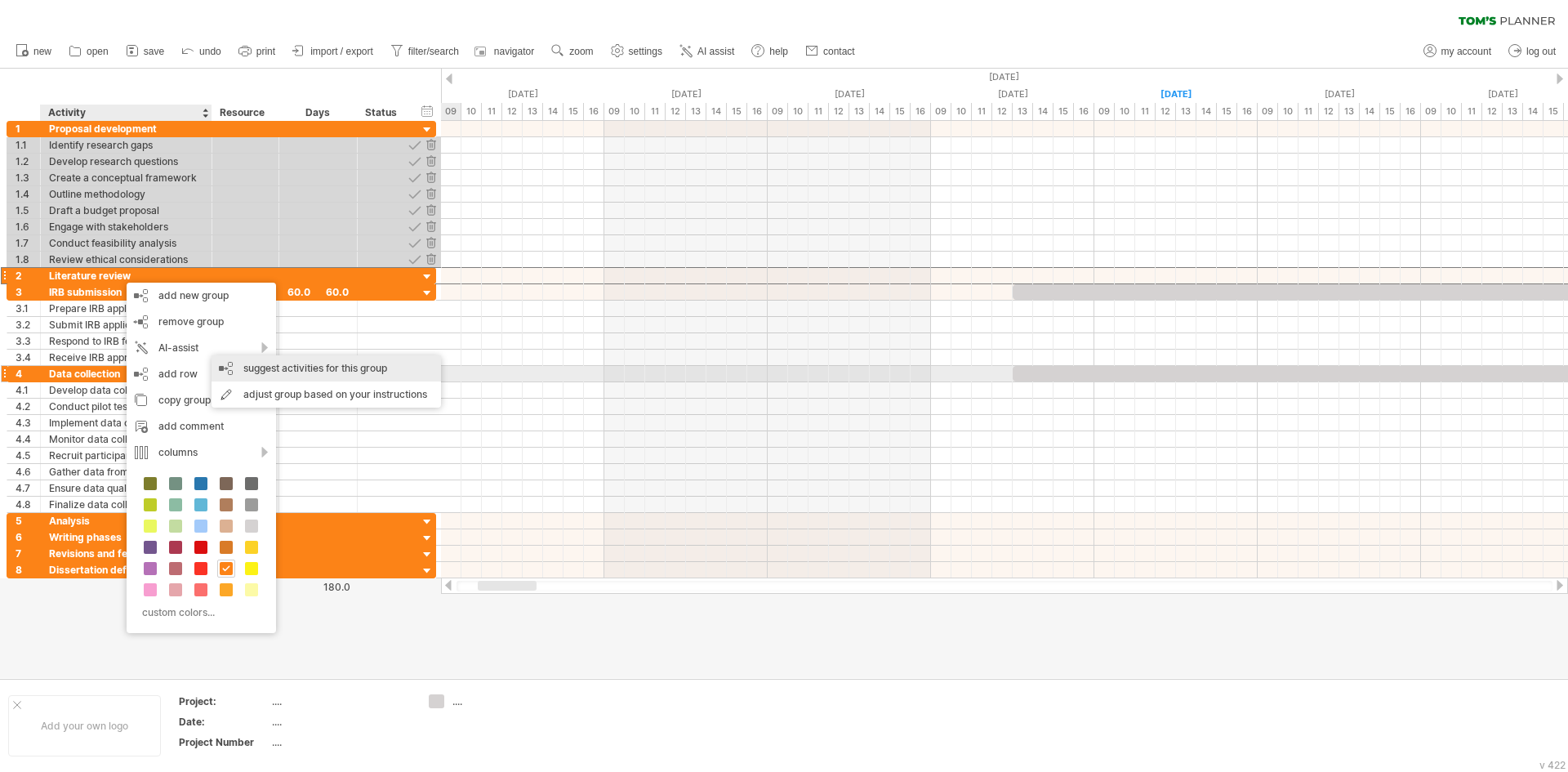
click at [276, 370] on div "suggest activities for this group" at bounding box center [326, 368] width 230 height 27
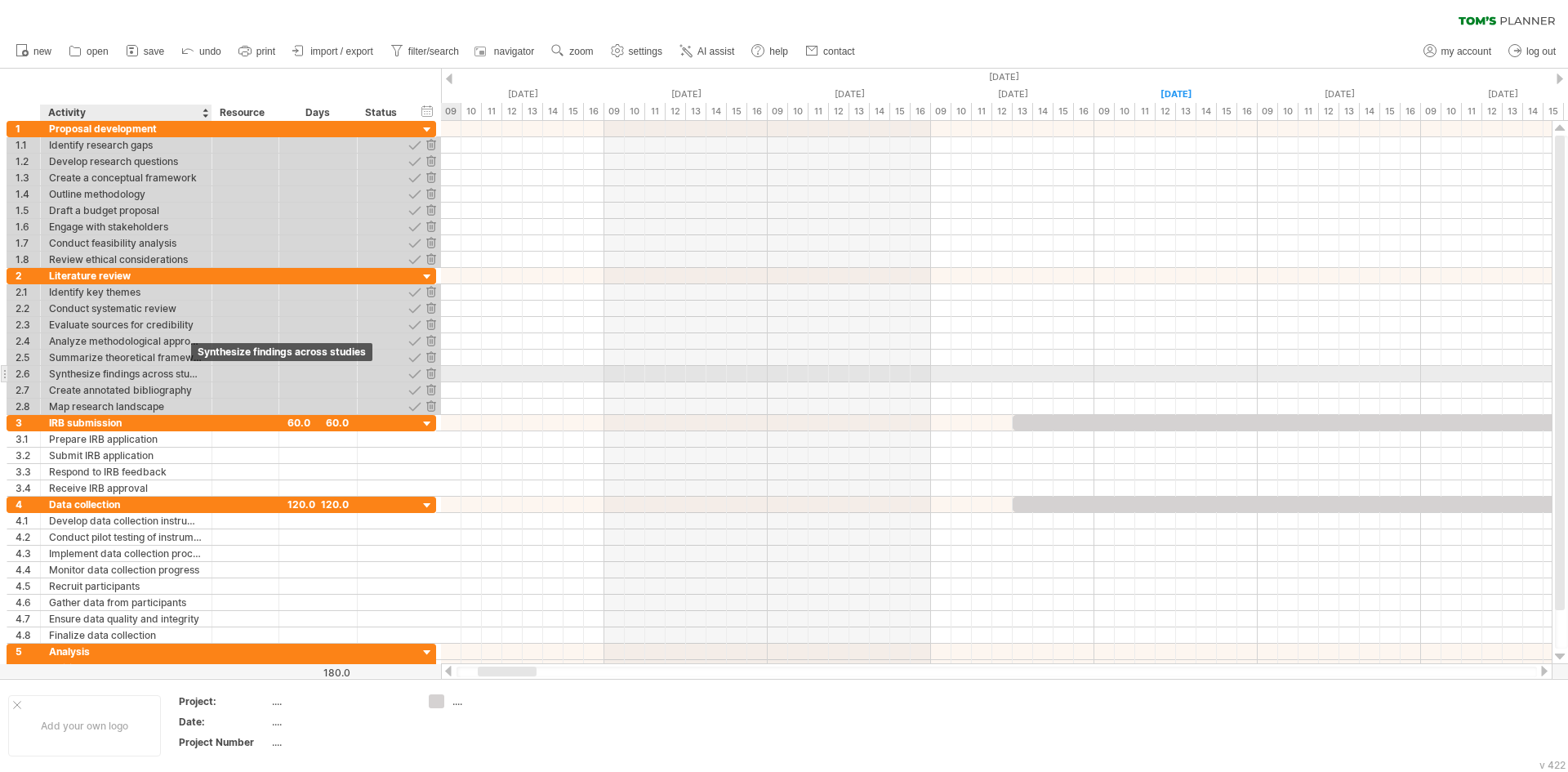
click at [134, 375] on div "Synthesize findings across studies" at bounding box center [126, 373] width 154 height 16
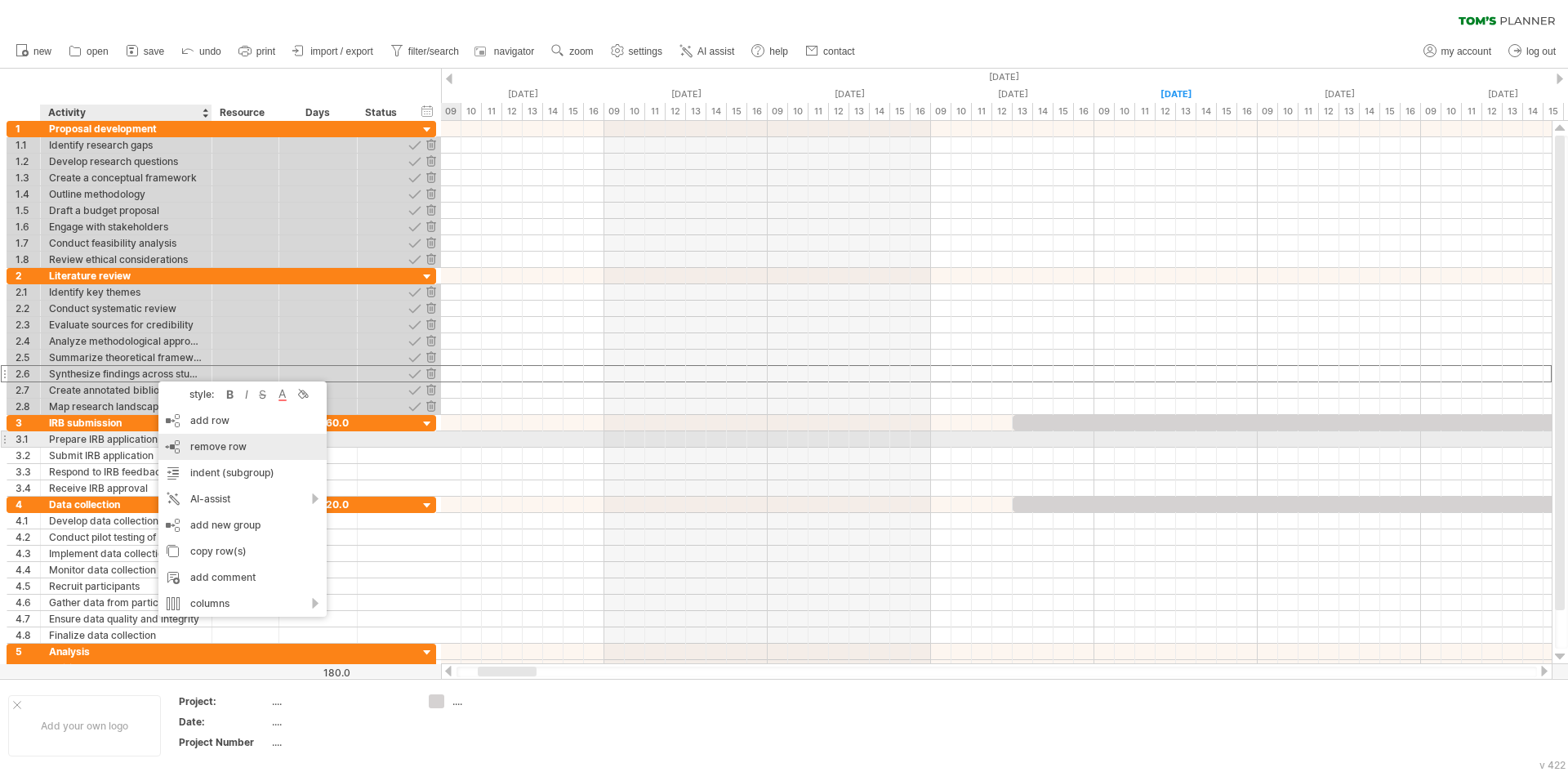
click at [225, 439] on div "remove row remove selected rows" at bounding box center [242, 446] width 168 height 27
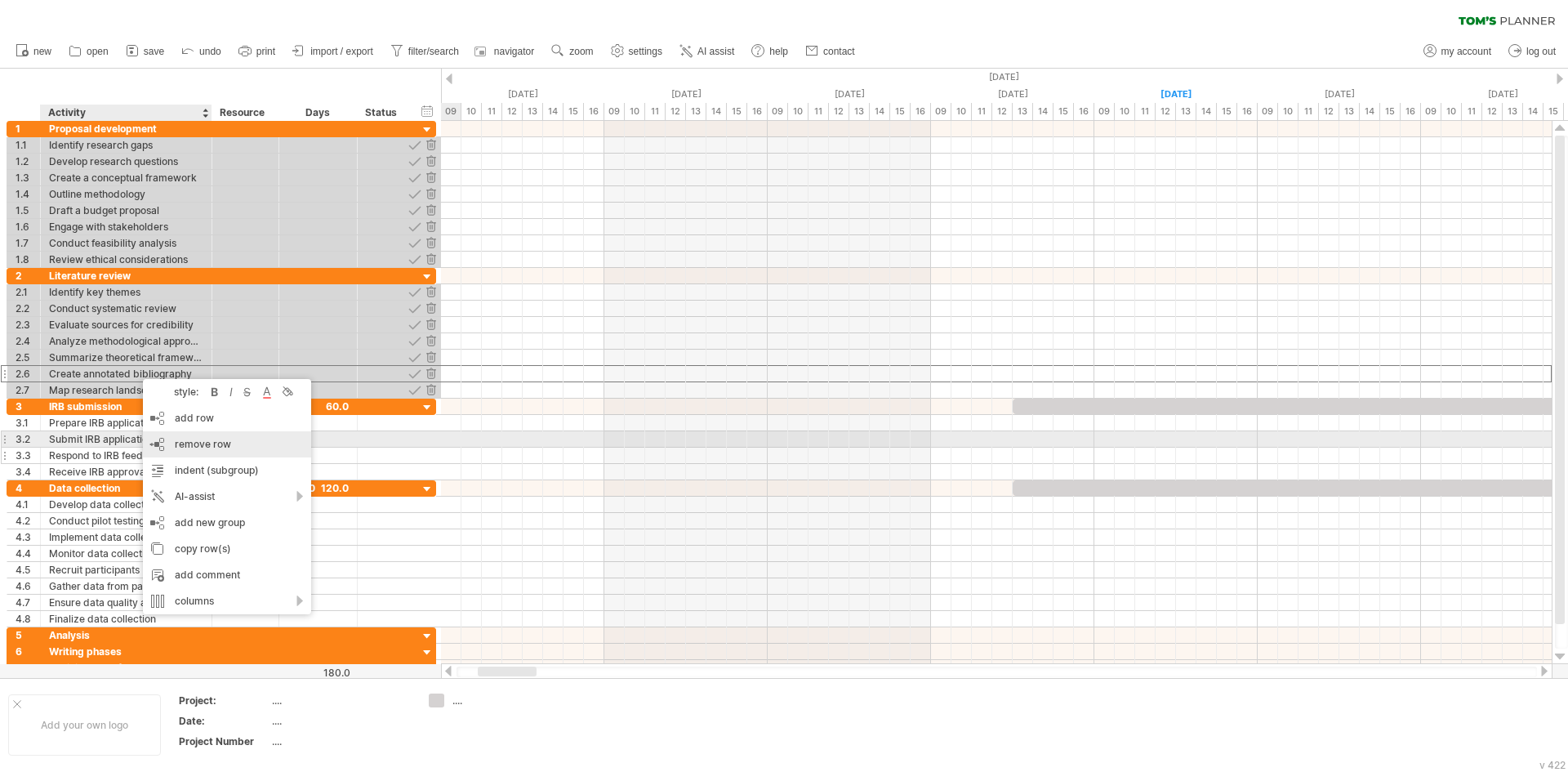
click at [185, 443] on span "remove row" at bounding box center [202, 444] width 56 height 12
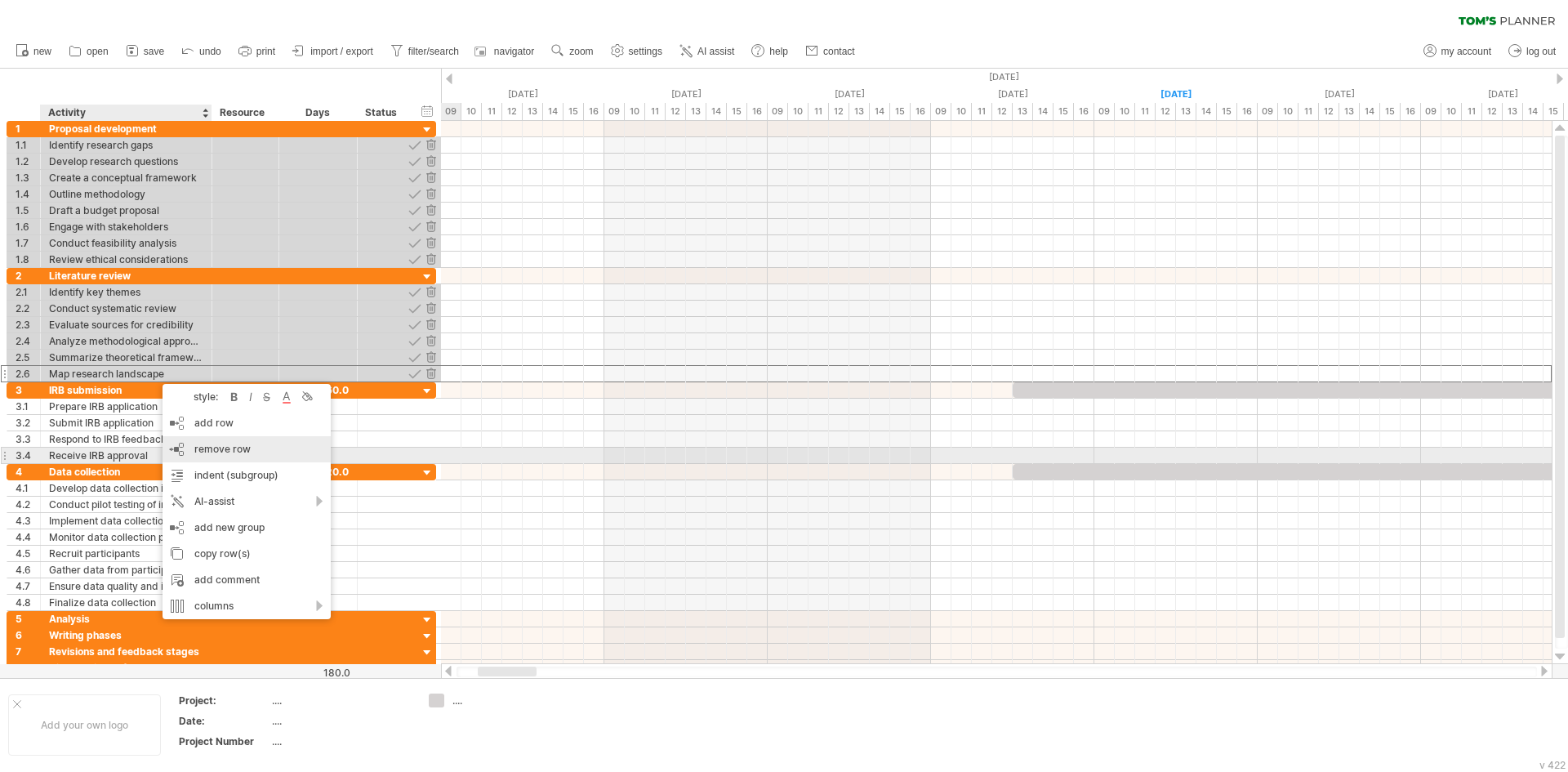
click at [196, 450] on span "remove row" at bounding box center [222, 449] width 56 height 12
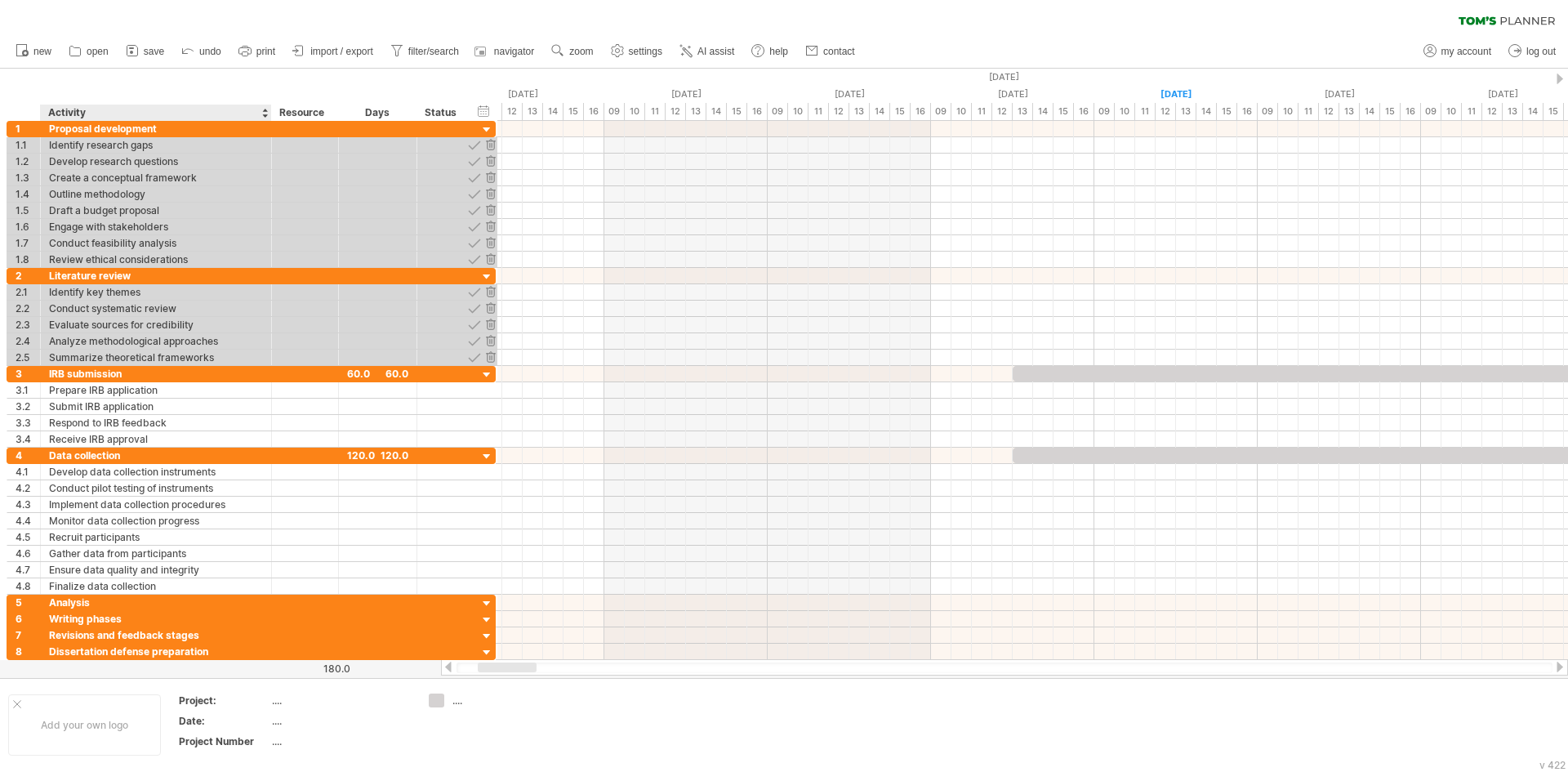
drag, startPoint x: 209, startPoint y: 112, endPoint x: 268, endPoint y: 113, distance: 59.0
click at [268, 113] on div at bounding box center [271, 112] width 6 height 17
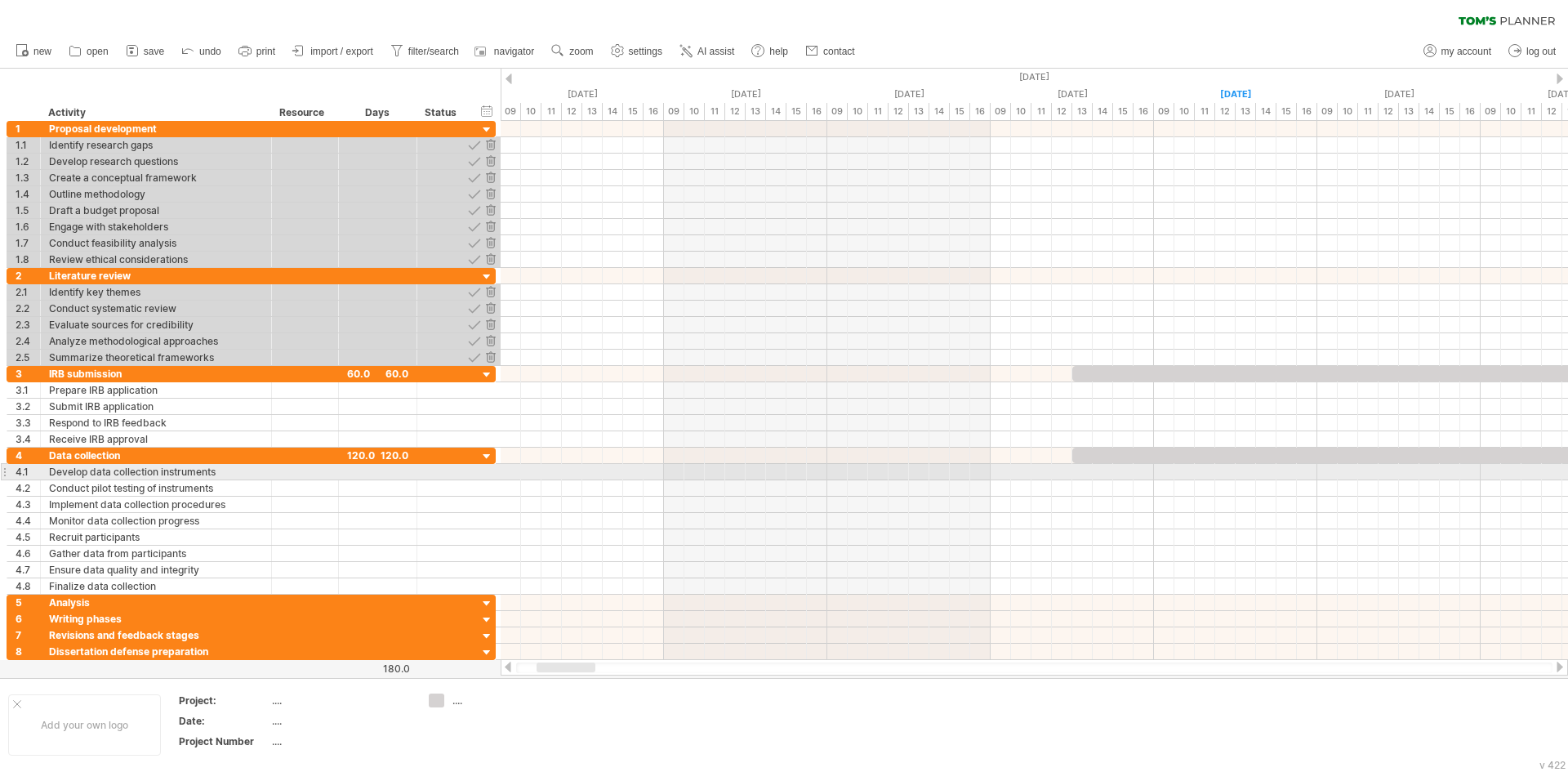
click at [110, 477] on div "Develop data collection instruments" at bounding box center [156, 471] width 214 height 16
click at [210, 468] on input "**********" at bounding box center [156, 471] width 214 height 16
click at [220, 469] on input "**********" at bounding box center [156, 471] width 214 height 16
type input "**********"
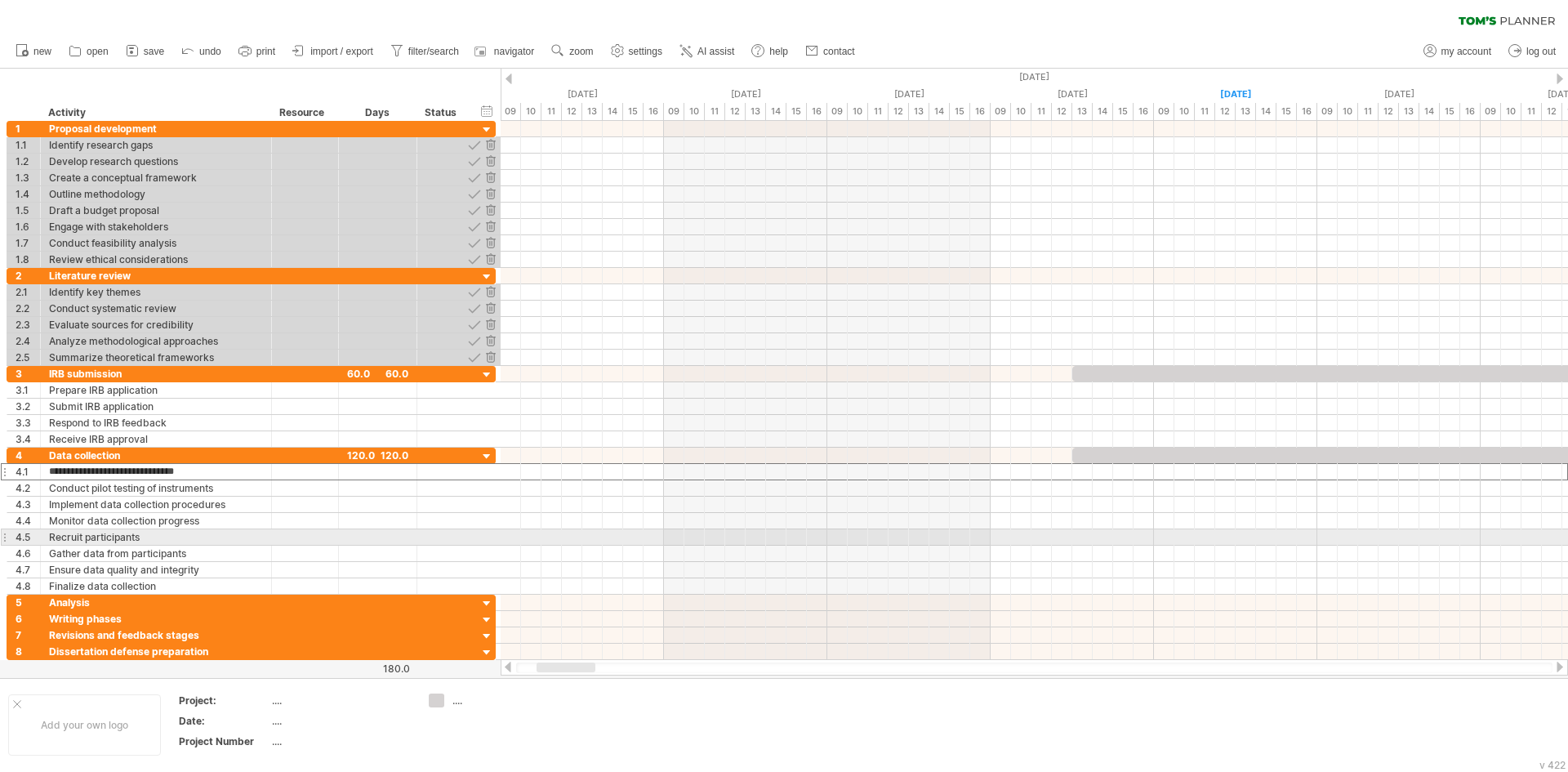
click at [122, 539] on div "Recruit participants" at bounding box center [156, 537] width 214 height 16
drag, startPoint x: 147, startPoint y: 538, endPoint x: 182, endPoint y: 536, distance: 35.1
click at [56, 533] on input "**********" at bounding box center [156, 537] width 214 height 16
drag, startPoint x: 182, startPoint y: 536, endPoint x: 205, endPoint y: 542, distance: 23.8
click at [182, 481] on div "**********" at bounding box center [252, 522] width 489 height 147
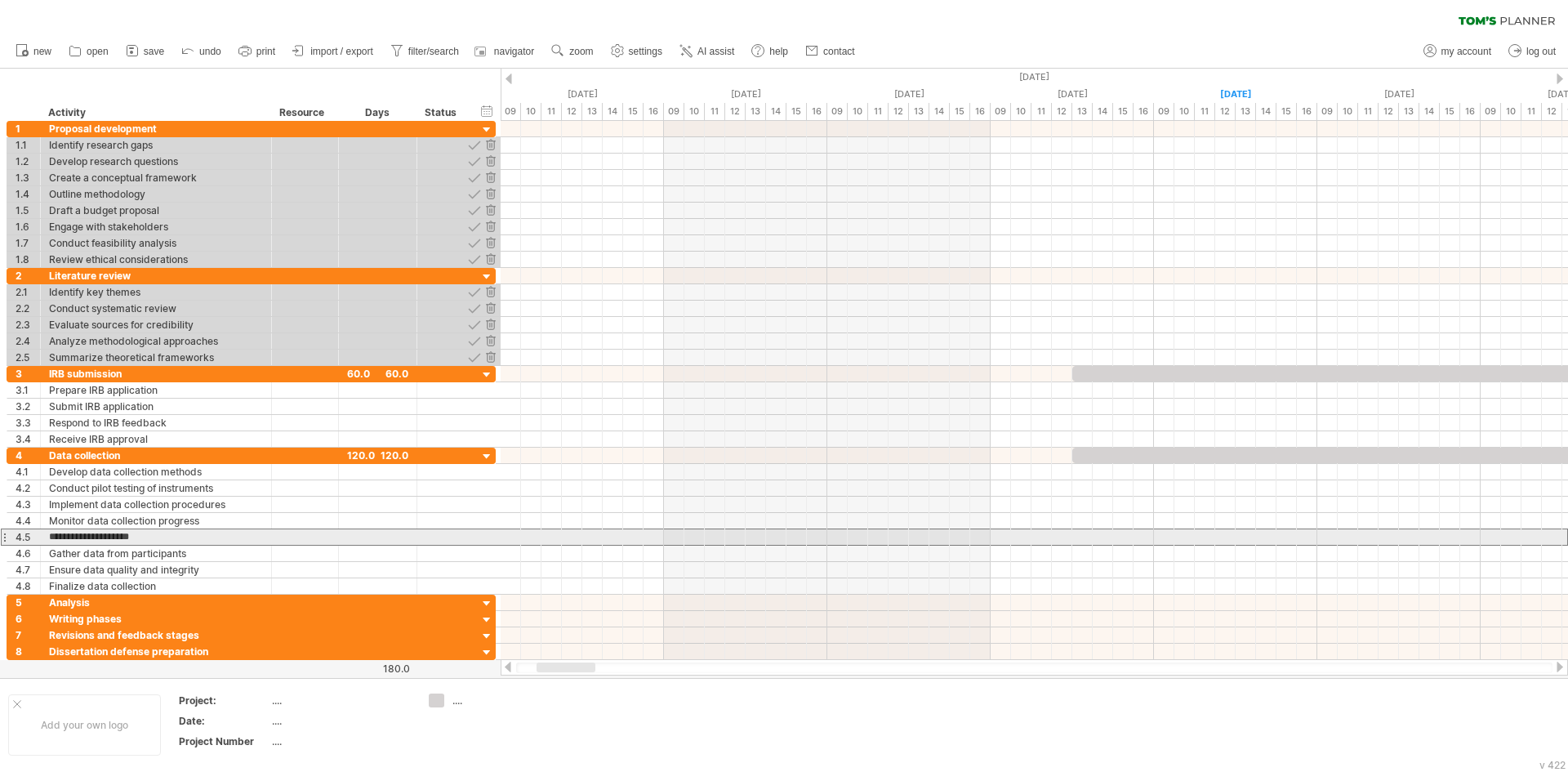
click at [205, 544] on div "Recruit participants" at bounding box center [156, 552] width 214 height 16
click at [264, 525] on div "**********" at bounding box center [252, 522] width 489 height 147
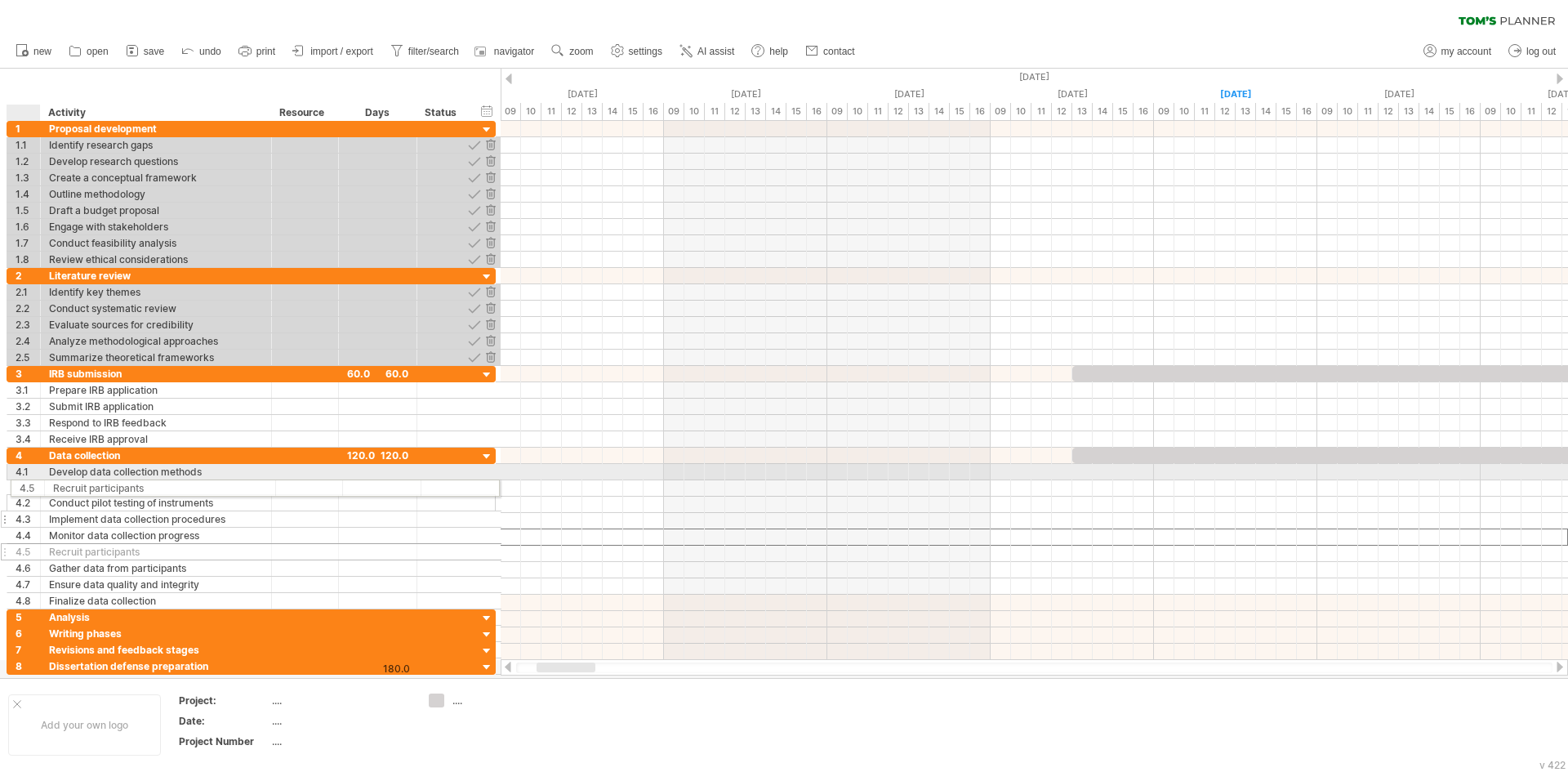
drag, startPoint x: 34, startPoint y: 500, endPoint x: 307, endPoint y: 513, distance: 273.3
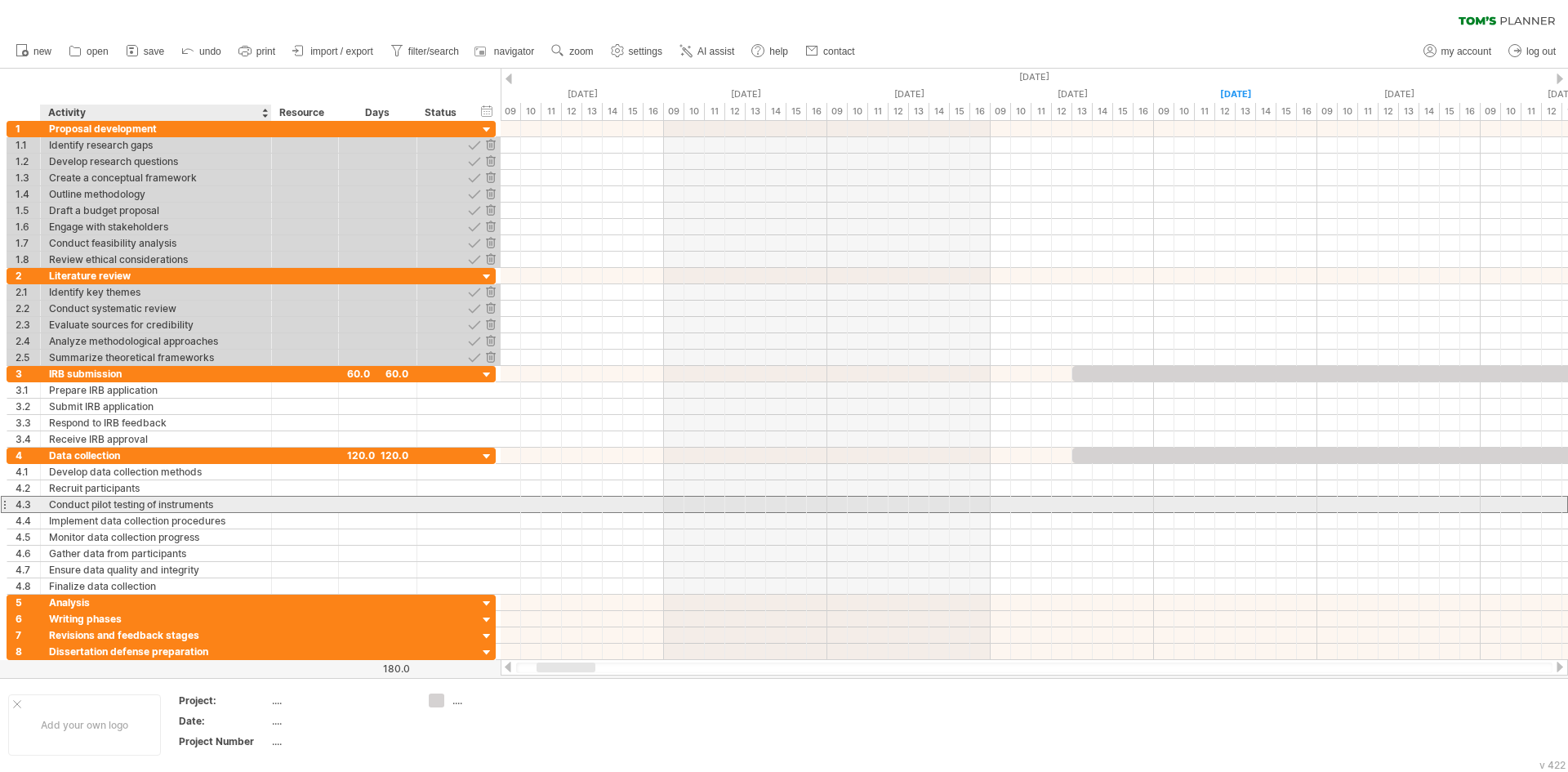
click at [137, 507] on div "Conduct pilot testing of instruments" at bounding box center [156, 504] width 214 height 16
click at [182, 505] on input "**********" at bounding box center [156, 504] width 214 height 16
click at [193, 506] on input "**********" at bounding box center [156, 504] width 214 height 16
type input "**********"
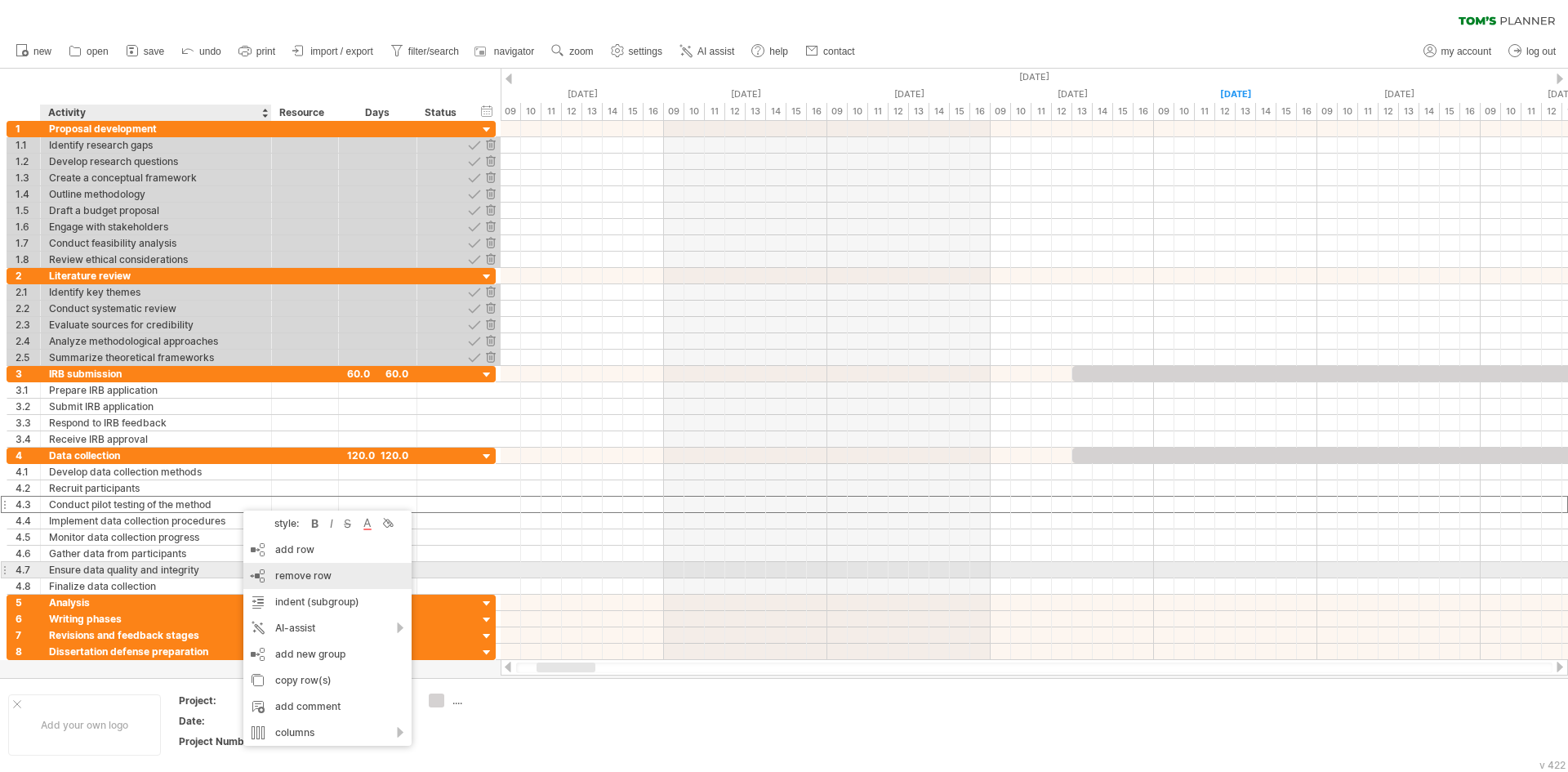
click at [308, 576] on span "remove row" at bounding box center [303, 575] width 56 height 12
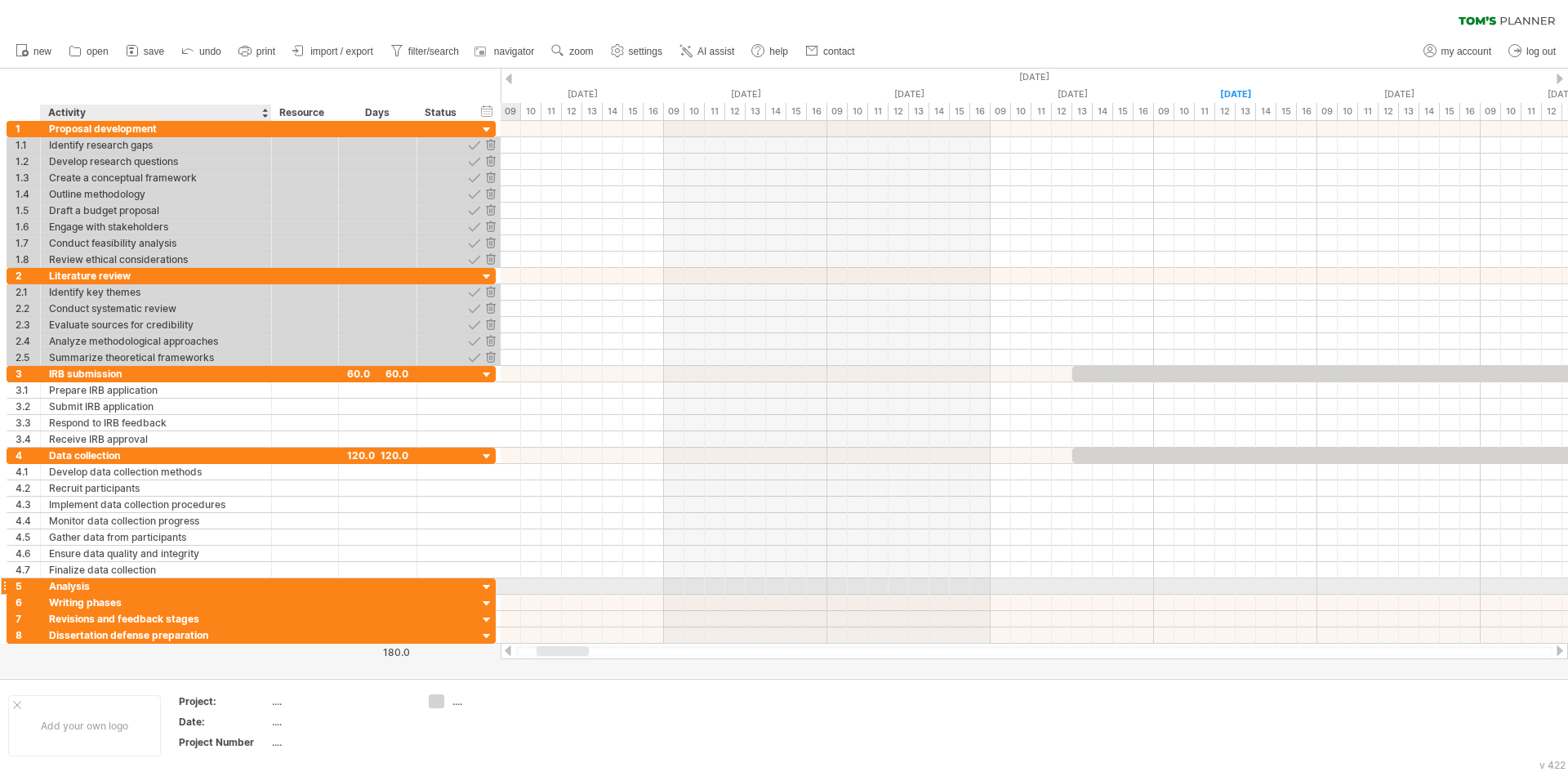
click at [94, 587] on div "Analysis" at bounding box center [156, 586] width 214 height 16
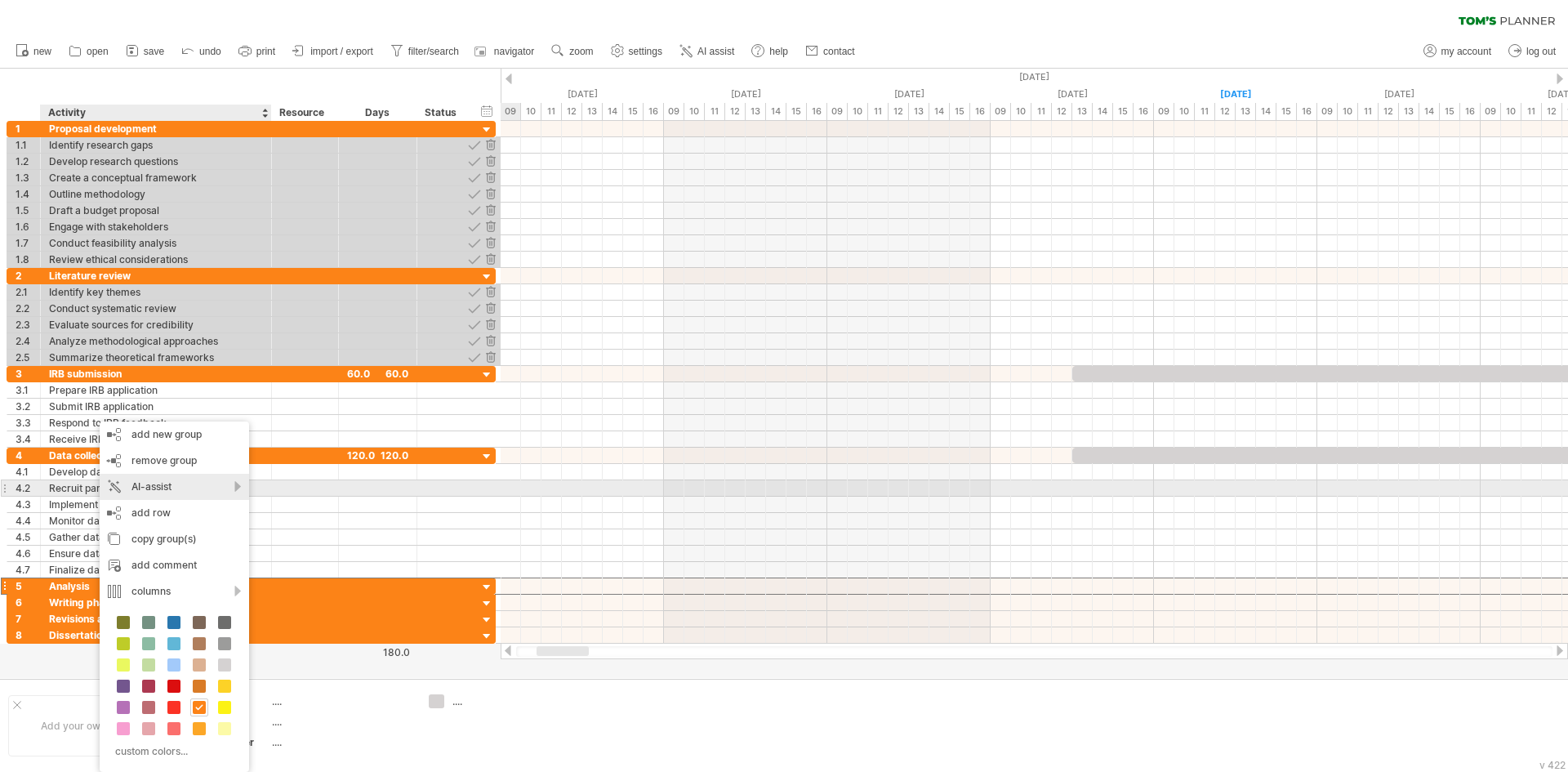
click at [171, 484] on div "AI-assist" at bounding box center [174, 486] width 149 height 27
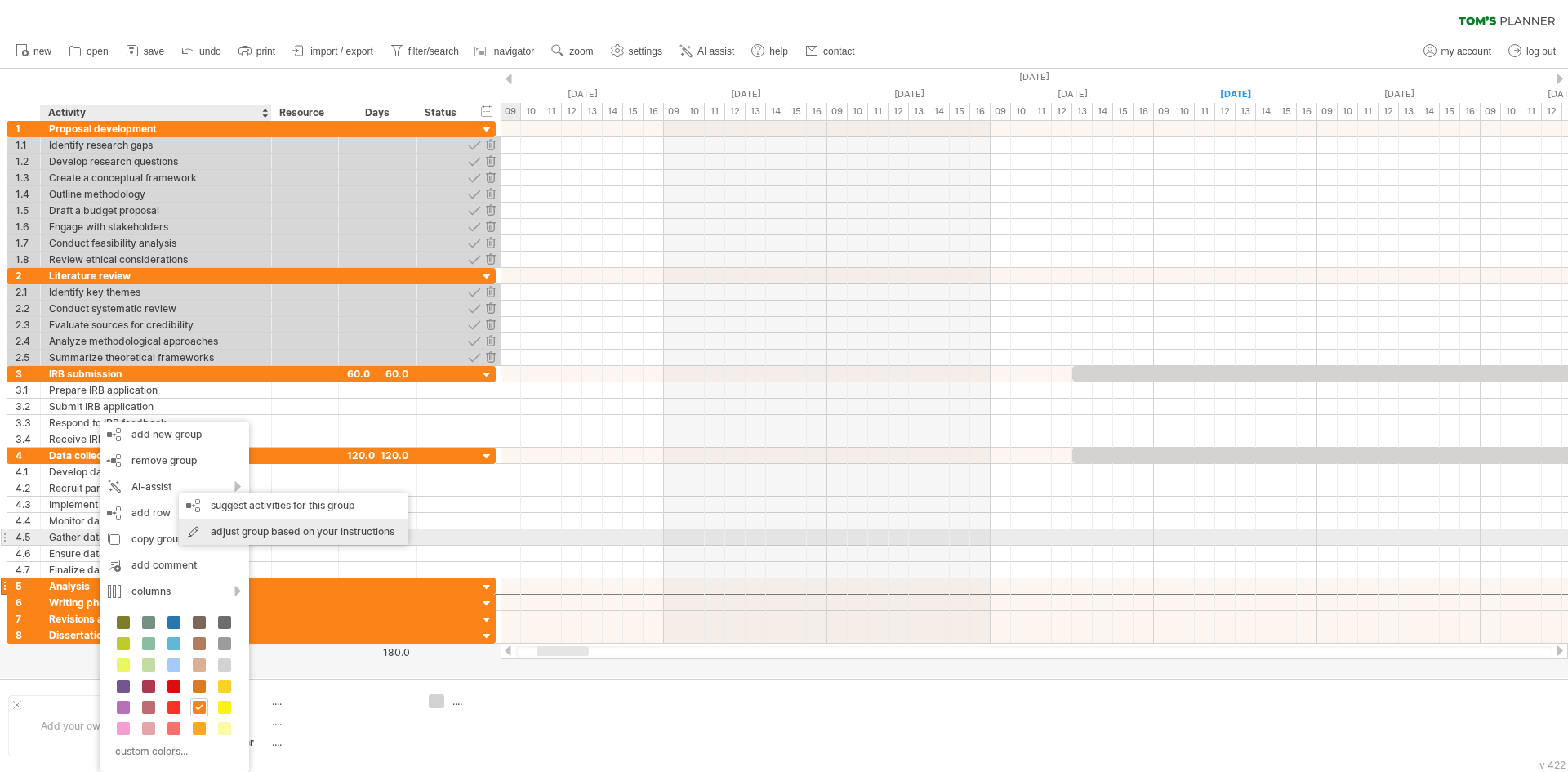
click at [281, 503] on div "suggest activities for this group" at bounding box center [294, 505] width 230 height 27
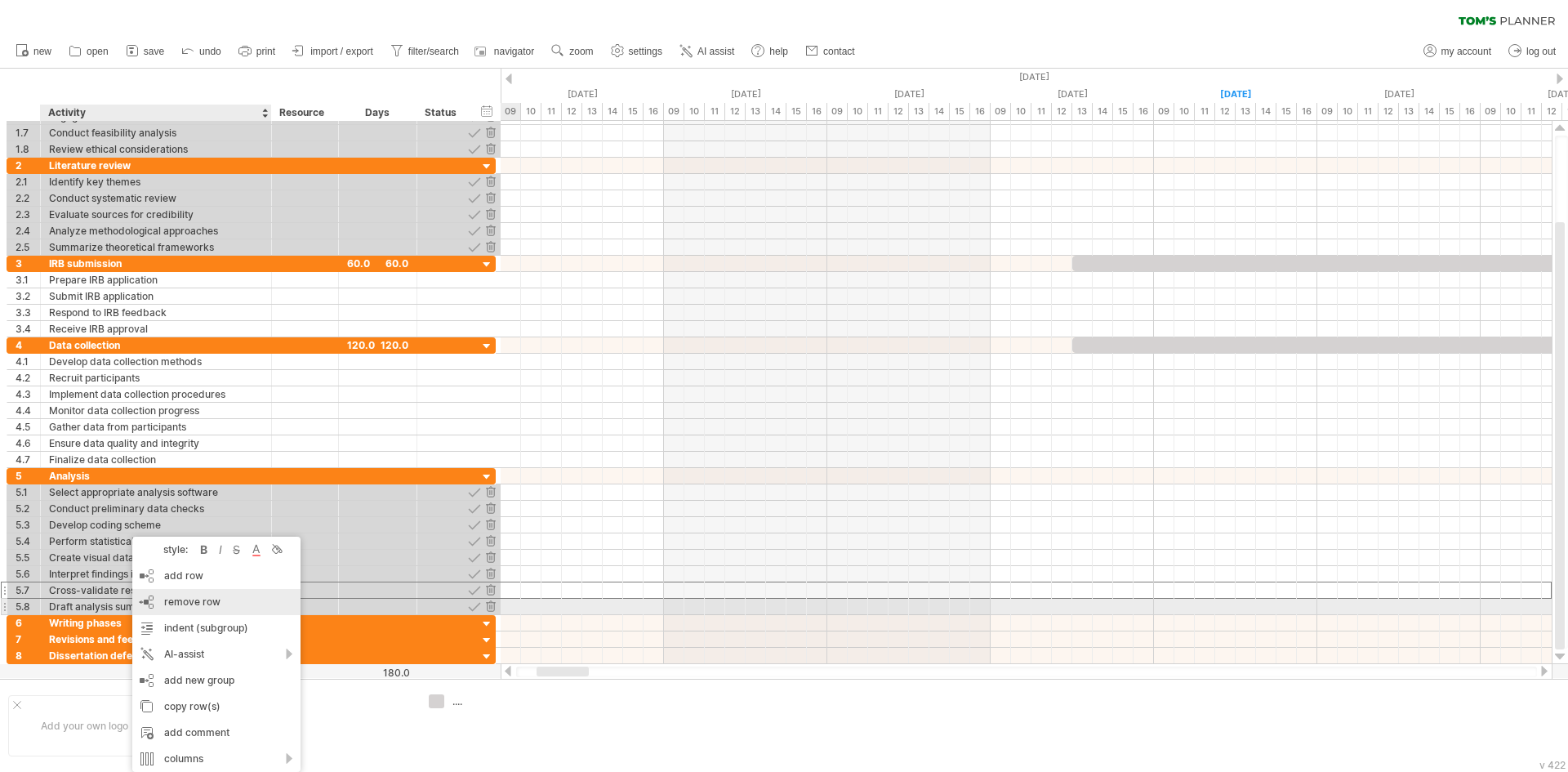
click at [198, 601] on span "remove row" at bounding box center [192, 601] width 56 height 12
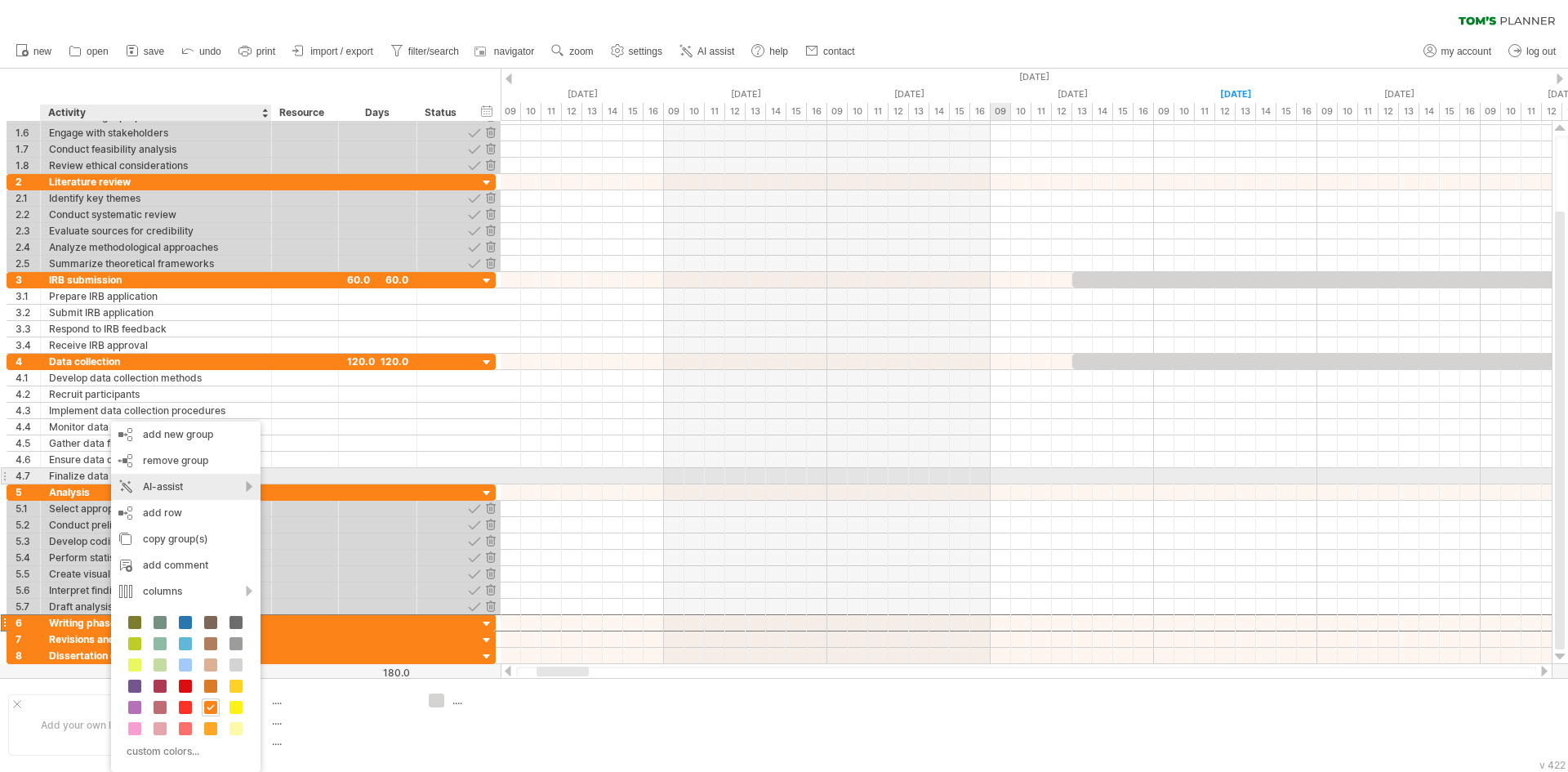
click at [200, 478] on div "AI-assist" at bounding box center [186, 486] width 149 height 27
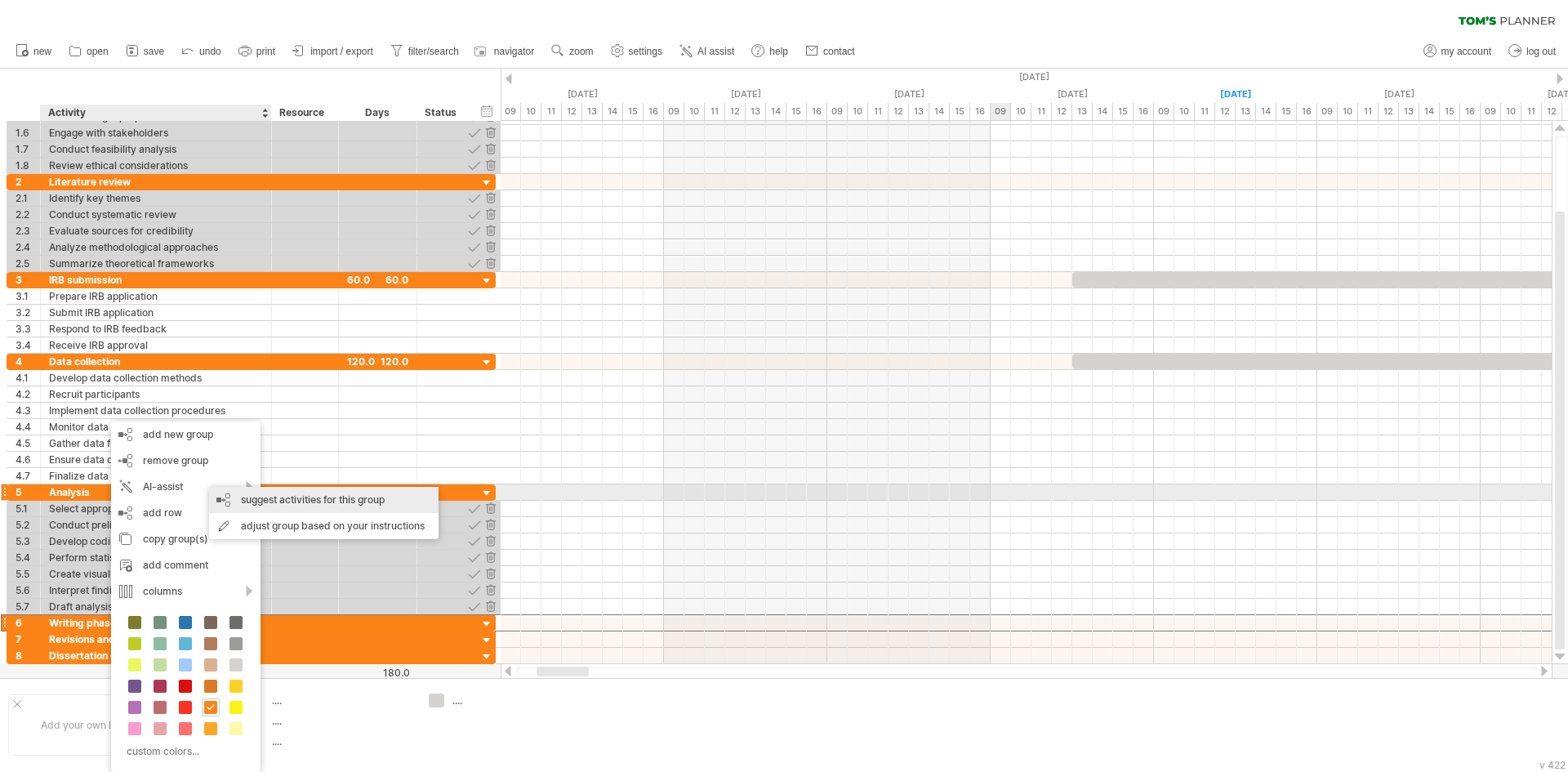
click at [370, 501] on div "suggest activities for this group" at bounding box center [324, 499] width 230 height 27
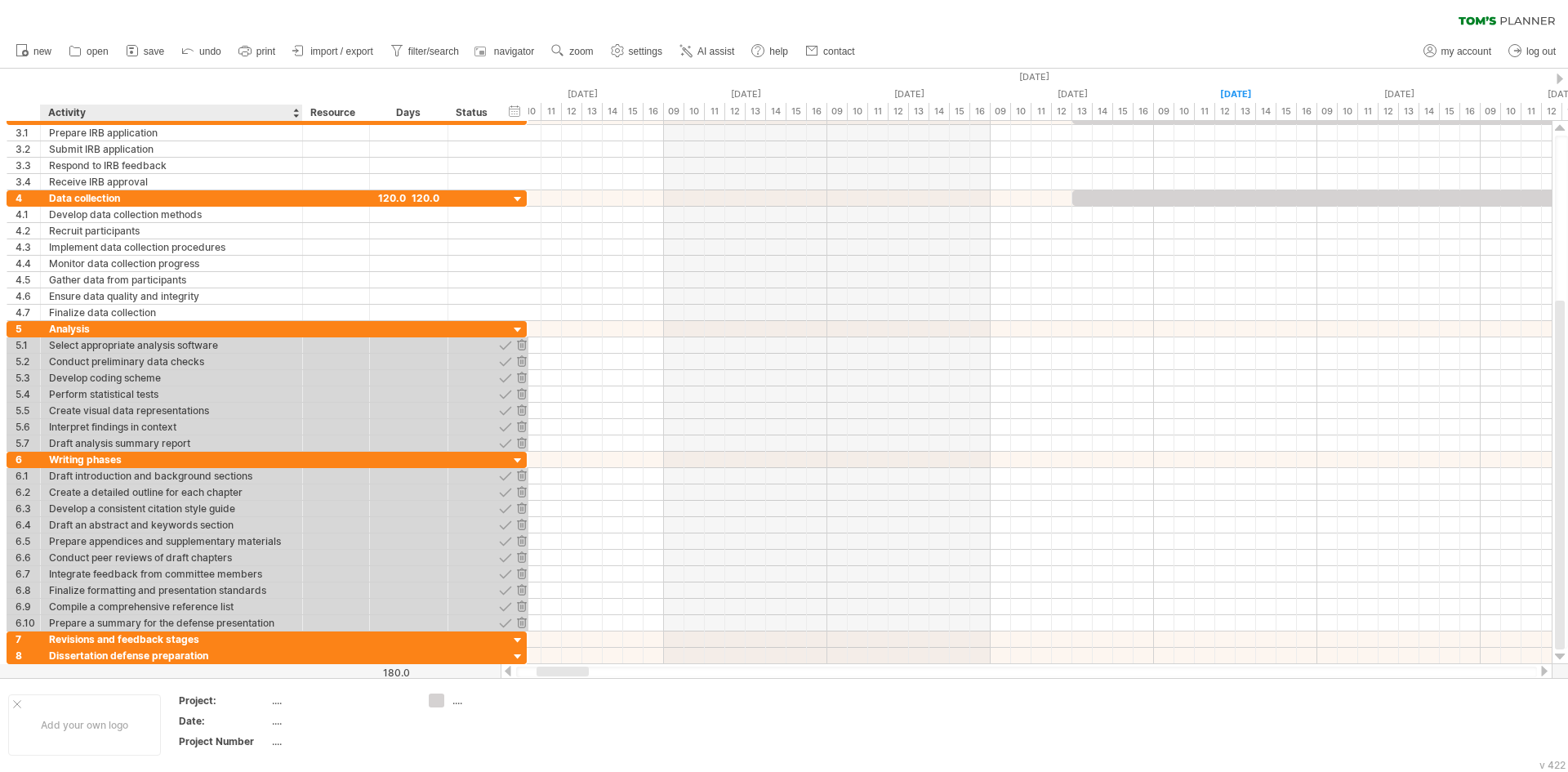
drag, startPoint x: 268, startPoint y: 111, endPoint x: 300, endPoint y: 114, distance: 32.1
click at [300, 114] on div at bounding box center [302, 112] width 6 height 17
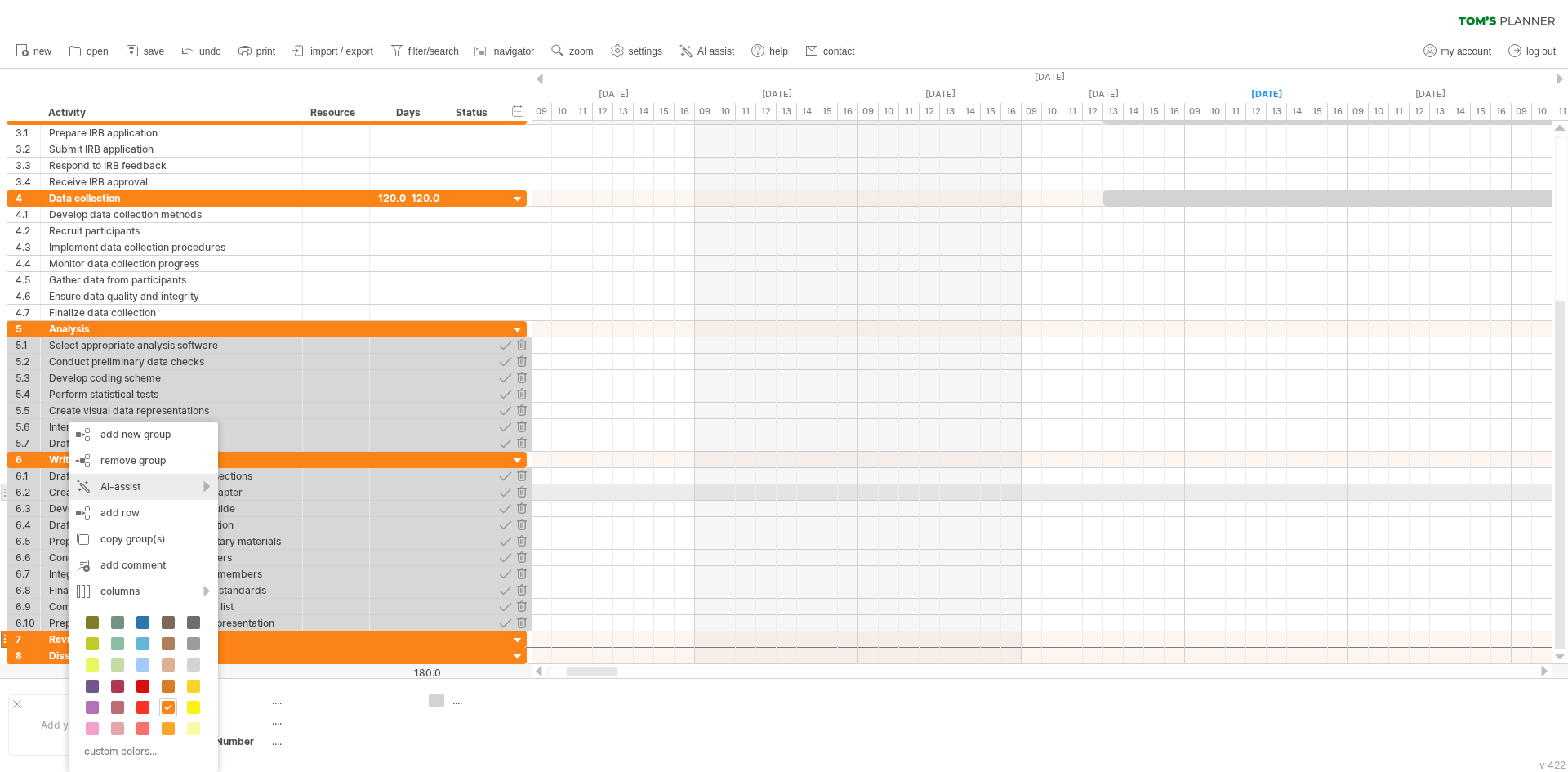
click at [153, 489] on div "AI-assist" at bounding box center [143, 486] width 149 height 27
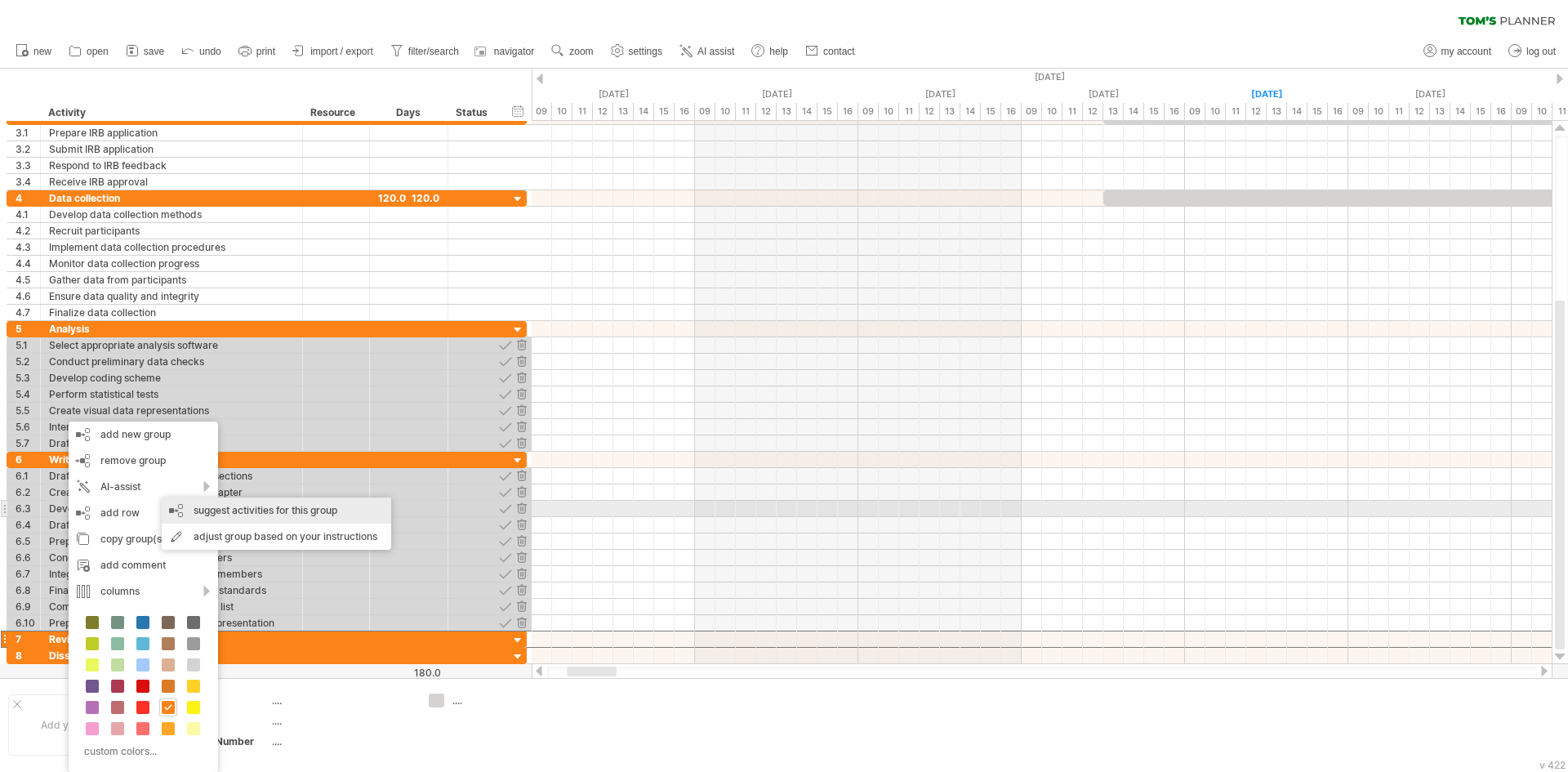
click at [254, 508] on div "suggest activities for this group" at bounding box center [277, 510] width 230 height 27
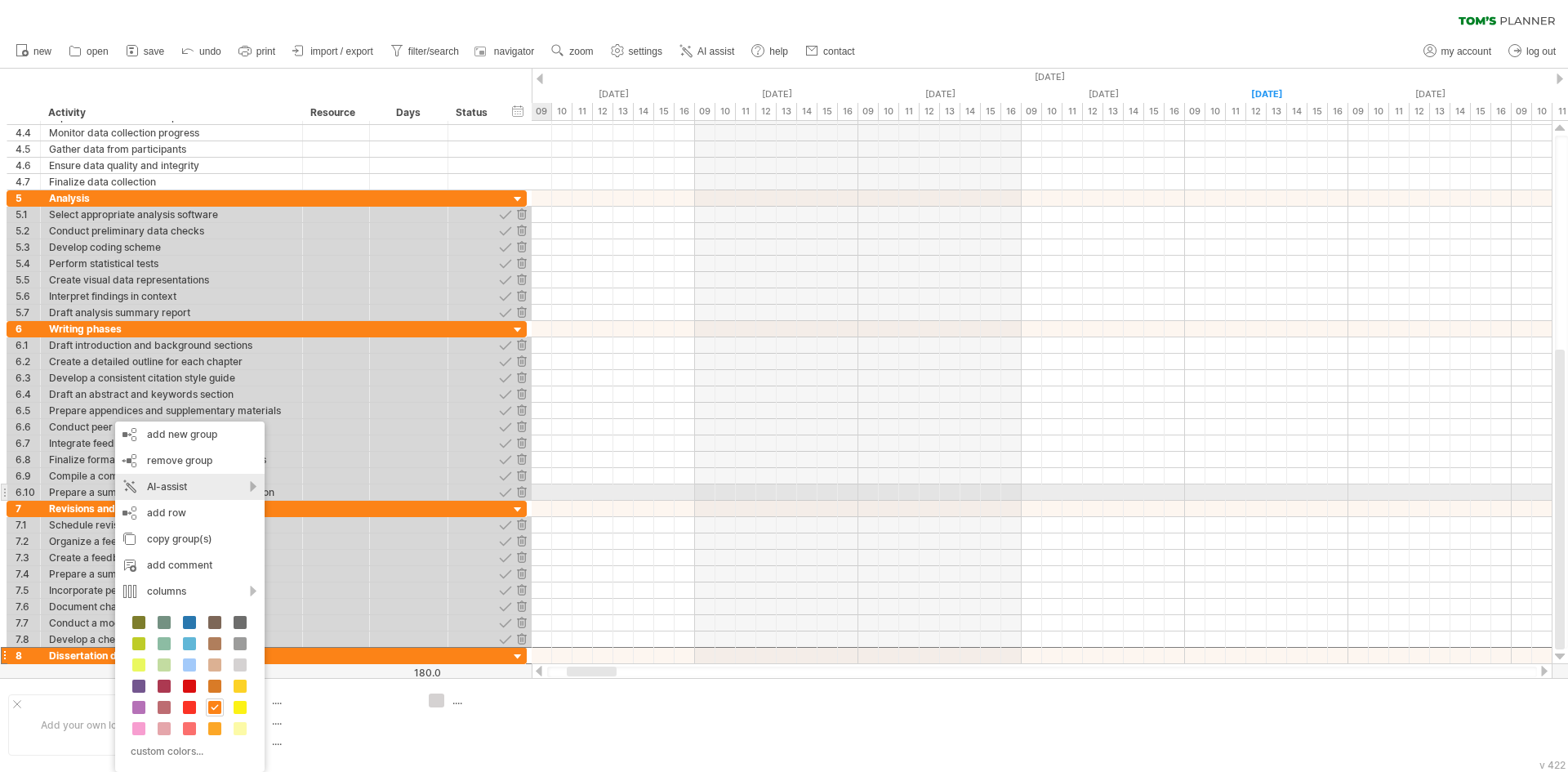
click at [198, 484] on div "AI-assist" at bounding box center [190, 486] width 149 height 27
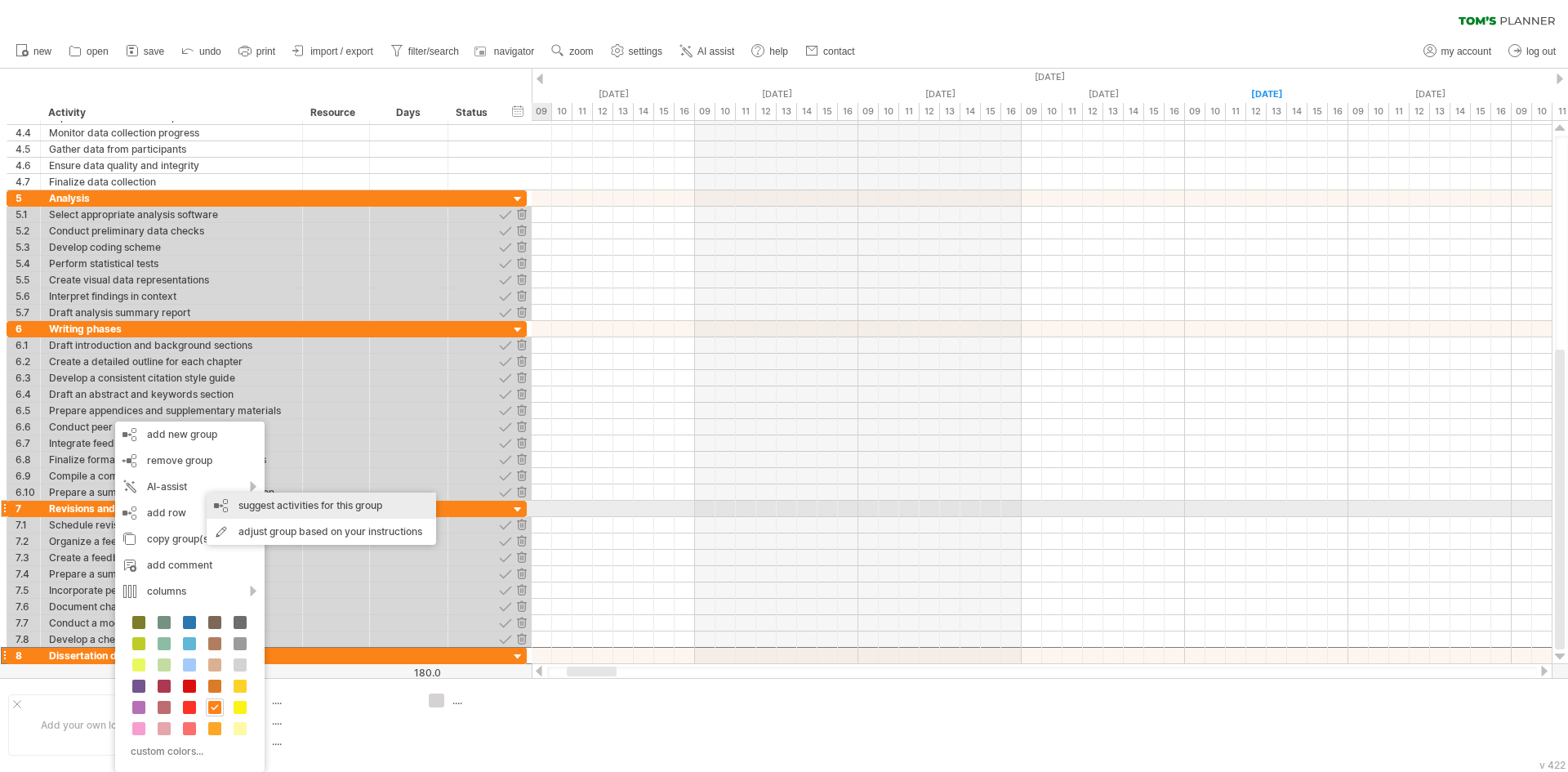
click at [290, 501] on div "suggest activities for this group" at bounding box center [321, 505] width 230 height 27
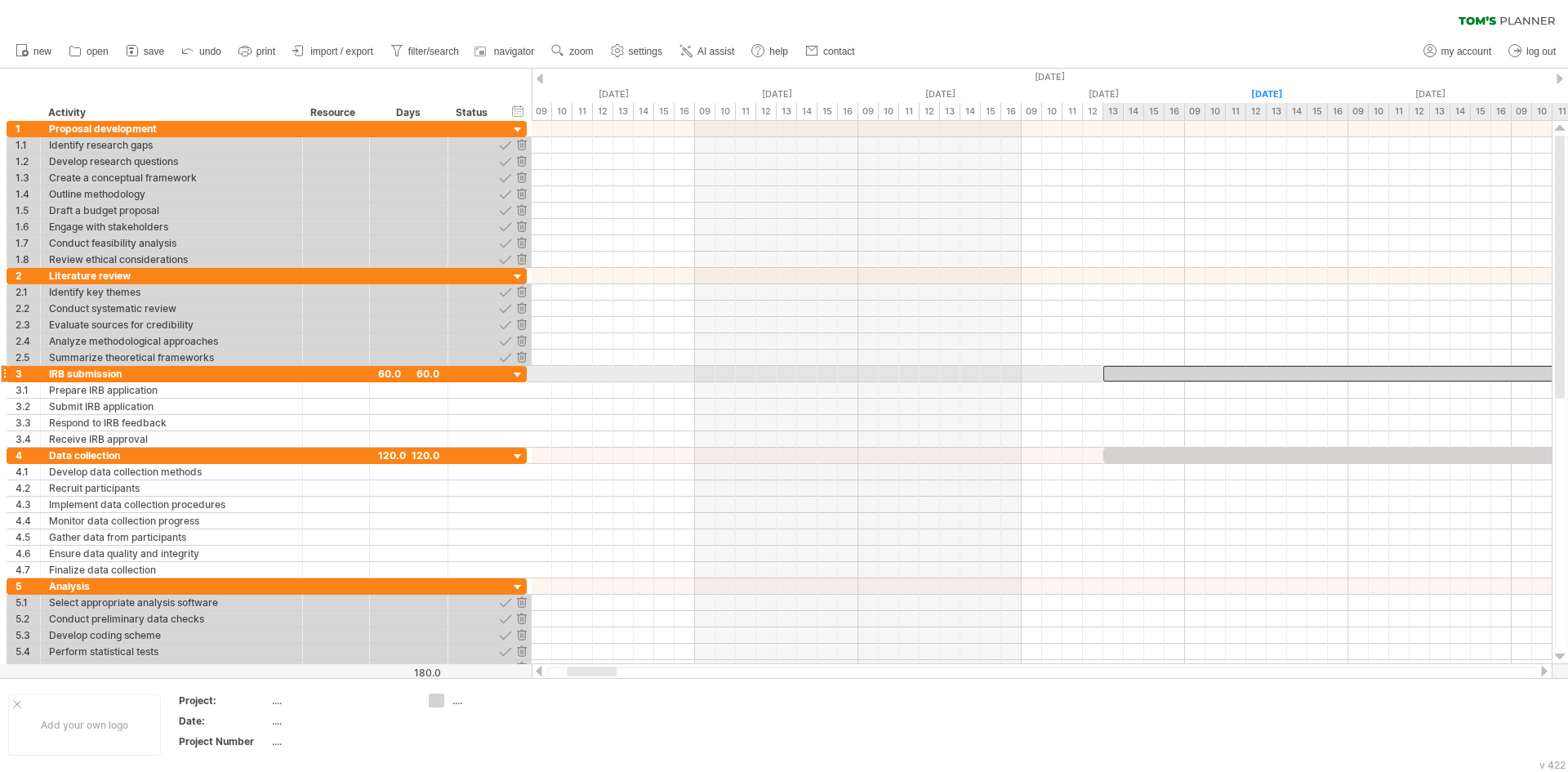
drag, startPoint x: 1198, startPoint y: 370, endPoint x: 1142, endPoint y: 378, distance: 56.6
click at [1142, 378] on div at bounding box center [1041, 373] width 1020 height 17
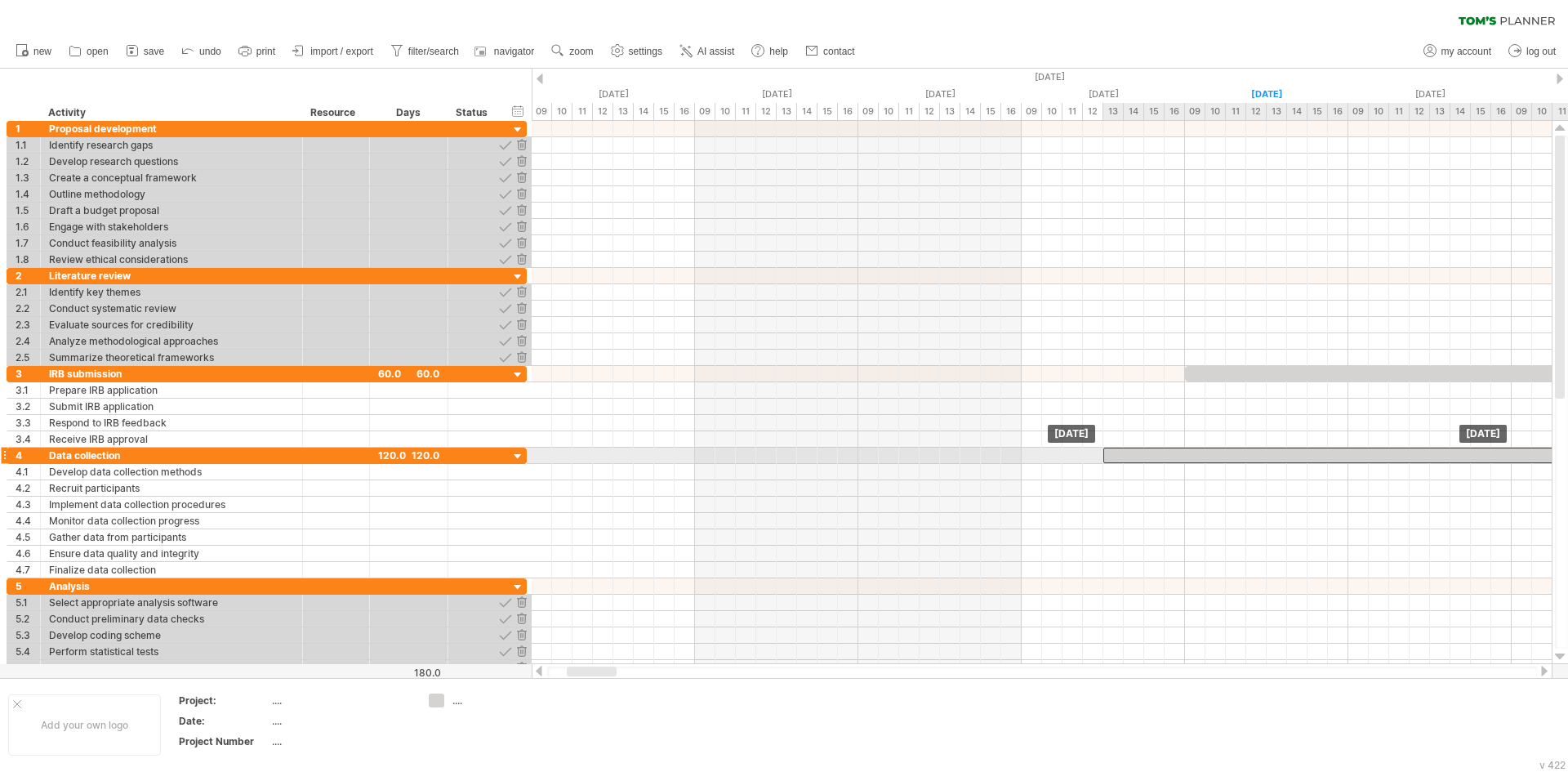
drag, startPoint x: 1210, startPoint y: 454, endPoint x: 1119, endPoint y: 454, distance: 91.0
drag, startPoint x: 1119, startPoint y: 454, endPoint x: 941, endPoint y: 430, distance: 179.6
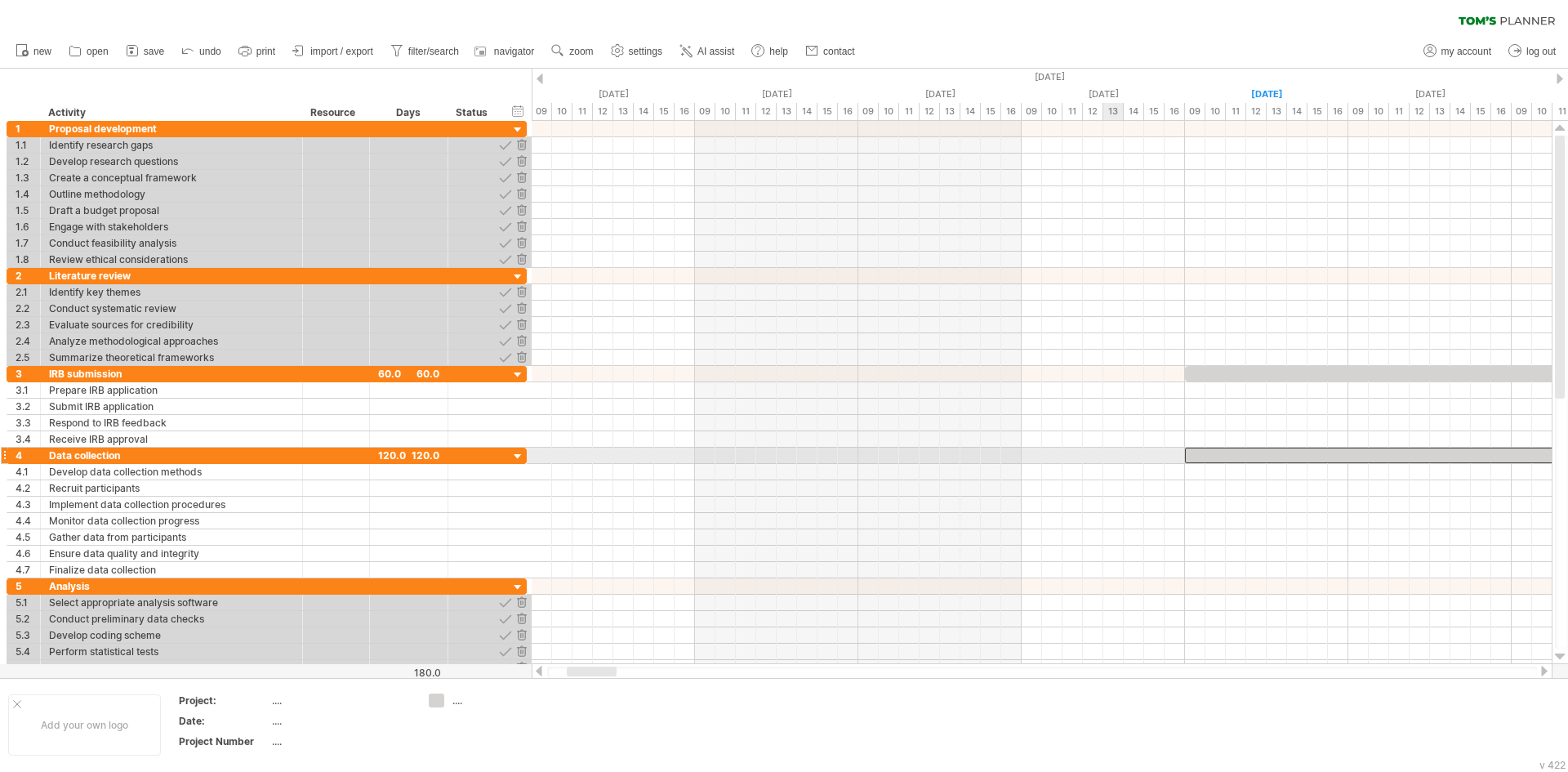
click at [1238, 458] on div "[DATE] [DATE]" at bounding box center [1041, 392] width 1020 height 543
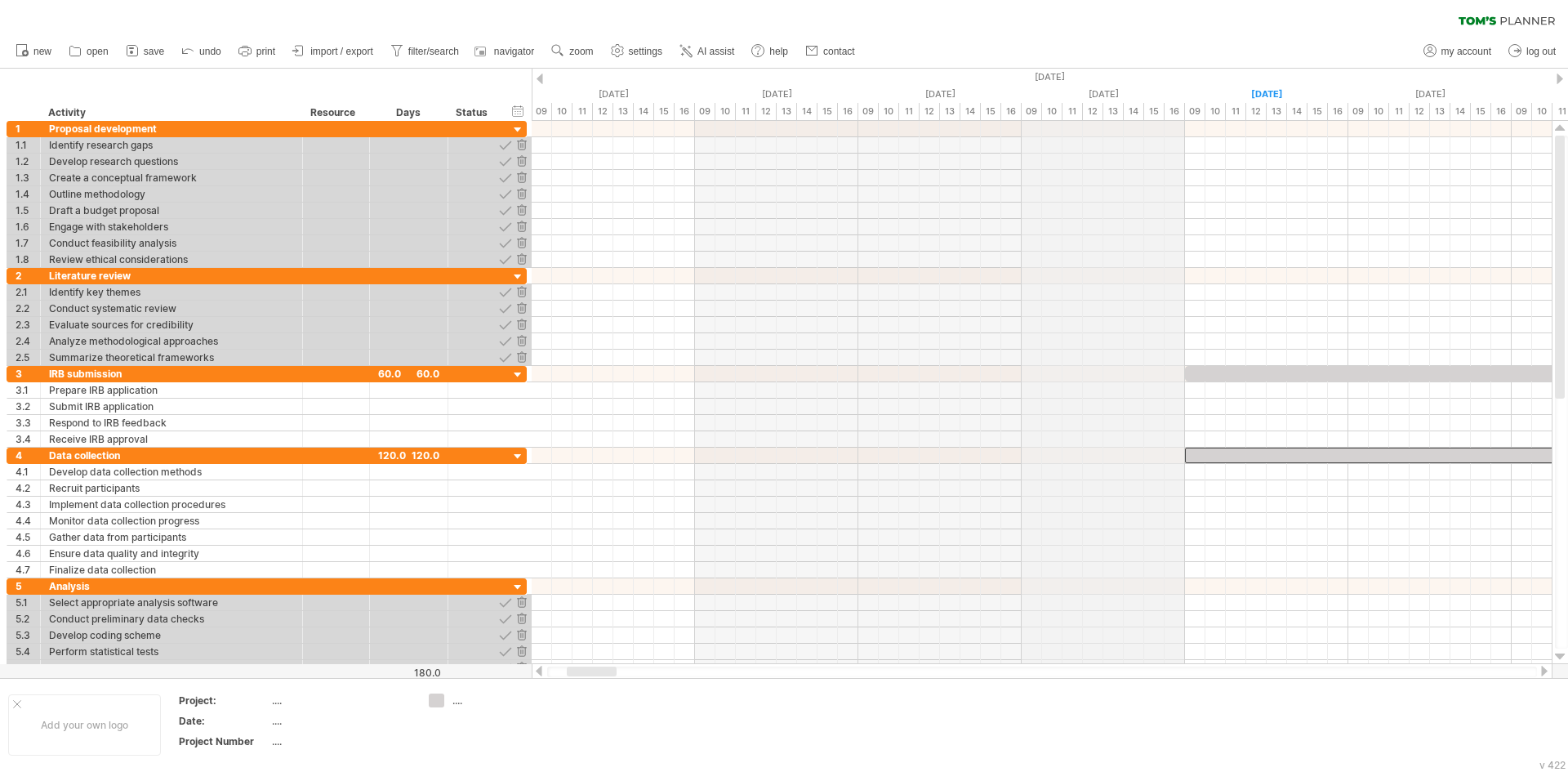
click at [1058, 79] on div "[DATE]" at bounding box center [1512, 77] width 4900 height 17
click at [1047, 76] on div "[DATE]" at bounding box center [1512, 77] width 4900 height 17
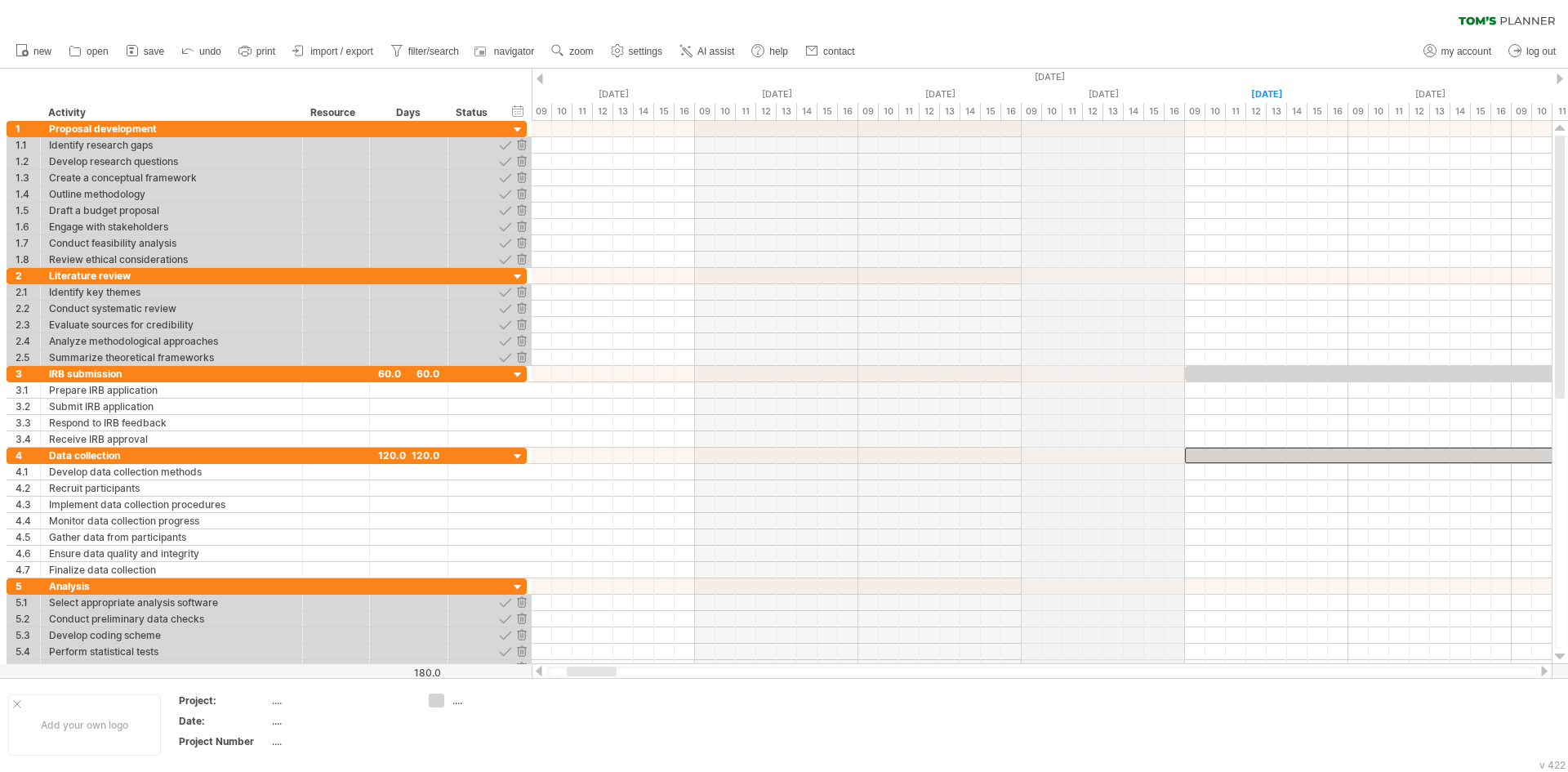
click at [1047, 76] on div "[DATE]" at bounding box center [1512, 77] width 4900 height 17
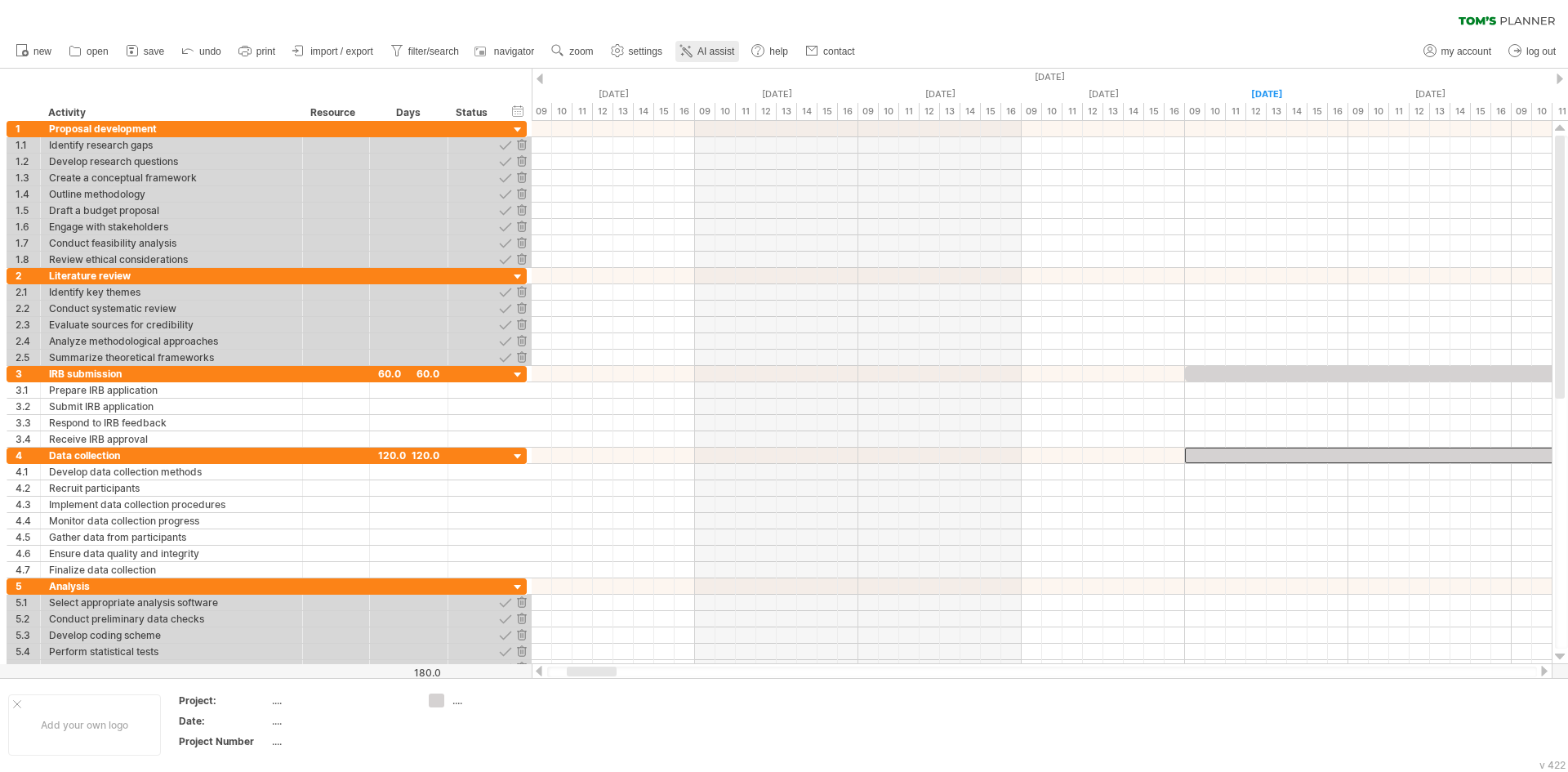
click at [700, 51] on span "AI assist" at bounding box center [715, 52] width 36 height 12
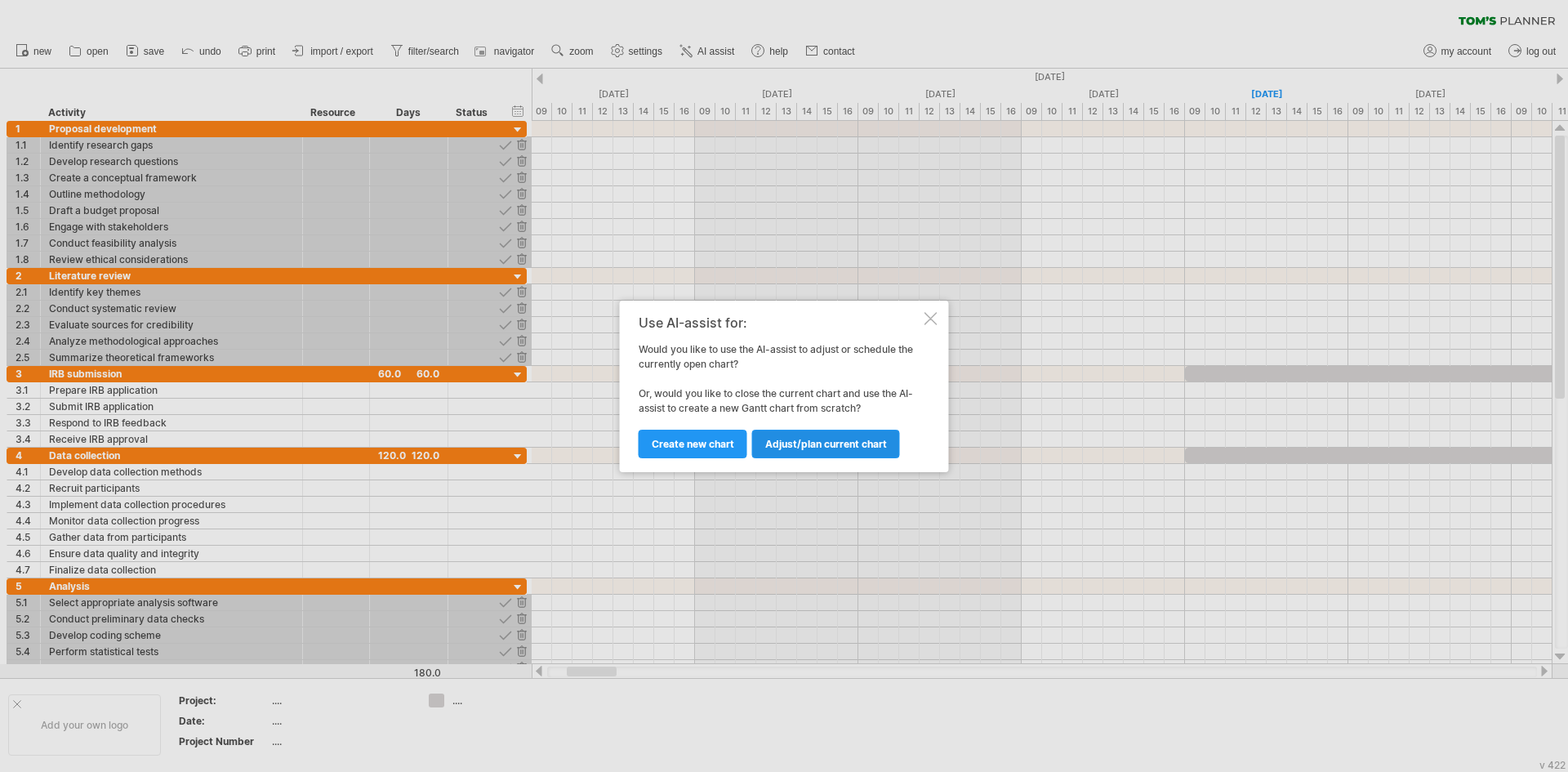
click at [805, 443] on span "Adjust/plan current chart" at bounding box center [826, 444] width 122 height 12
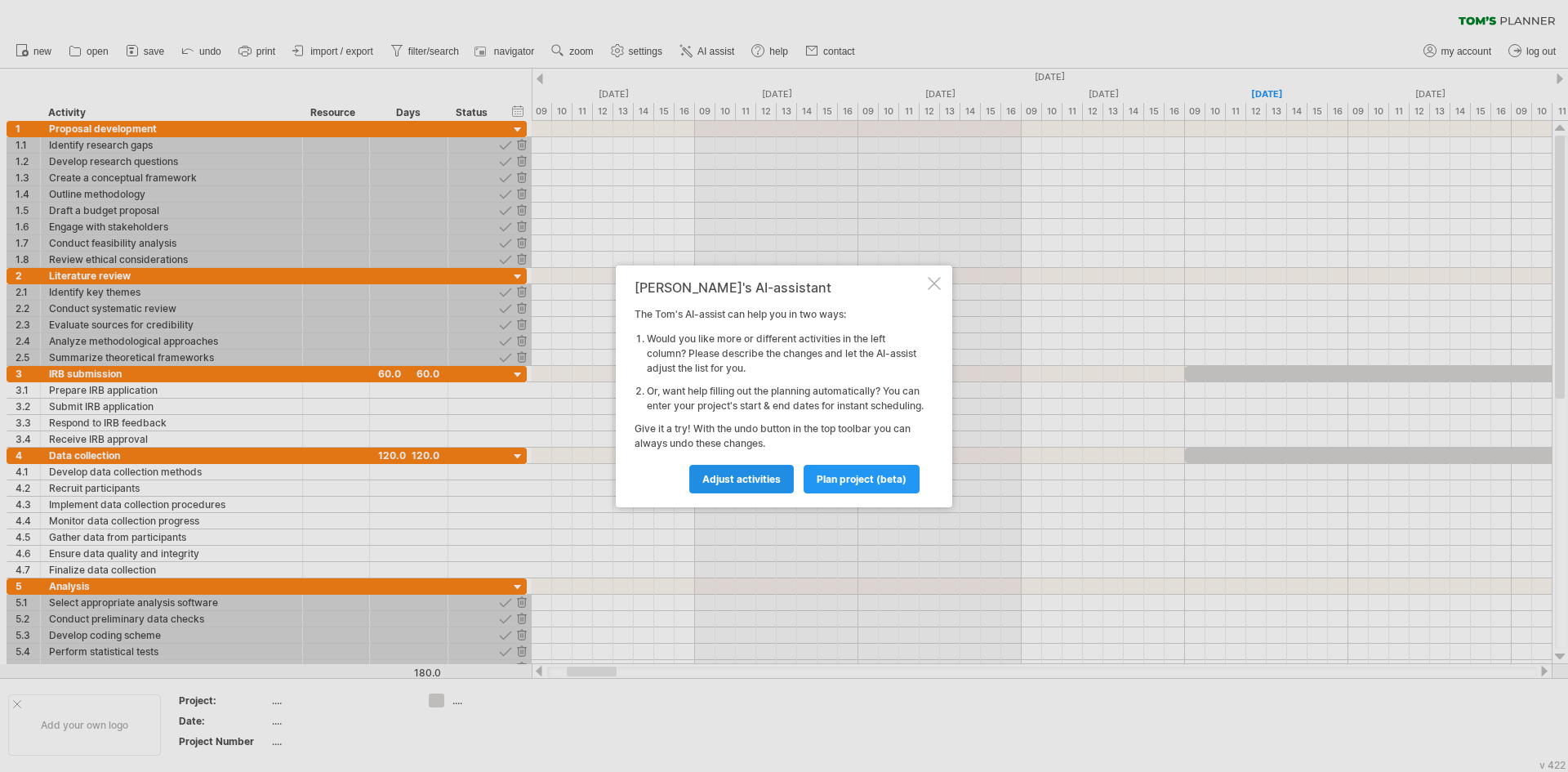
click at [736, 485] on span "Adjust activities" at bounding box center [742, 478] width 79 height 12
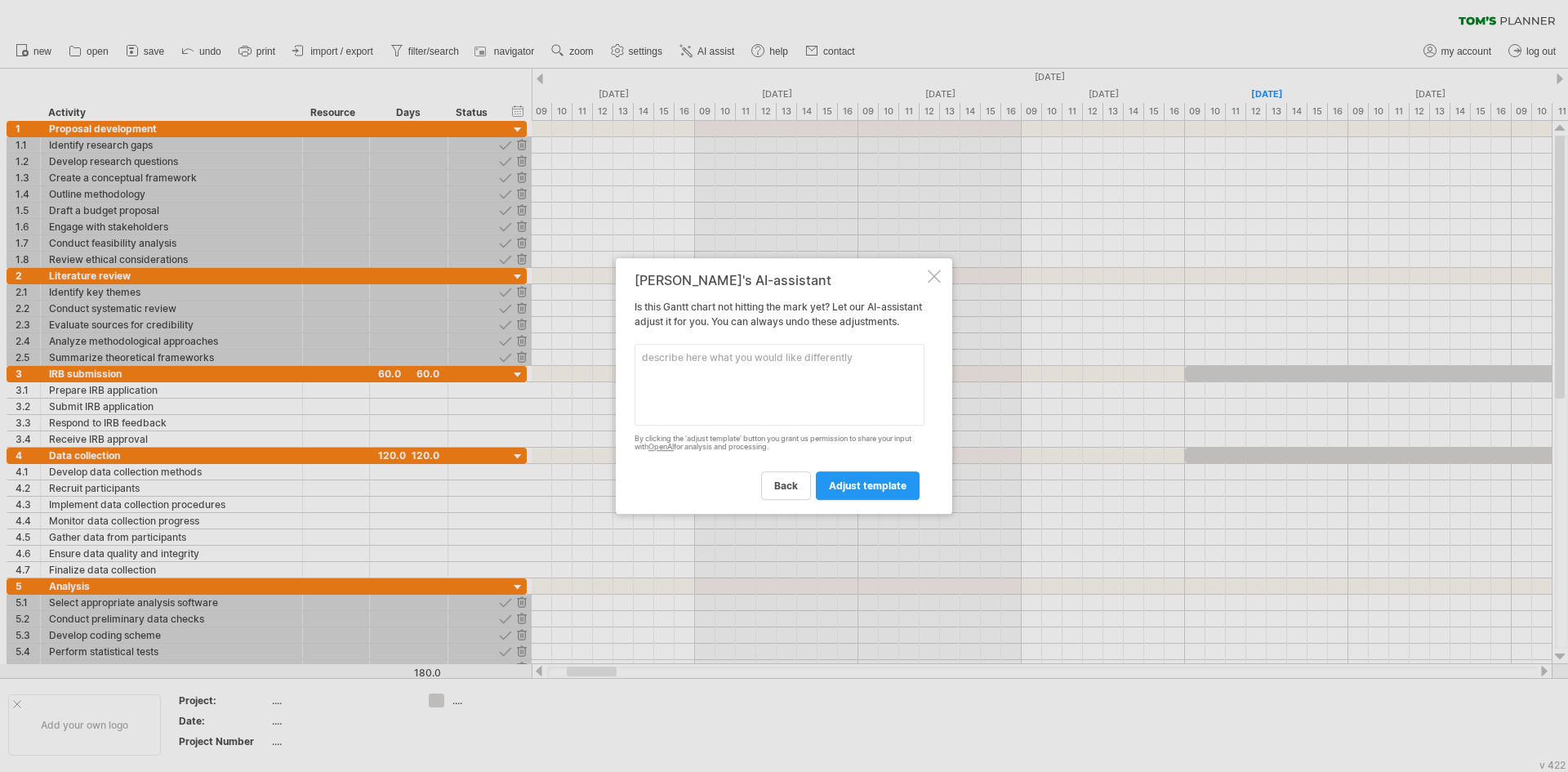
click at [856, 389] on textarea at bounding box center [779, 384] width 290 height 82
click at [791, 369] on textarea at bounding box center [779, 384] width 290 height 82
paste textarea "Adjust the [PERSON_NAME] Chart to include monthly check-ins with my advisor and…"
type textarea "Adjust the [PERSON_NAME] Chart to include monthly check-ins with my advisor and…"
click at [864, 491] on span "adjust template" at bounding box center [868, 485] width 78 height 12
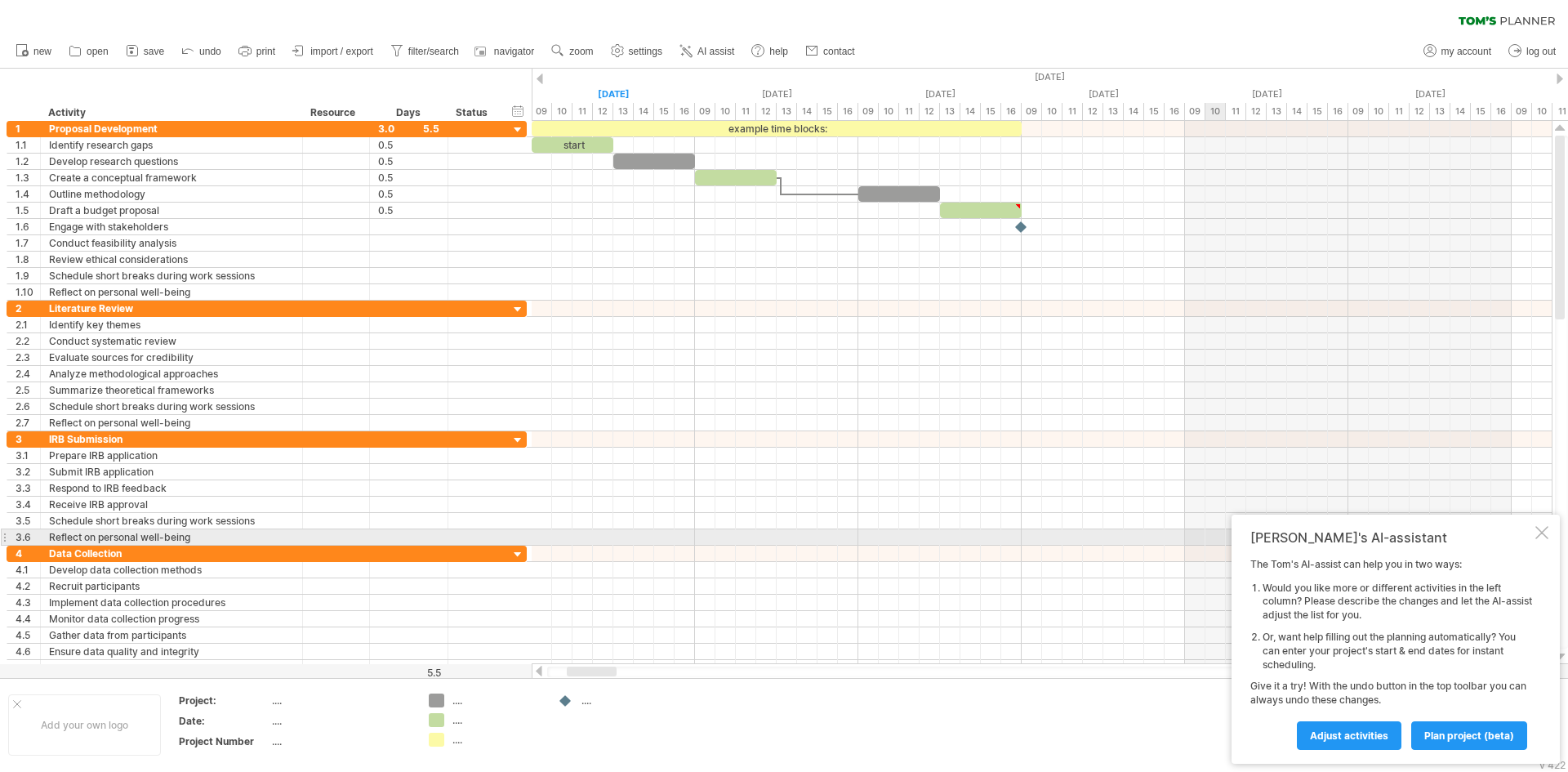
click at [1540, 531] on div at bounding box center [1541, 531] width 13 height 13
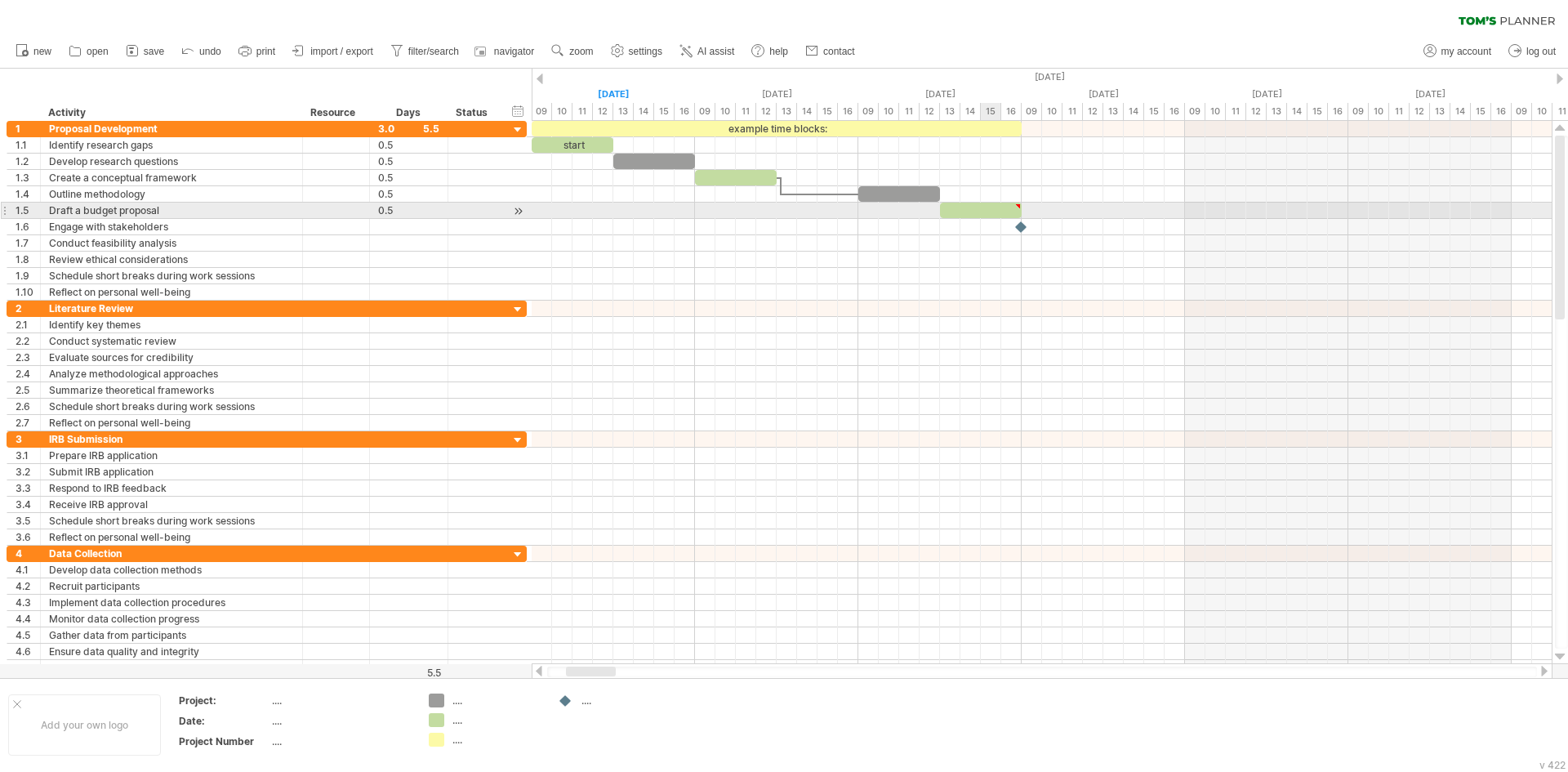
type textarea "**********"
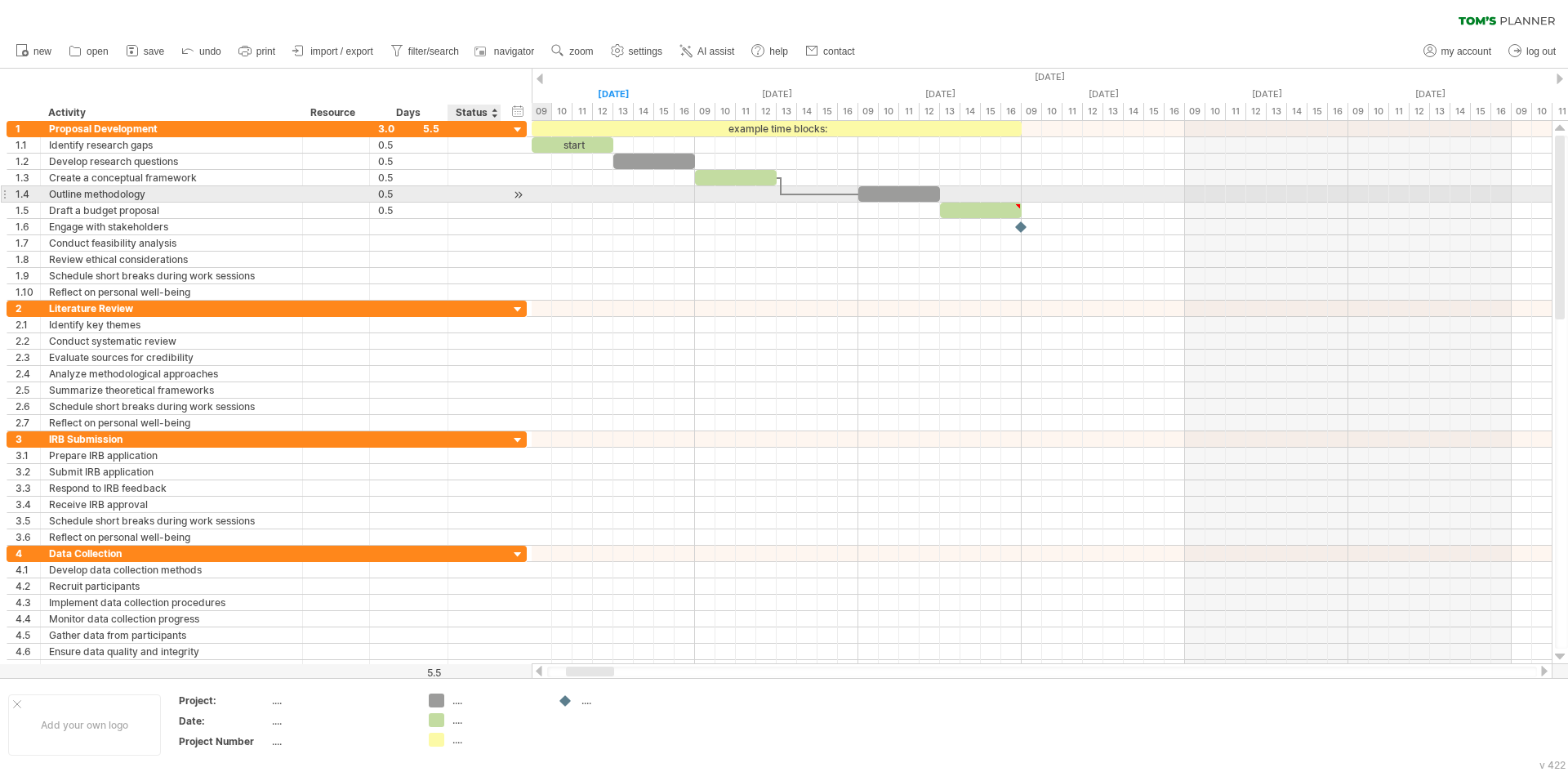
click at [516, 193] on div at bounding box center [519, 194] width 16 height 17
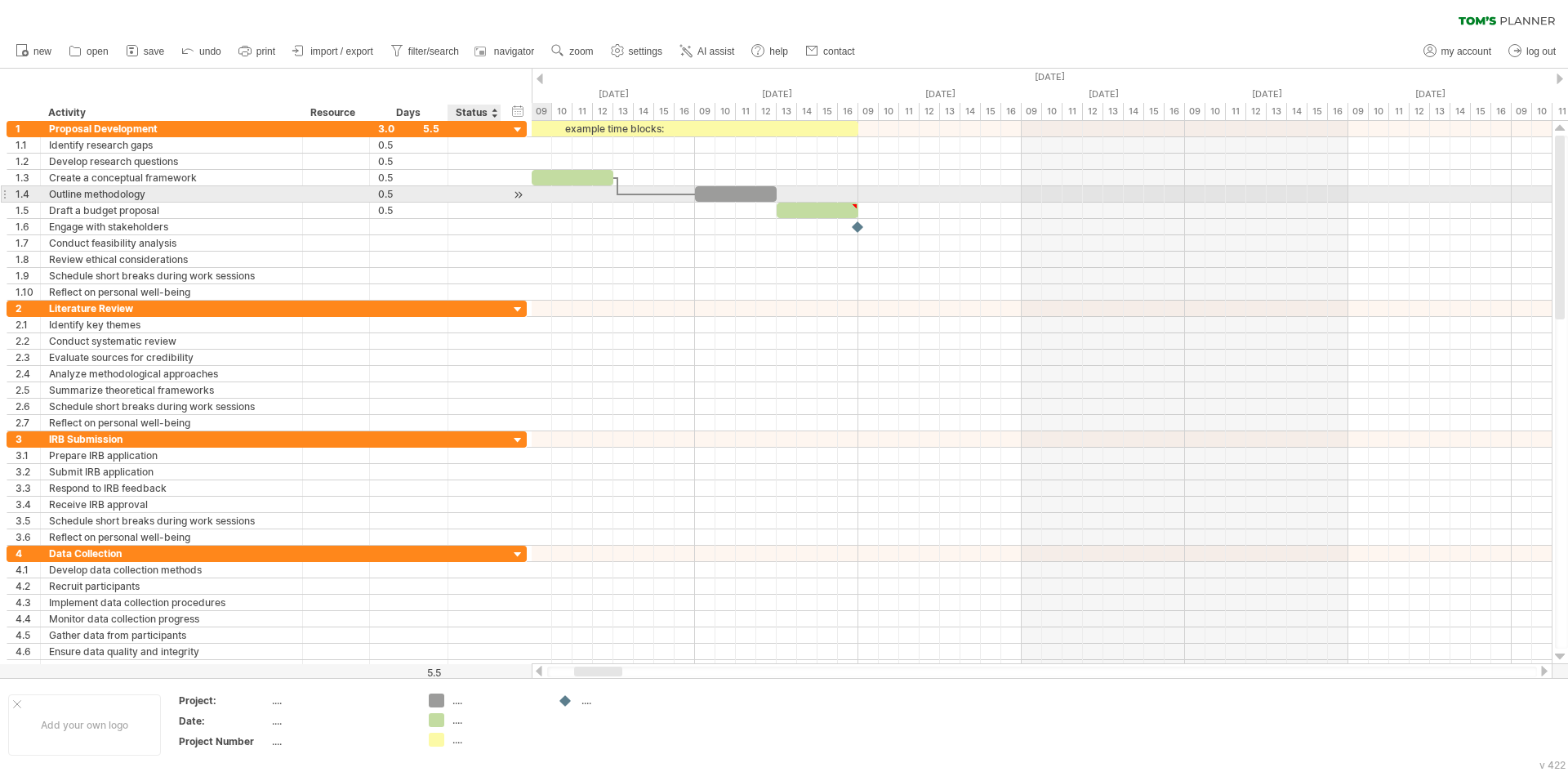
click at [516, 193] on div at bounding box center [519, 194] width 16 height 17
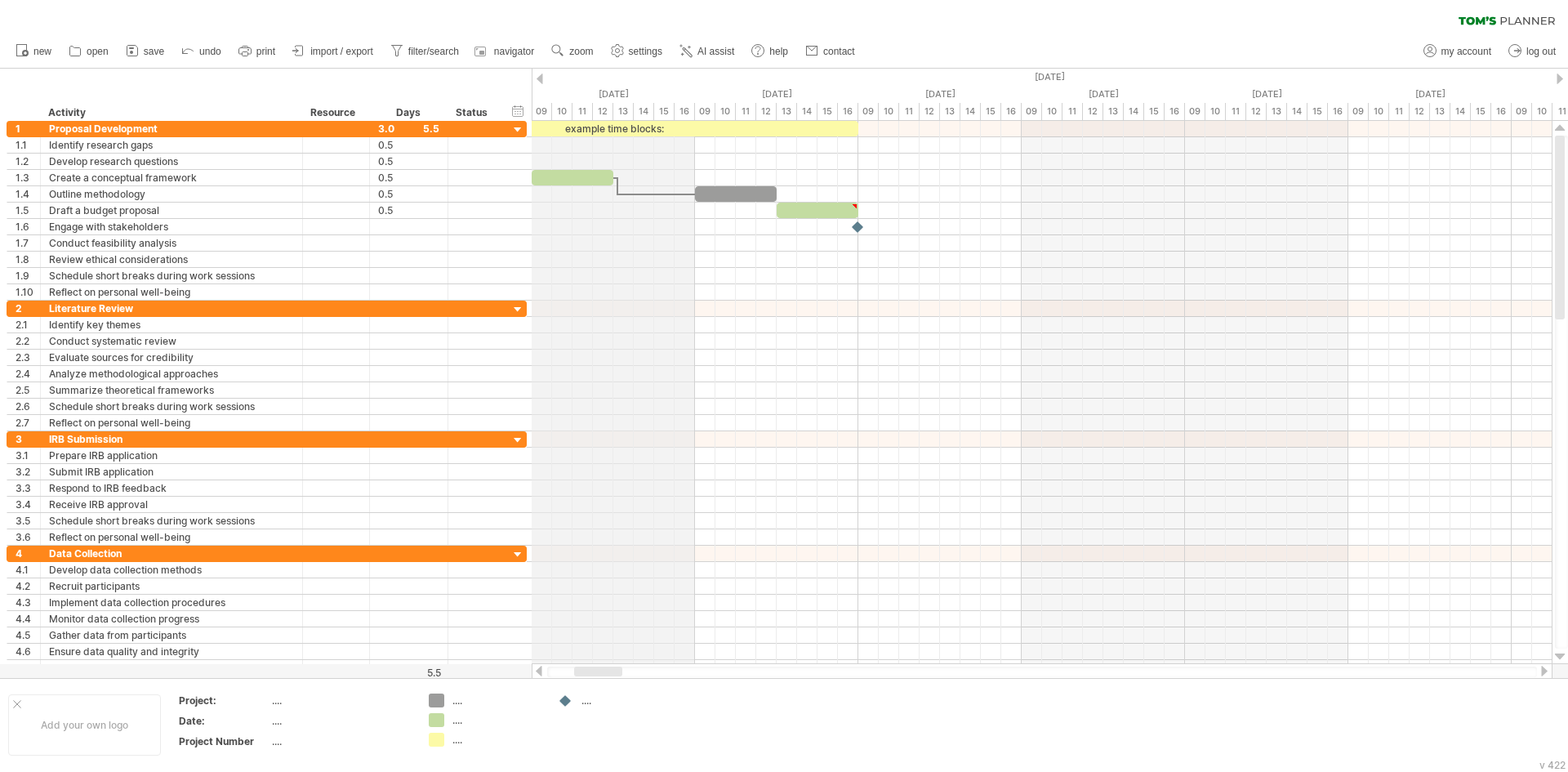
click at [543, 79] on div "[DATE]" at bounding box center [1021, 77] width 4573 height 17
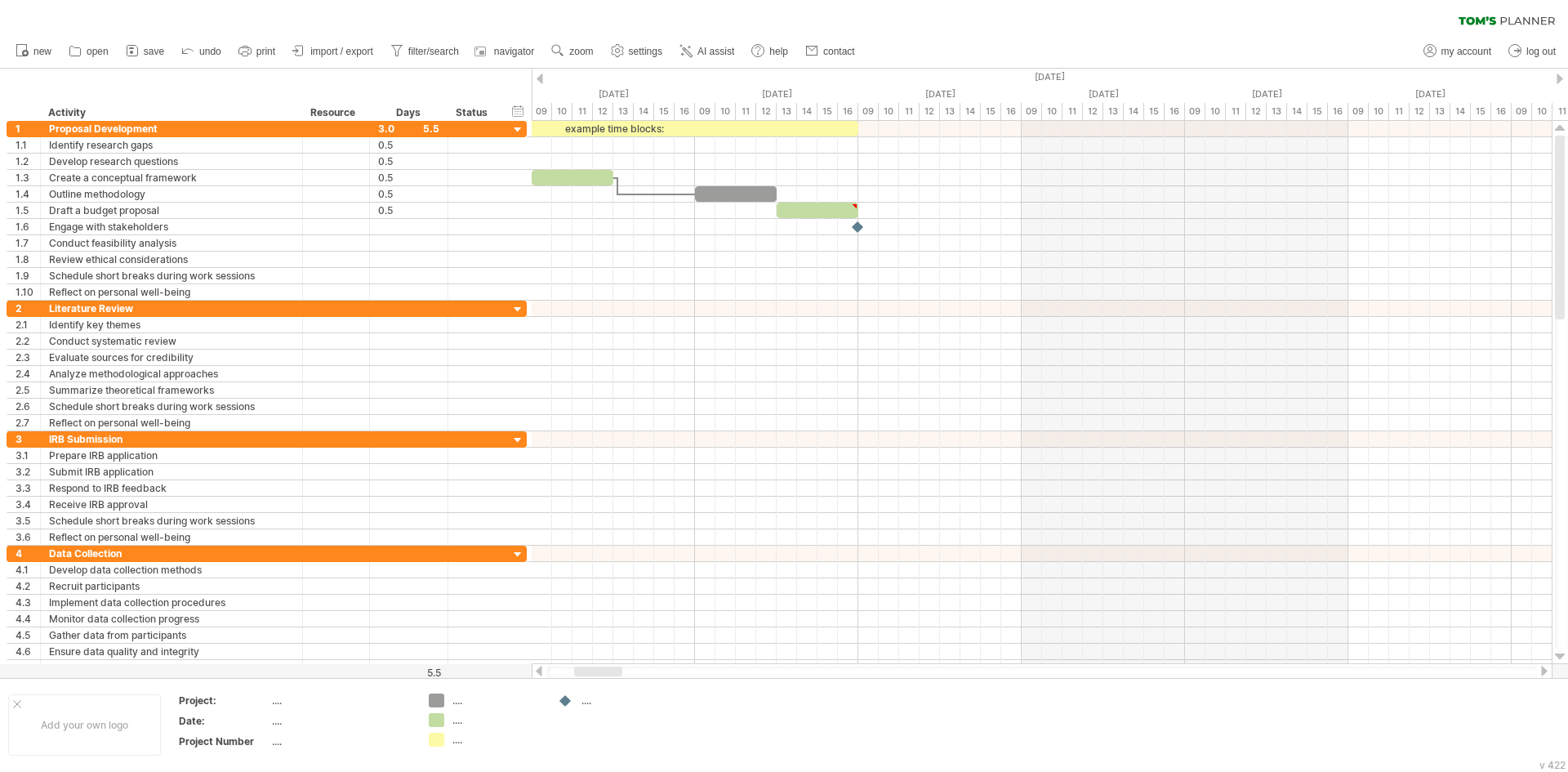
click at [542, 79] on div at bounding box center [539, 79] width 7 height 11
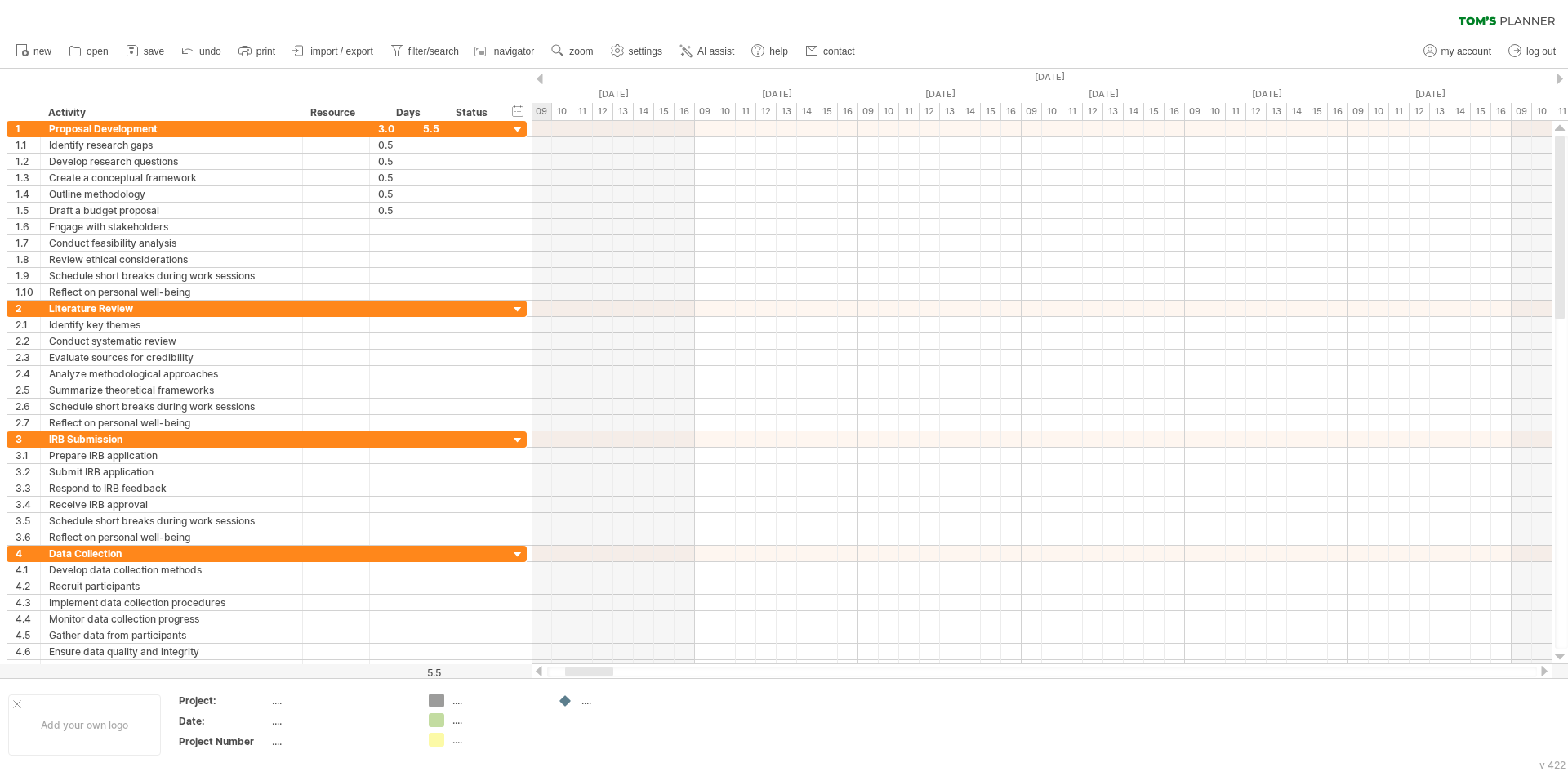
click at [542, 79] on div at bounding box center [539, 79] width 7 height 11
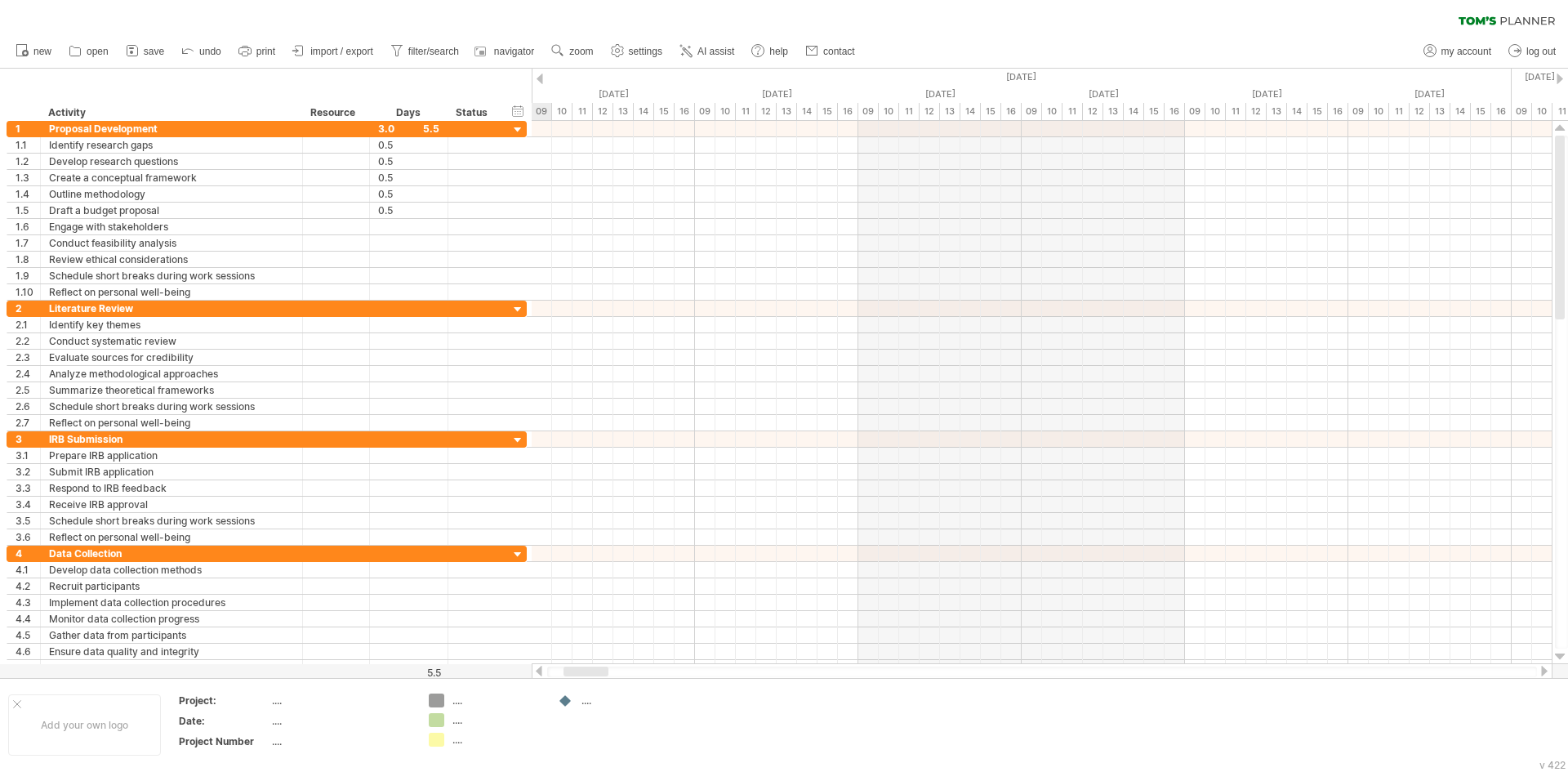
click at [1559, 79] on div at bounding box center [1559, 79] width 7 height 11
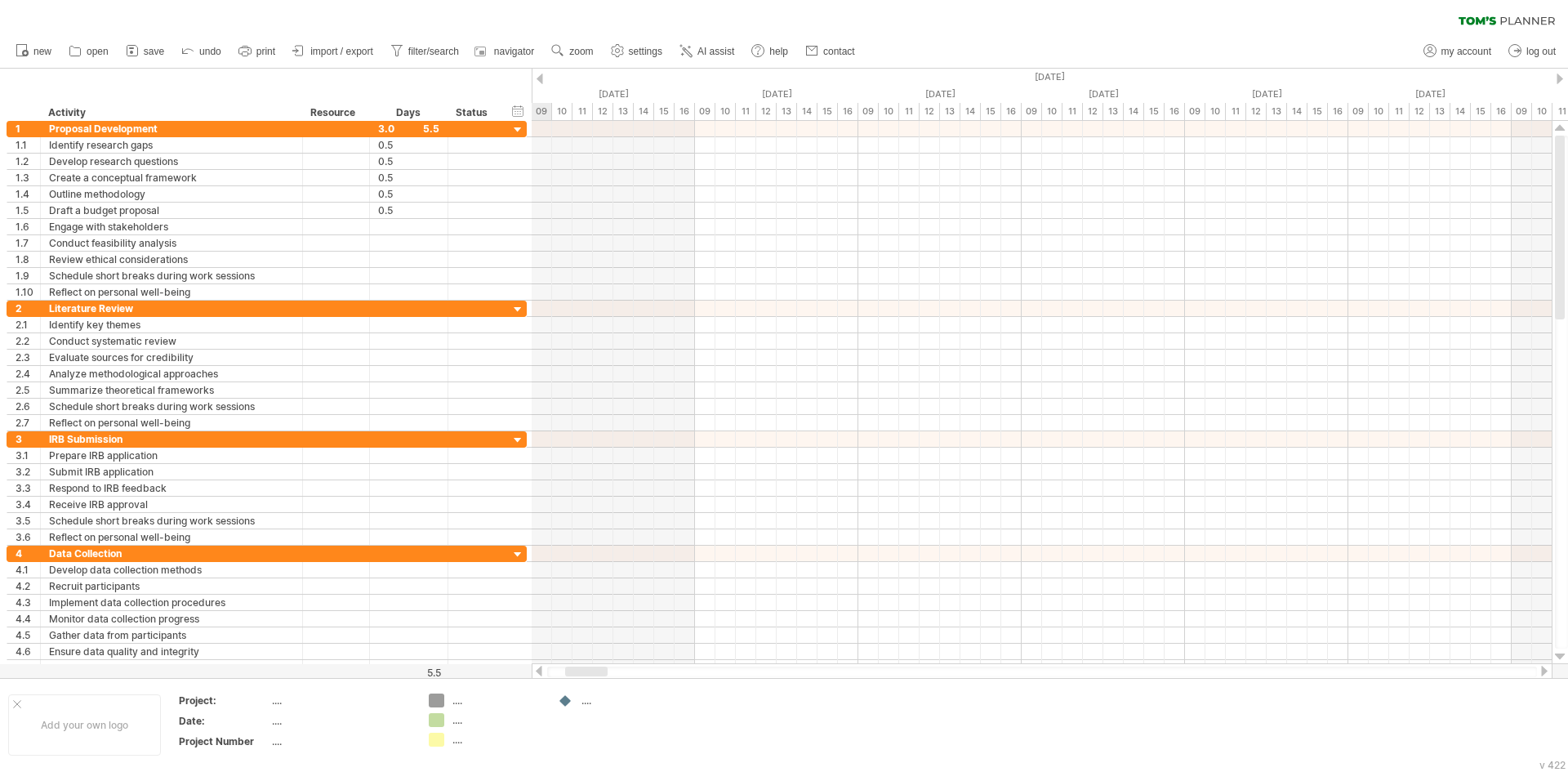
click at [1559, 79] on div at bounding box center [1559, 79] width 7 height 11
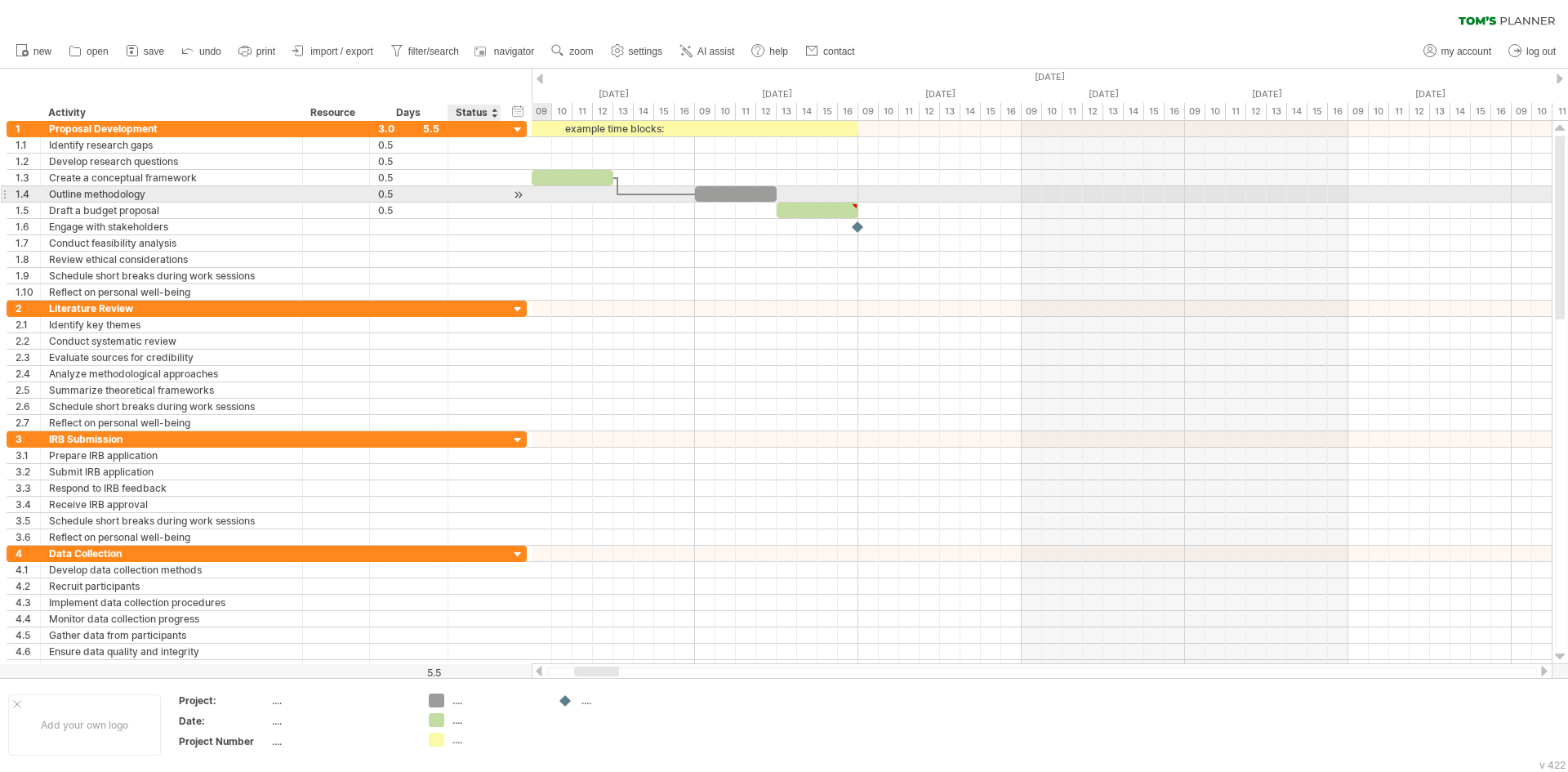
click at [519, 196] on div at bounding box center [519, 194] width 16 height 17
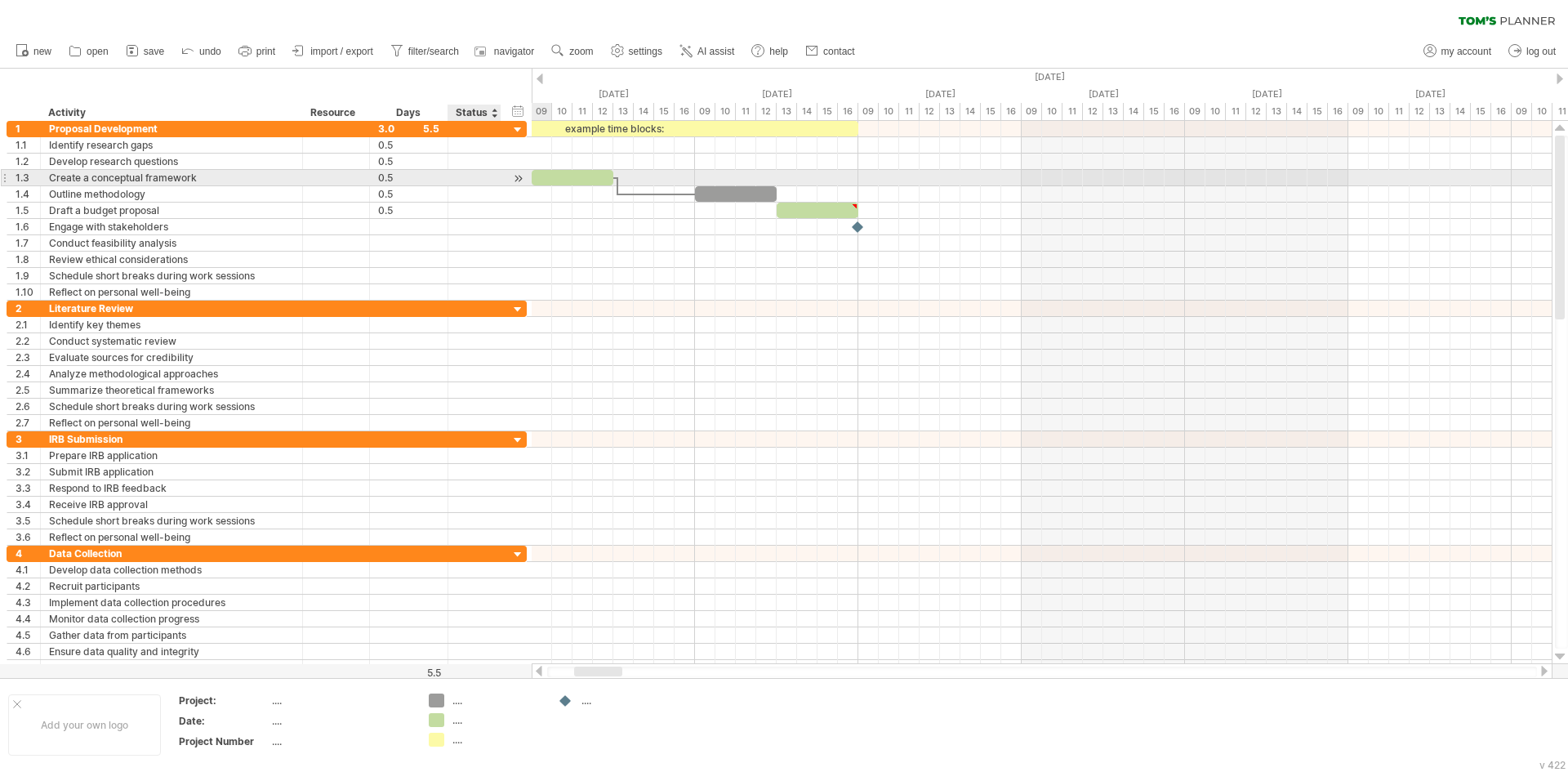
click at [516, 176] on div at bounding box center [519, 178] width 16 height 17
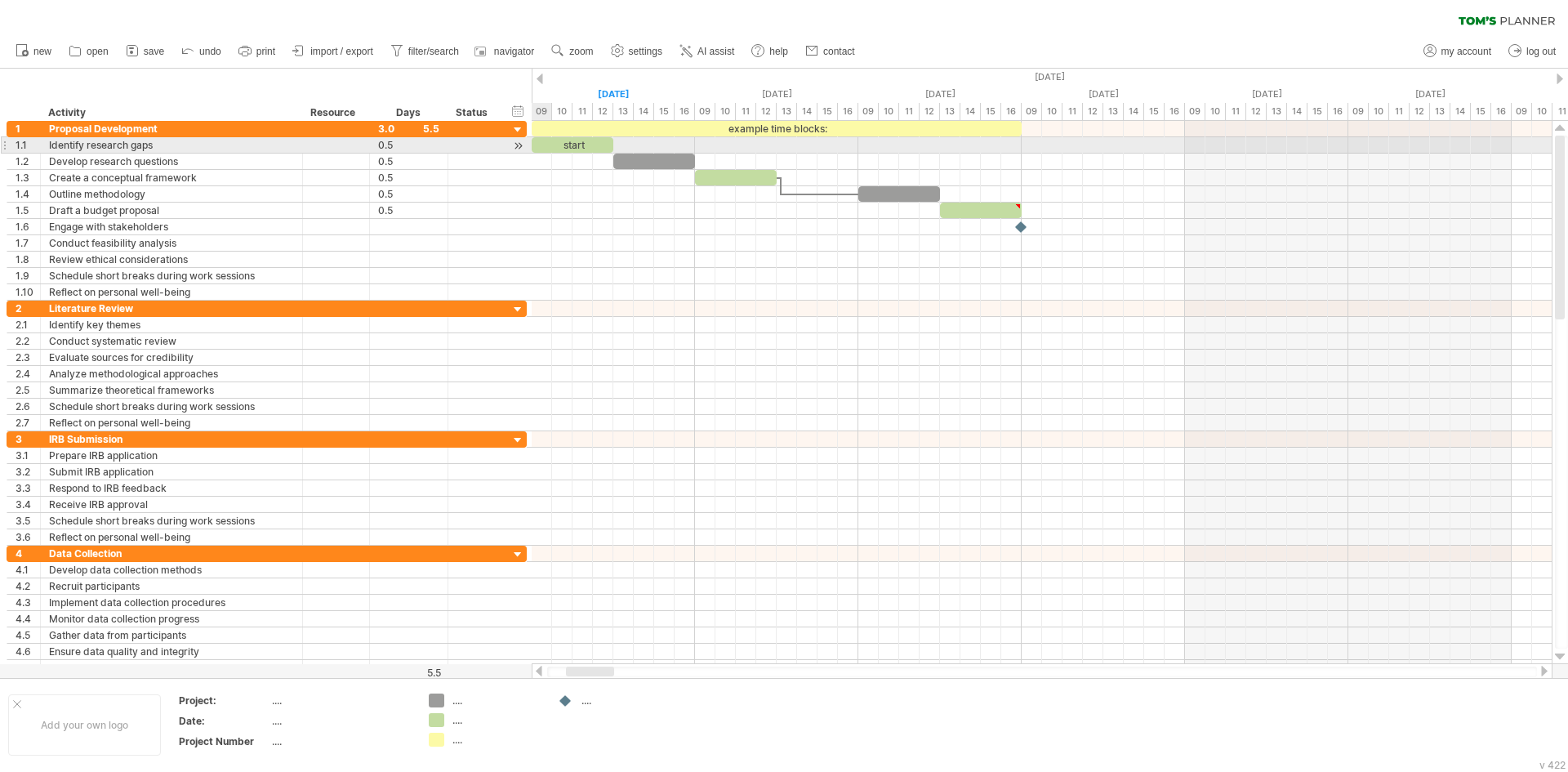
click at [516, 144] on div at bounding box center [519, 145] width 16 height 17
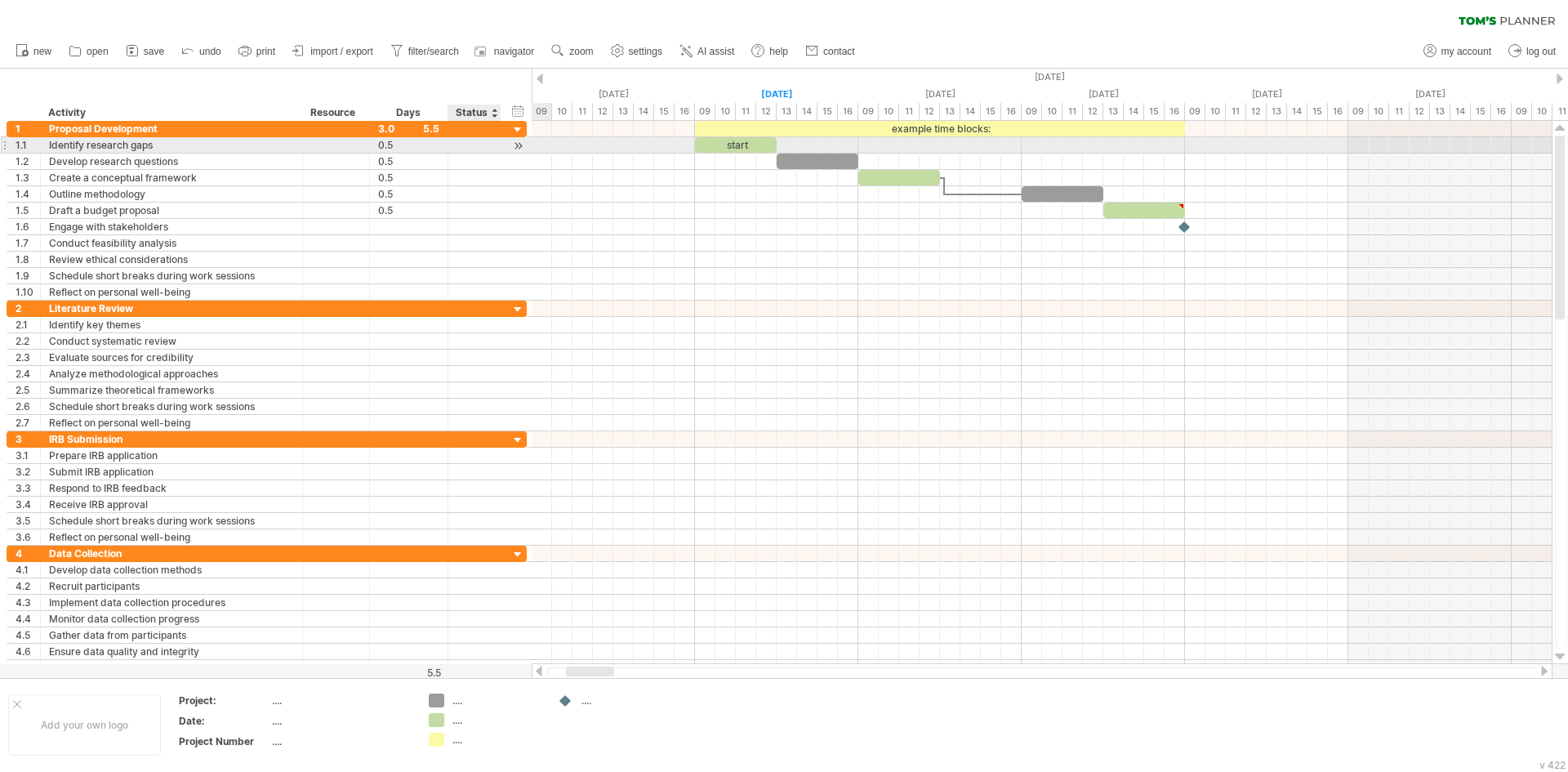
click at [519, 147] on div at bounding box center [519, 145] width 16 height 17
click at [520, 142] on div at bounding box center [519, 145] width 16 height 17
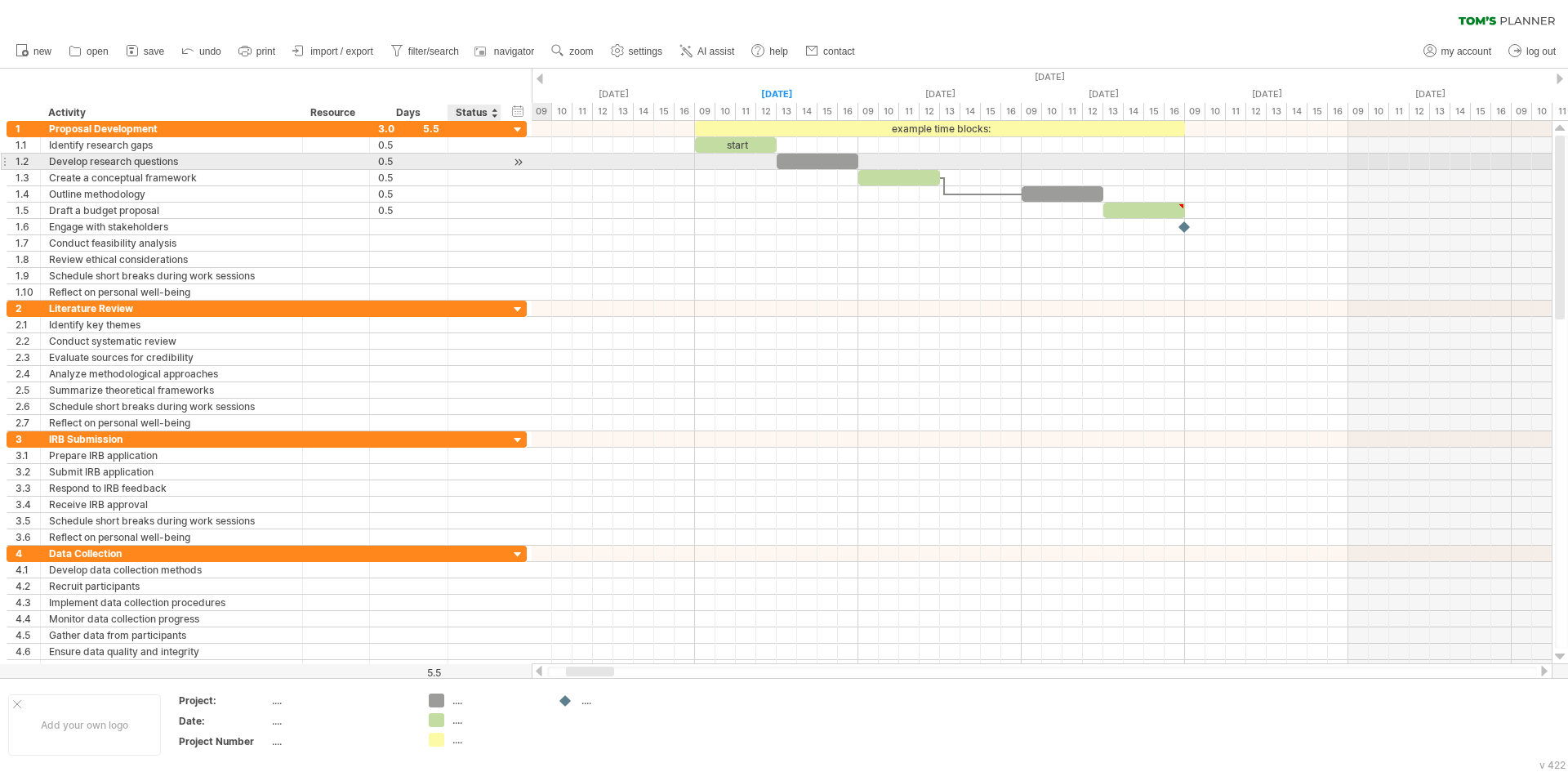
click at [520, 162] on div at bounding box center [519, 161] width 16 height 17
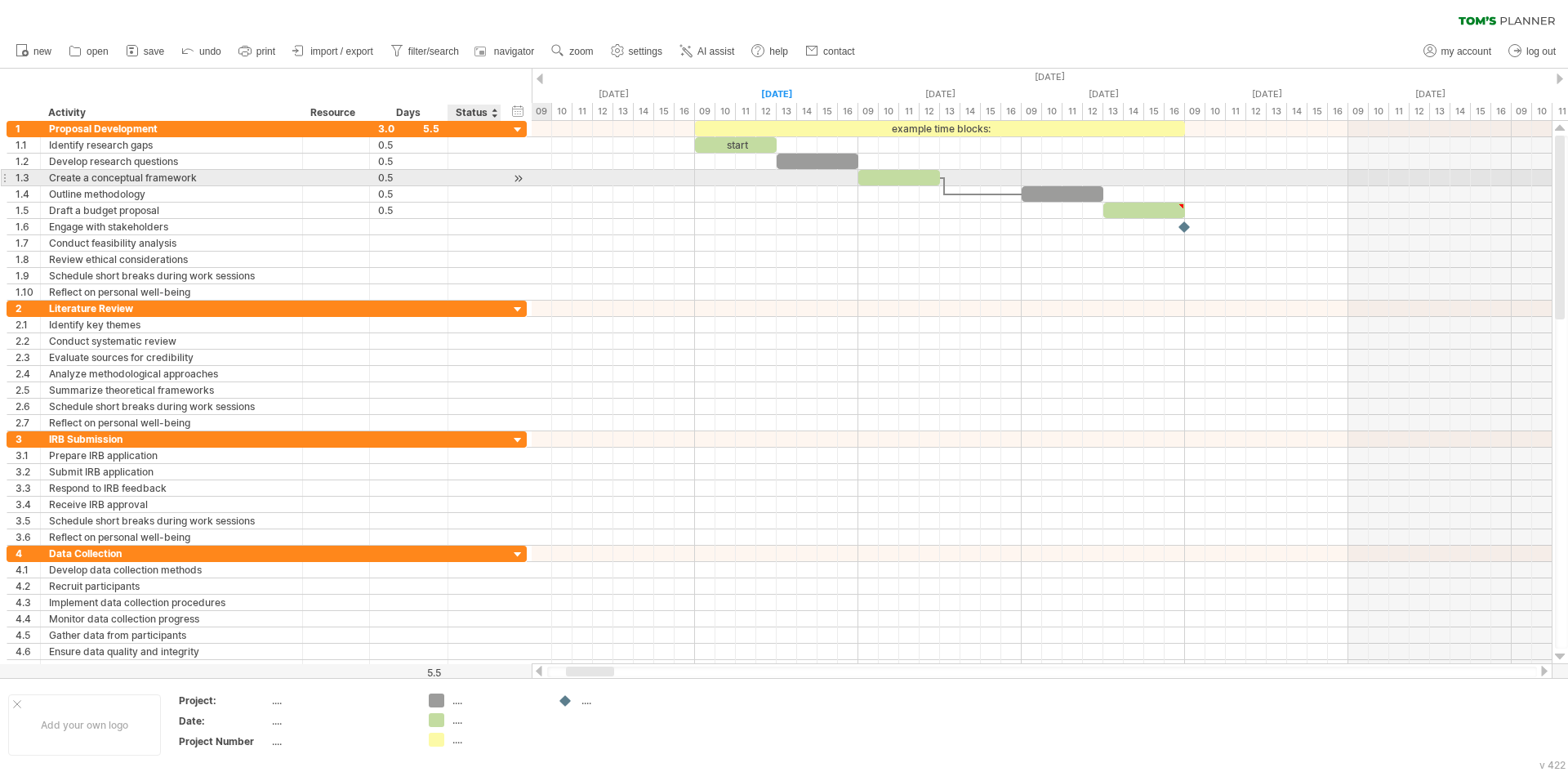
click at [518, 176] on div at bounding box center [519, 178] width 16 height 17
